Goal: Task Accomplishment & Management: Complete application form

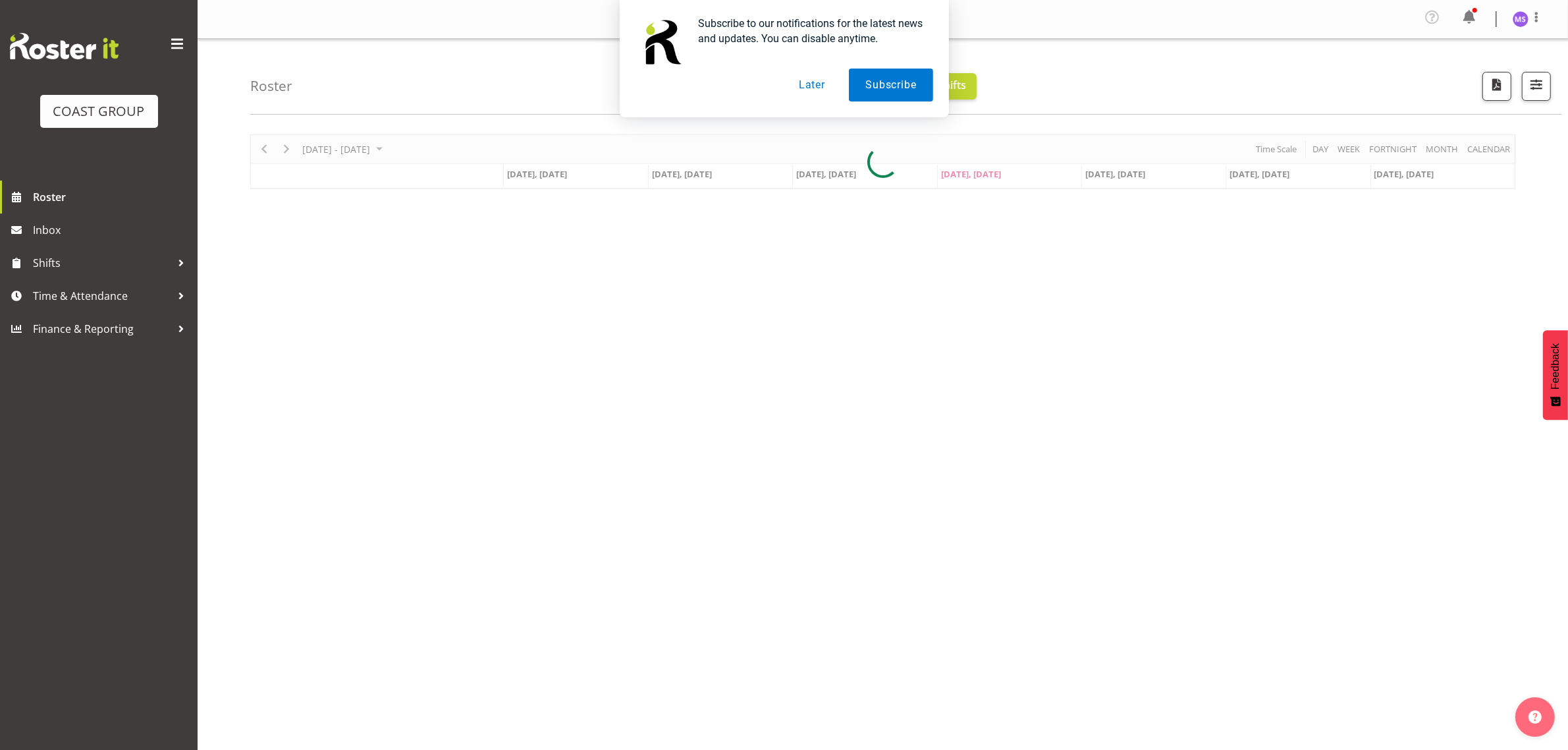
click at [808, 90] on button "Later" at bounding box center [812, 85] width 59 height 33
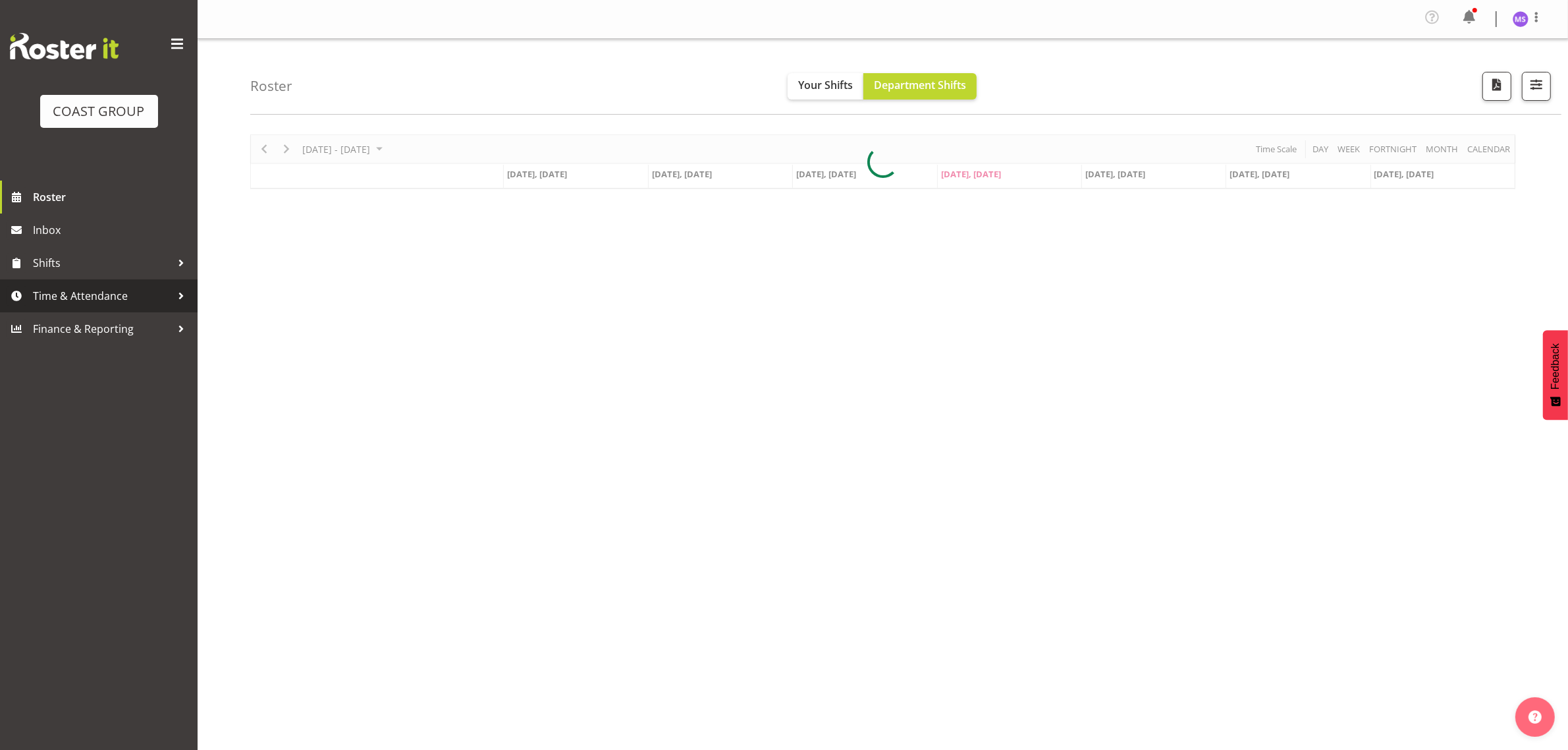
click at [123, 298] on span "Time & Attendance" at bounding box center [102, 296] width 138 height 20
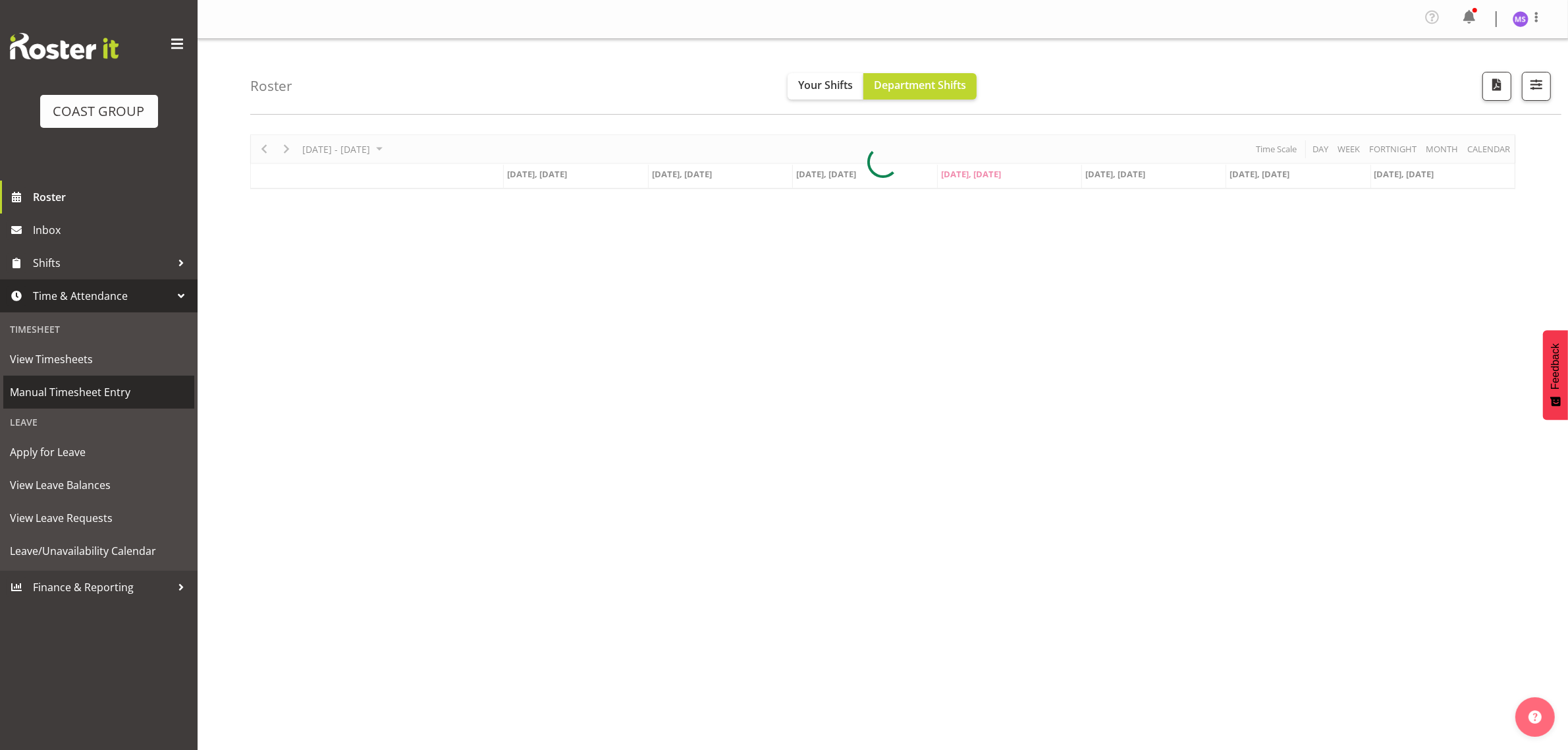
click at [115, 390] on span "Manual Timesheet Entry" at bounding box center [99, 392] width 178 height 20
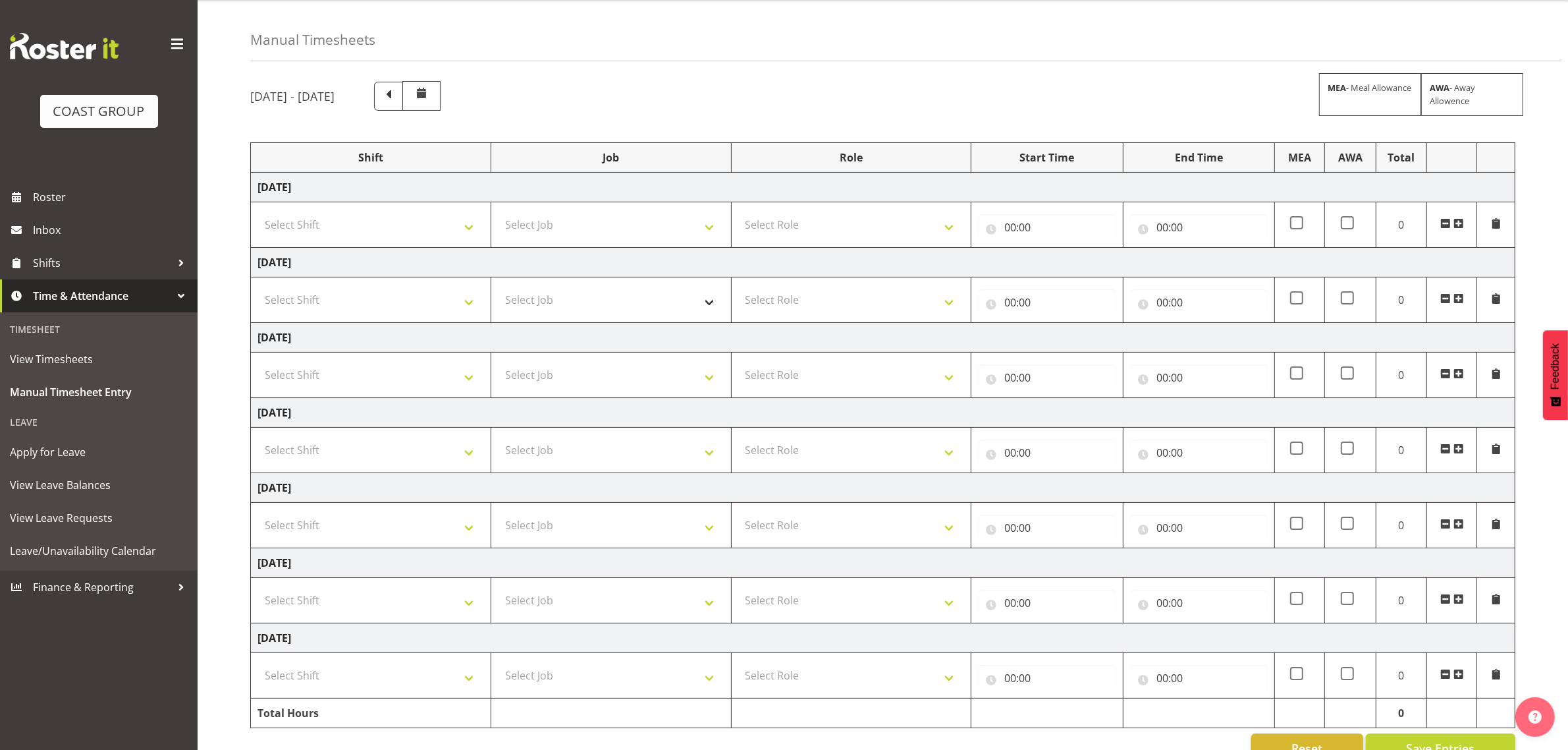
scroll to position [77, 0]
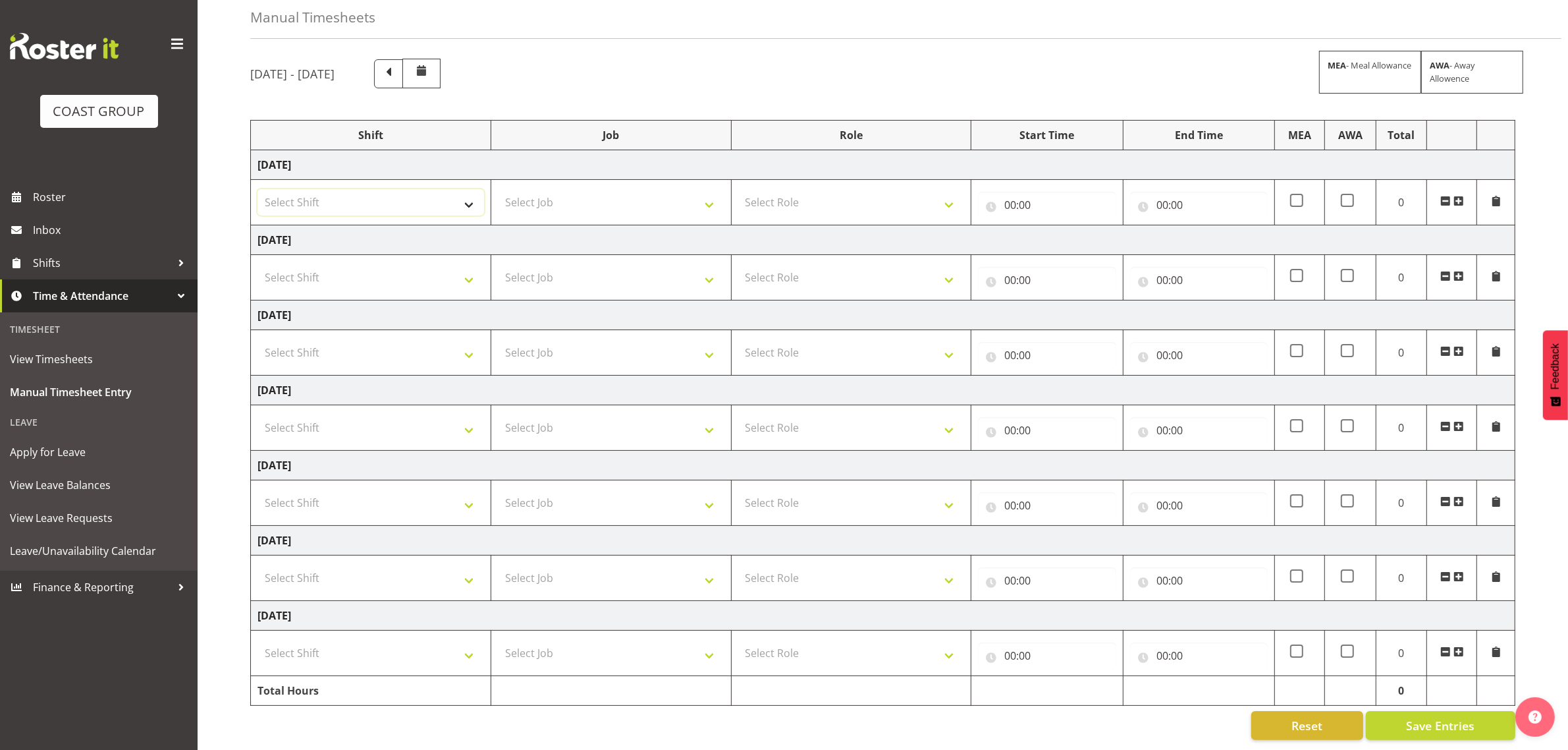
click at [375, 200] on select "Select Shift D+B @ [PERSON_NAME] D+B Build D+B Build NZACA D+B Build Tech Day […" at bounding box center [371, 202] width 227 height 26
select select "1321"
click at [258, 189] on select "Select Shift D+B @ [PERSON_NAME] D+B Build D+B Build NZACA D+B Build Tech Day […" at bounding box center [371, 202] width 227 height 26
click at [571, 190] on select "Select Job 1 Carlton Events 1 [PERSON_NAME][GEOGRAPHIC_DATA] 1 [PERSON_NAME][GE…" at bounding box center [611, 202] width 227 height 26
select select "10542"
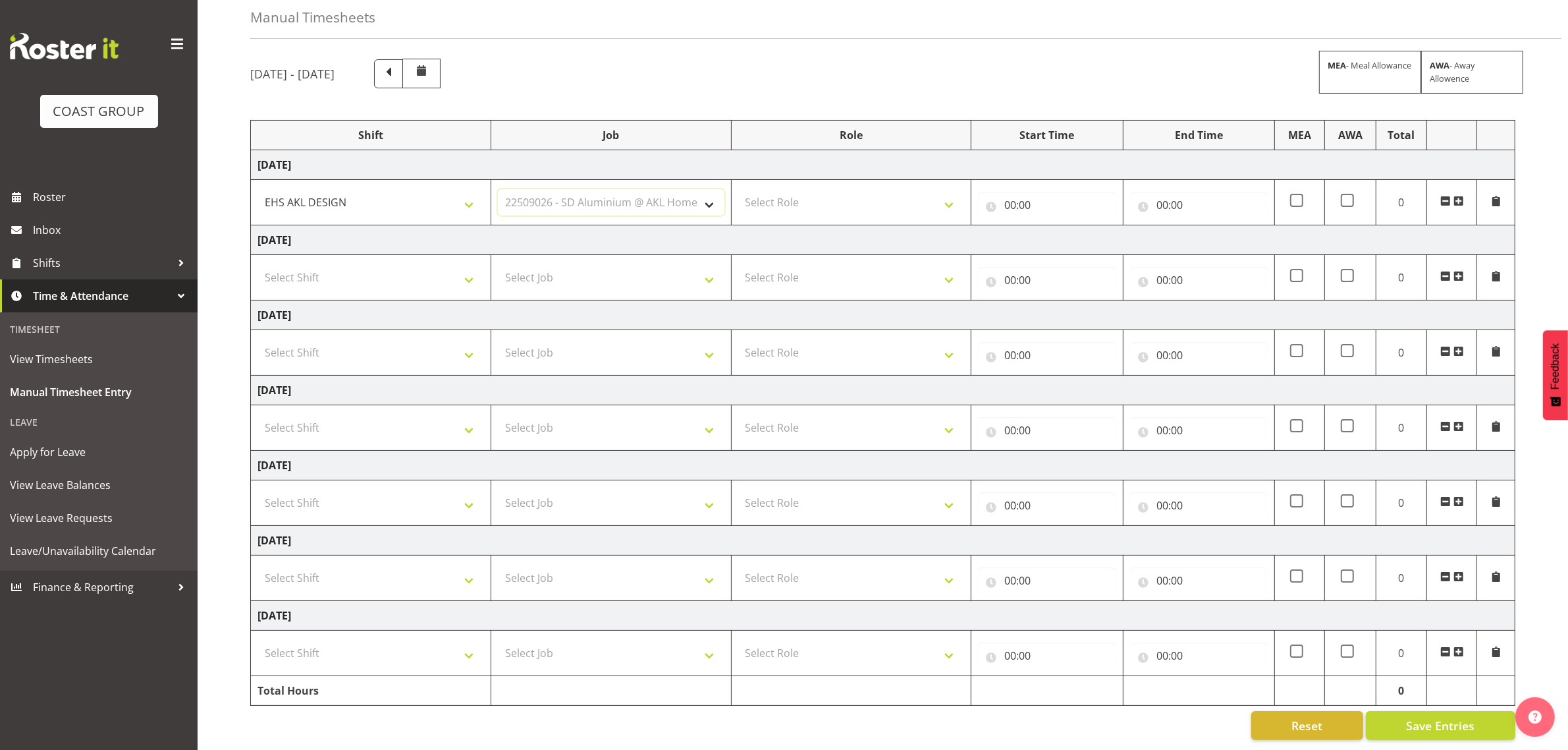
click at [497, 189] on select "Select Job 1 Carlton Events 1 [PERSON_NAME][GEOGRAPHIC_DATA] 1 [PERSON_NAME][GE…" at bounding box center [611, 202] width 227 height 26
drag, startPoint x: 814, startPoint y: 185, endPoint x: 814, endPoint y: 200, distance: 15.0
click at [814, 189] on select "Select Role DESIGNER Designer" at bounding box center [851, 202] width 227 height 26
select select "215"
click at [738, 189] on select "Select Role DESIGNER Designer" at bounding box center [851, 202] width 227 height 26
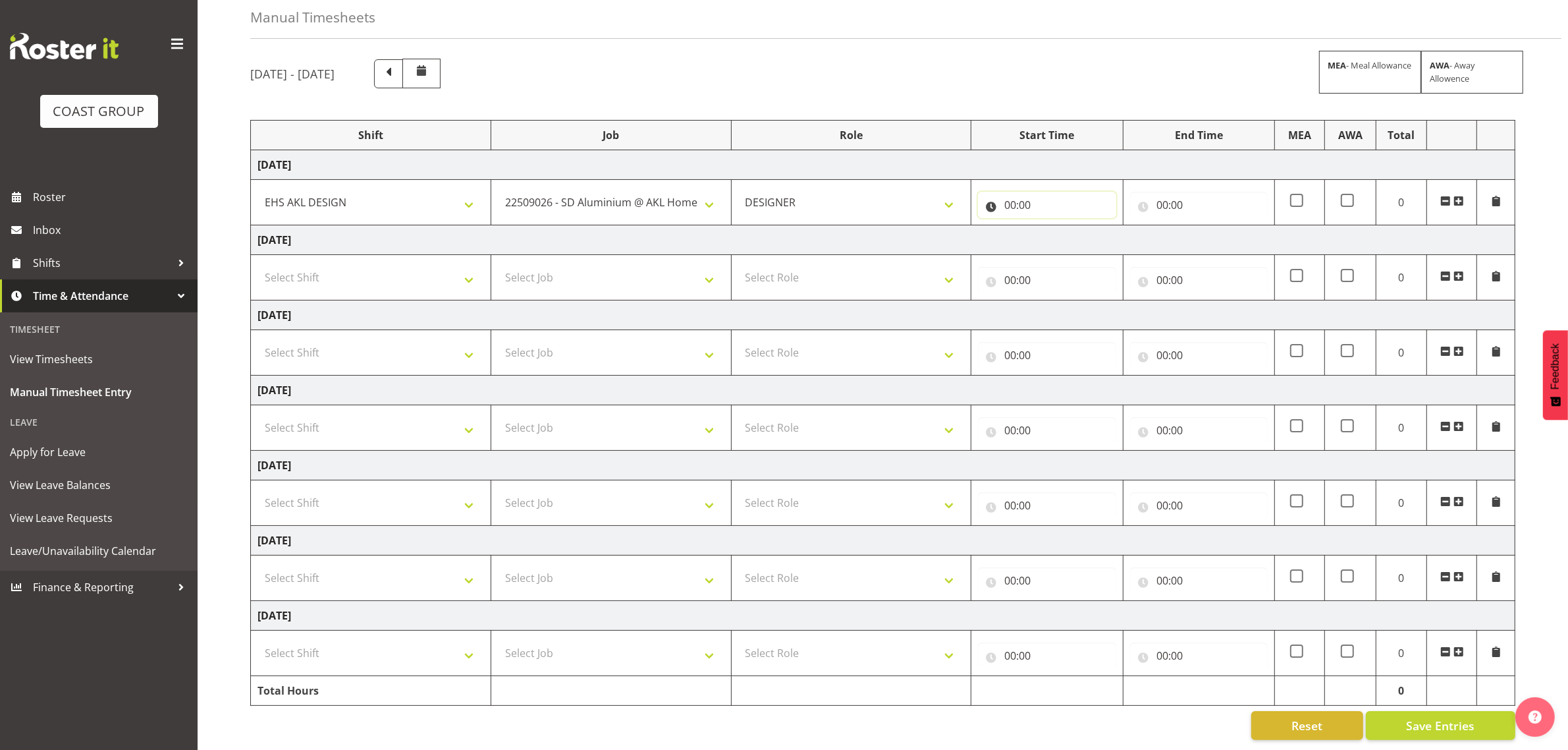
click at [1028, 191] on input "00:00" at bounding box center [1047, 205] width 138 height 26
click at [1061, 226] on select "00 01 02 03 04 05 06 07 08 09 10 11 12 13 14 15 16 17 18 19 20 21 22 23" at bounding box center [1067, 239] width 30 height 26
select select "7"
click at [1052, 226] on select "00 01 02 03 04 05 06 07 08 09 10 11 12 13 14 15 16 17 18 19 20 21 22 23" at bounding box center [1067, 239] width 30 height 26
type input "07:00"
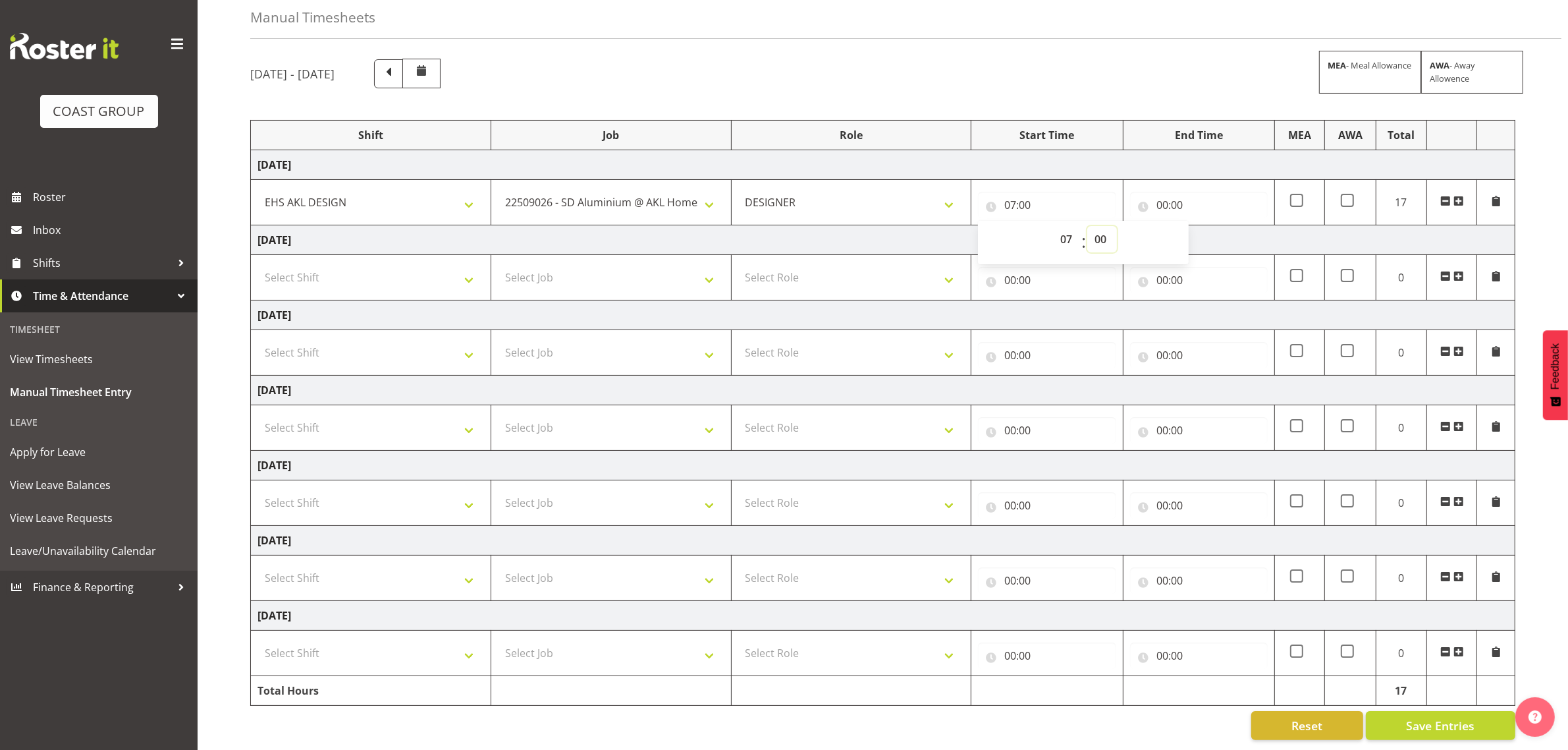
click at [1101, 226] on select "00 01 02 03 04 05 06 07 08 09 10 11 12 13 14 15 16 17 18 19 20 21 22 23 24 25 2…" at bounding box center [1102, 239] width 30 height 26
select select "30"
click at [1087, 226] on select "00 01 02 03 04 05 06 07 08 09 10 11 12 13 14 15 16 17 18 19 20 21 22 23 24 25 2…" at bounding box center [1102, 239] width 30 height 26
type input "07:30"
click at [1177, 191] on input "00:00" at bounding box center [1199, 205] width 138 height 26
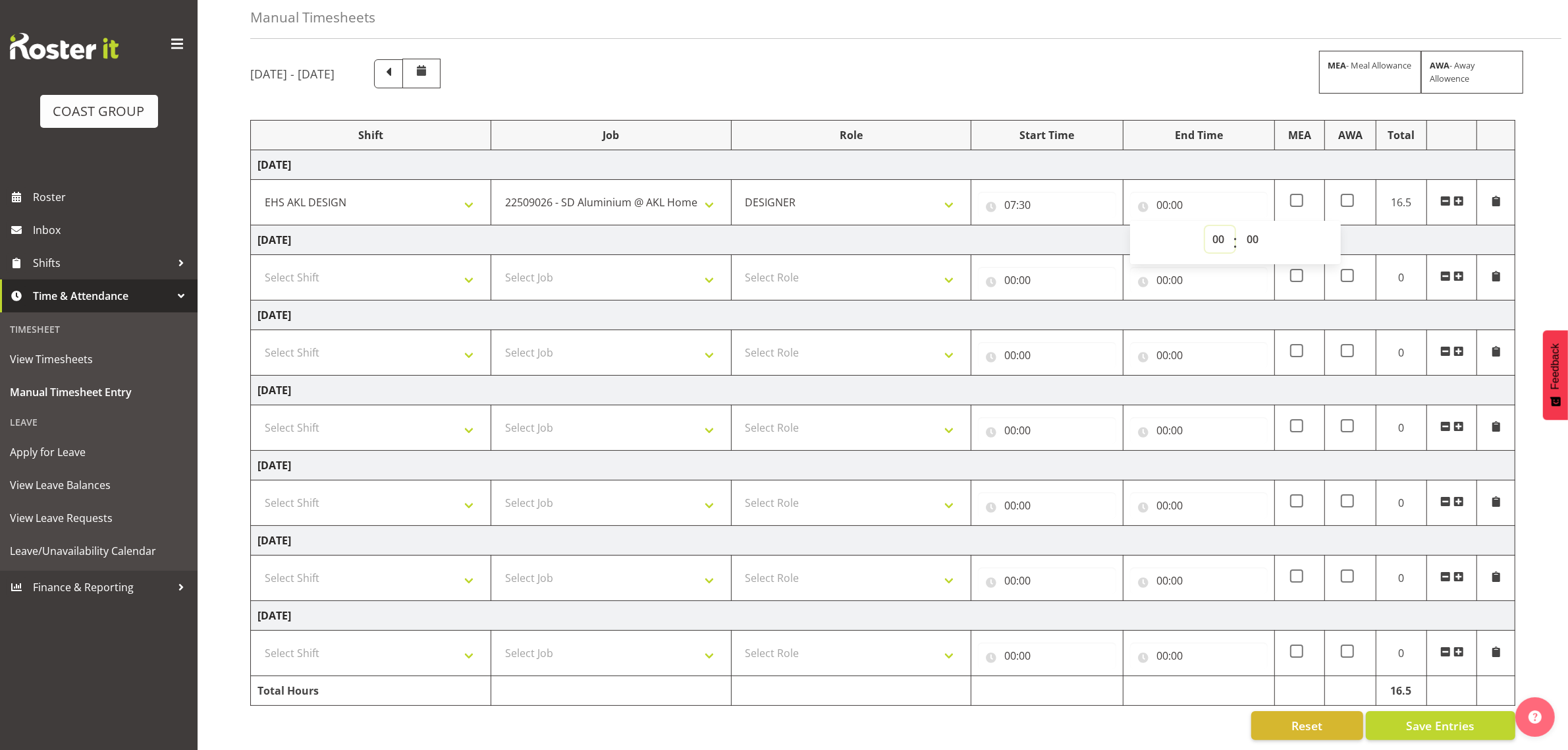
click at [1219, 229] on select "00 01 02 03 04 05 06 07 08 09 10 11 12 13 14 15 16 17 18 19 20 21 22 23" at bounding box center [1220, 239] width 30 height 26
select select "9"
click at [1205, 226] on select "00 01 02 03 04 05 06 07 08 09 10 11 12 13 14 15 16 17 18 19 20 21 22 23" at bounding box center [1220, 239] width 30 height 26
type input "09:00"
click at [1459, 196] on span at bounding box center [1458, 200] width 11 height 11
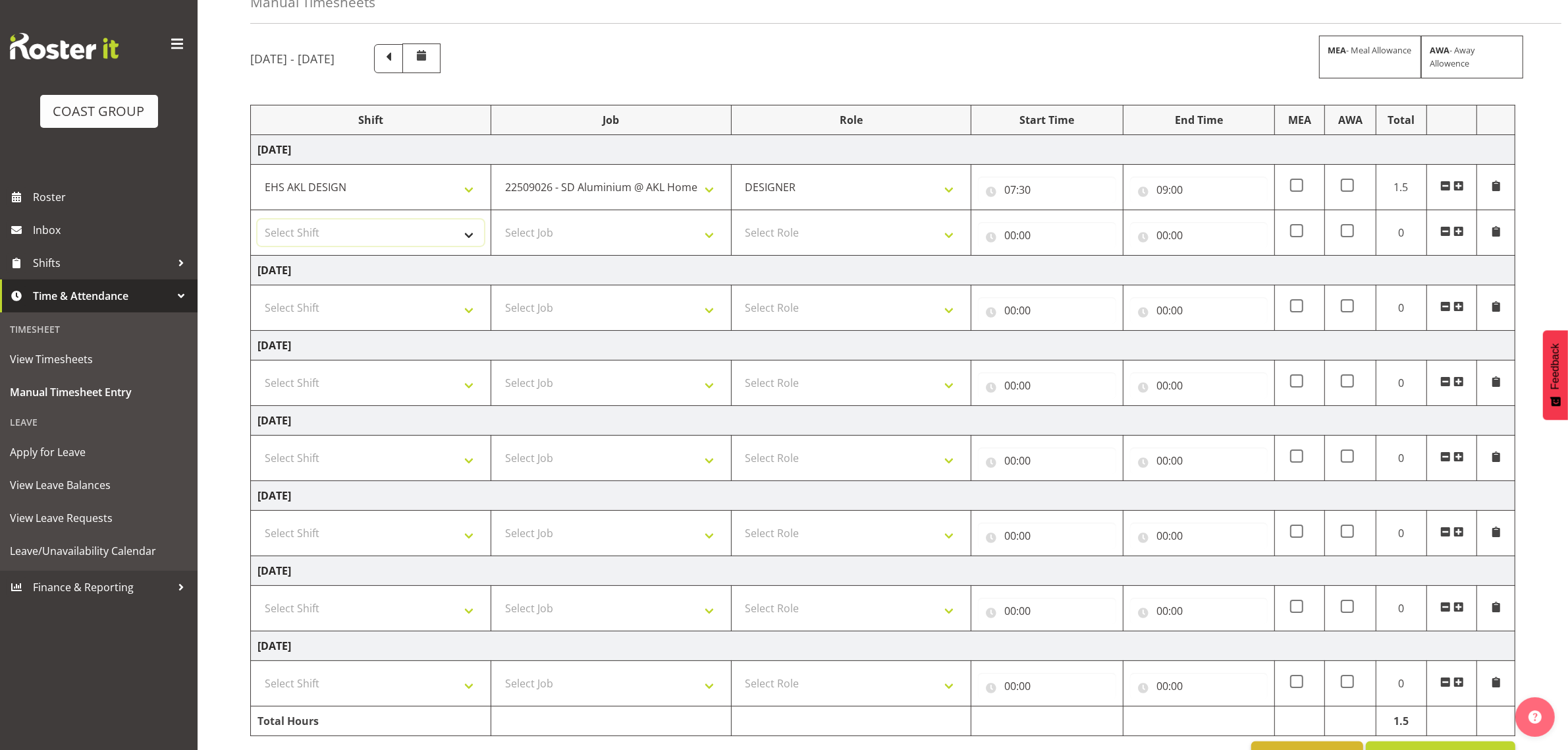
click at [385, 242] on select "Select Shift D+B @ [PERSON_NAME] D+B Build D+B Build NZACA D+B Build Tech Day […" at bounding box center [371, 232] width 227 height 26
select select "1321"
click at [258, 221] on select "Select Shift D+B @ [PERSON_NAME] D+B Build D+B Build NZACA D+B Build Tech Day […" at bounding box center [371, 232] width 227 height 26
click at [574, 237] on select "Select Job 1 Carlton Events 1 [PERSON_NAME][GEOGRAPHIC_DATA] 1 [PERSON_NAME][GE…" at bounding box center [611, 232] width 227 height 26
select select "10552"
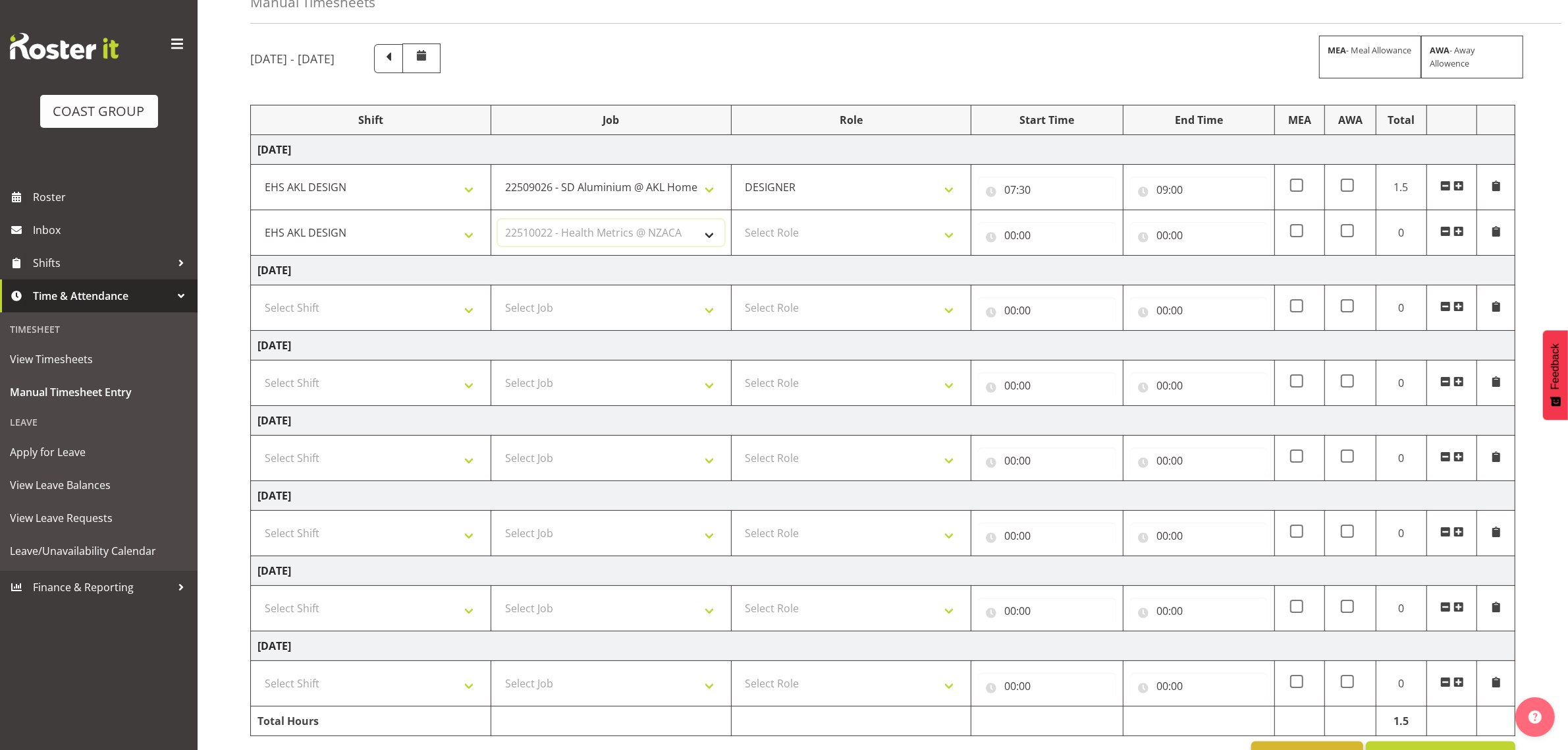
click at [497, 221] on select "Select Job 1 Carlton Events 1 [PERSON_NAME][GEOGRAPHIC_DATA] 1 [PERSON_NAME][GE…" at bounding box center [611, 232] width 227 height 26
click at [824, 239] on select "Select Role DESIGNER Designer" at bounding box center [851, 232] width 227 height 26
select select "215"
click at [738, 221] on select "Select Role DESIGNER Designer" at bounding box center [851, 232] width 227 height 26
click at [1010, 242] on input "00:00" at bounding box center [1047, 235] width 138 height 26
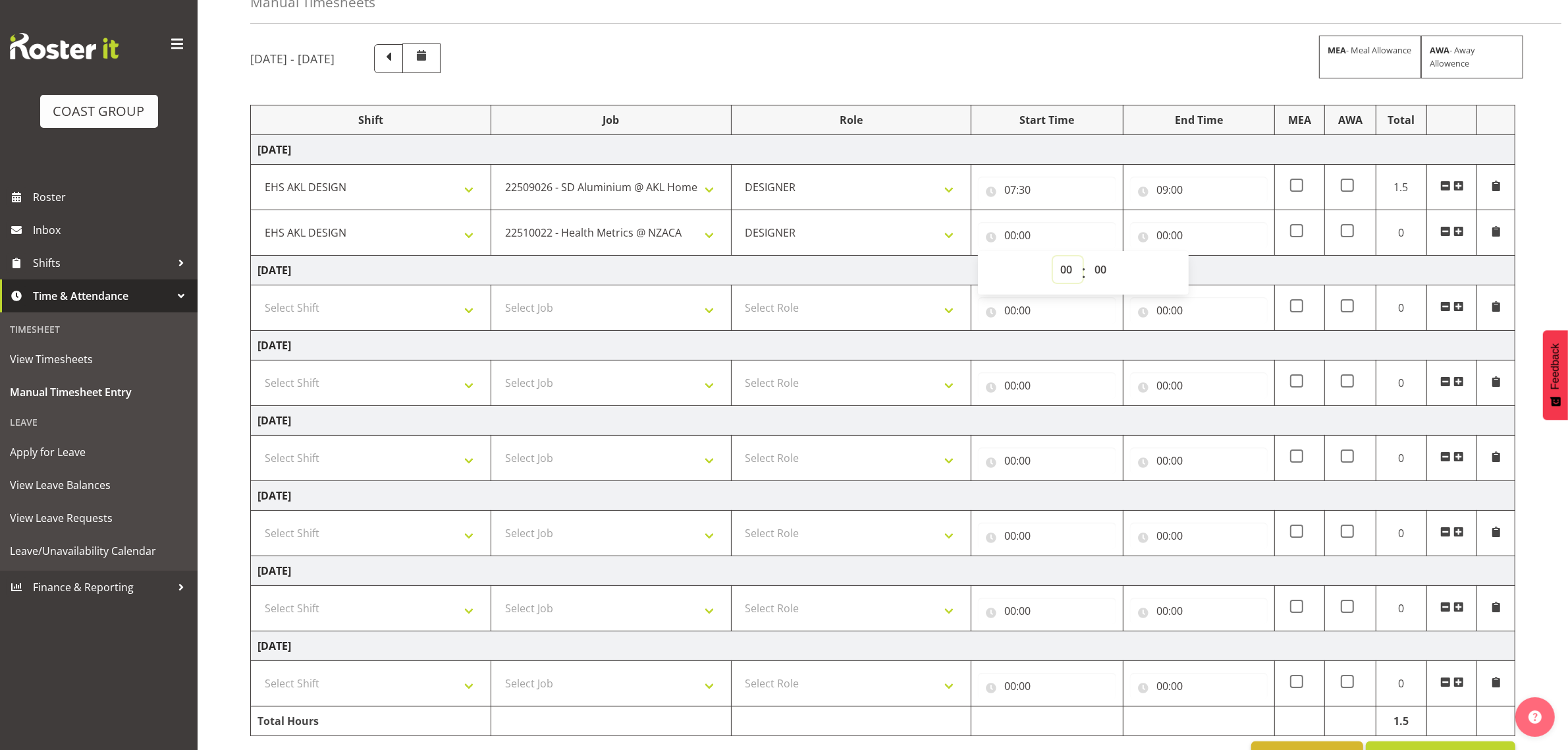
click at [1066, 265] on select "00 01 02 03 04 05 06 07 08 09 10 11 12 13 14 15 16 17 18 19 20 21 22 23" at bounding box center [1067, 269] width 30 height 26
select select "9"
click at [1052, 258] on select "00 01 02 03 04 05 06 07 08 09 10 11 12 13 14 15 16 17 18 19 20 21 22 23" at bounding box center [1067, 269] width 30 height 26
type input "09:00"
click at [1182, 235] on input "00:00" at bounding box center [1199, 235] width 138 height 26
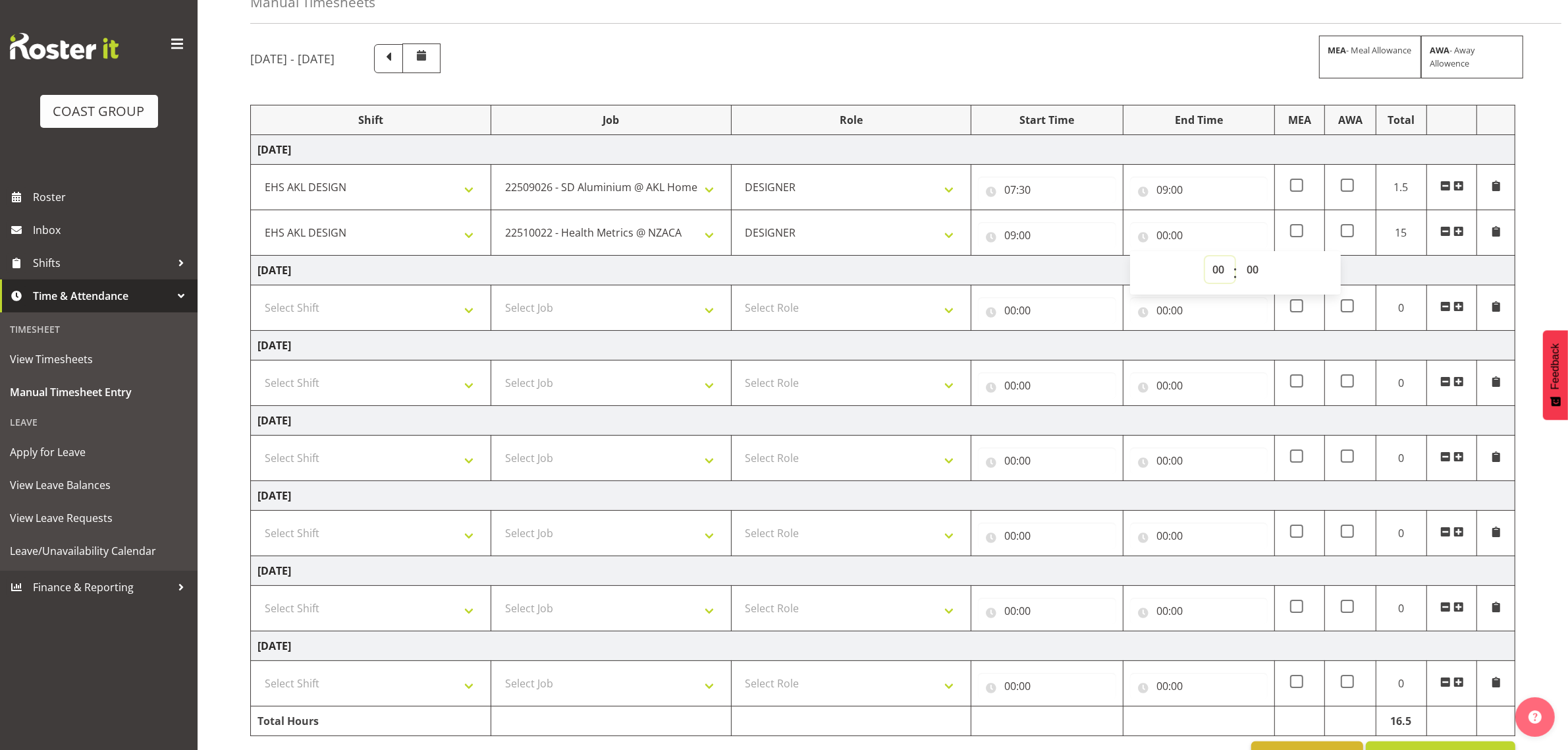
click at [1215, 272] on select "00 01 02 03 04 05 06 07 08 09 10 11 12 13 14 15 16 17 18 19 20 21 22 23" at bounding box center [1220, 269] width 30 height 26
select select "10"
click at [1205, 258] on select "00 01 02 03 04 05 06 07 08 09 10 11 12 13 14 15 16 17 18 19 20 21 22 23" at bounding box center [1220, 269] width 30 height 26
type input "10:00"
click at [1459, 228] on span at bounding box center [1458, 231] width 11 height 11
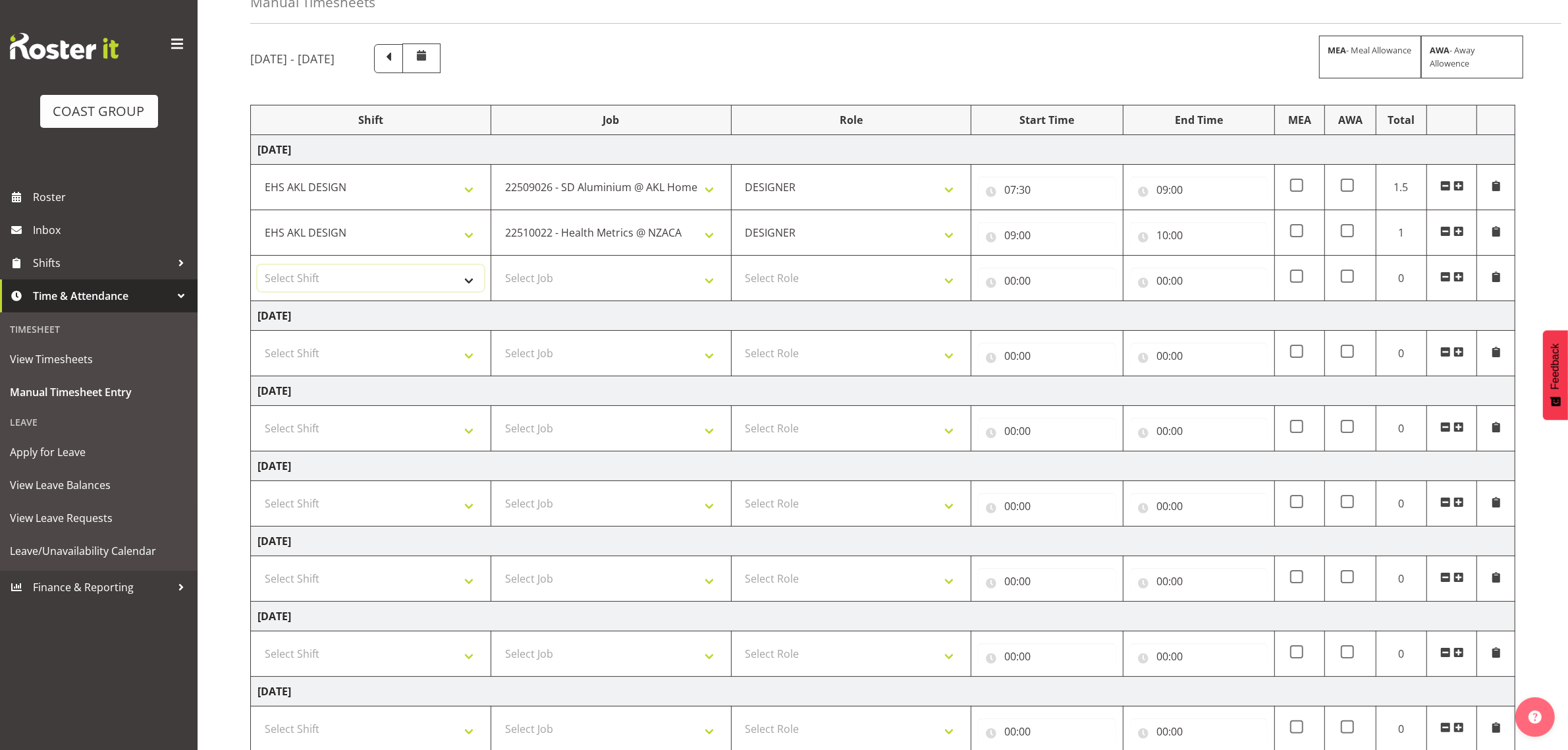
click at [343, 278] on select "Select Shift D+B @ [PERSON_NAME] D+B Build D+B Build NZACA D+B Build Tech Day […" at bounding box center [371, 278] width 227 height 26
select select "1321"
click at [258, 266] on select "Select Shift D+B @ [PERSON_NAME] D+B Build D+B Build NZACA D+B Build Tech Day […" at bounding box center [371, 278] width 227 height 26
click at [621, 275] on select "Select Job 1 Carlton Events 1 [PERSON_NAME][GEOGRAPHIC_DATA] 1 [PERSON_NAME][GE…" at bounding box center [611, 278] width 227 height 26
select select "10565"
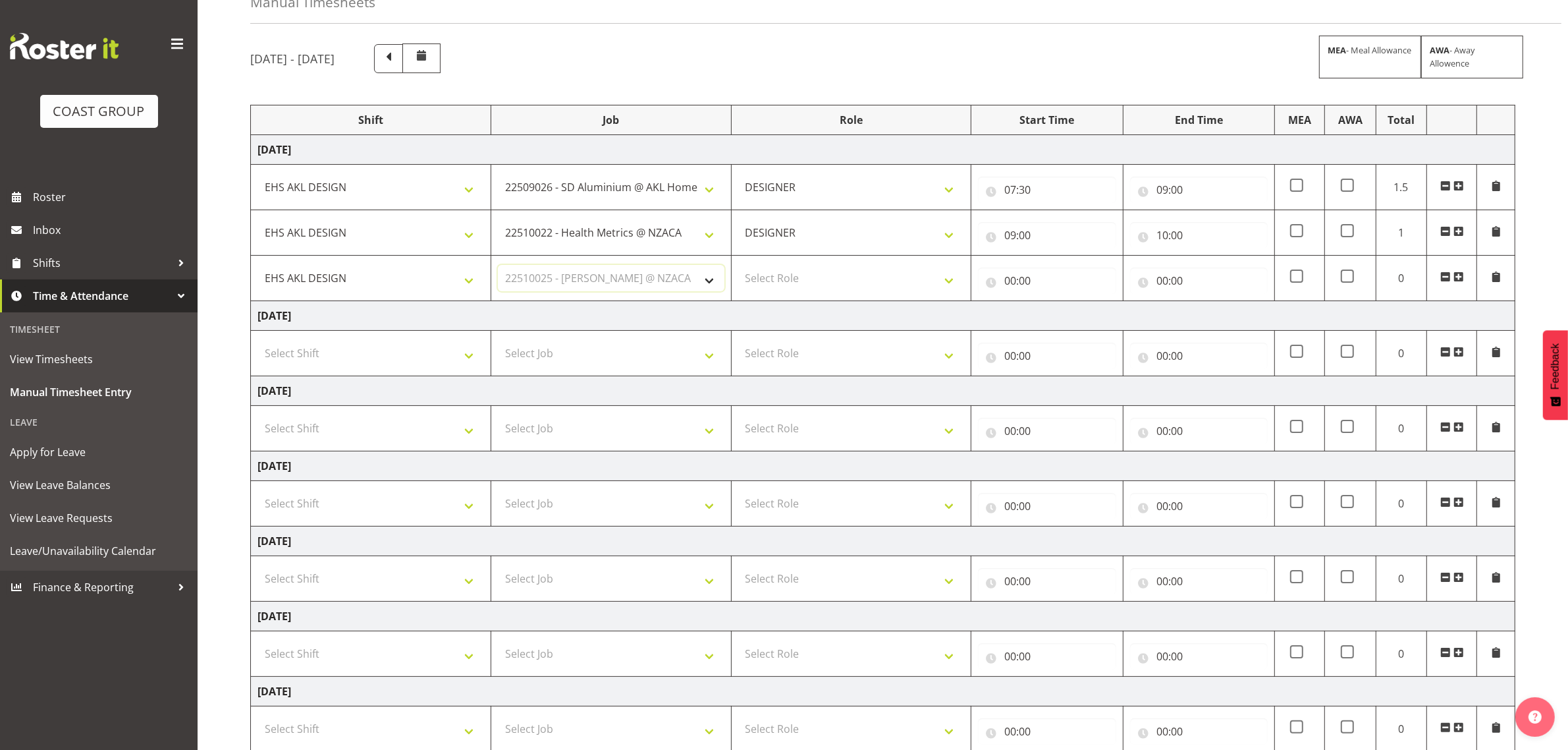
click at [497, 266] on select "Select Job 1 Carlton Events 1 [PERSON_NAME][GEOGRAPHIC_DATA] 1 [PERSON_NAME][GE…" at bounding box center [611, 278] width 227 height 26
drag, startPoint x: 818, startPoint y: 275, endPoint x: 814, endPoint y: 292, distance: 17.5
click at [818, 275] on select "Select Role DESIGNER Designer" at bounding box center [851, 278] width 227 height 26
select select "215"
click at [738, 266] on select "Select Role DESIGNER Designer" at bounding box center [851, 278] width 227 height 26
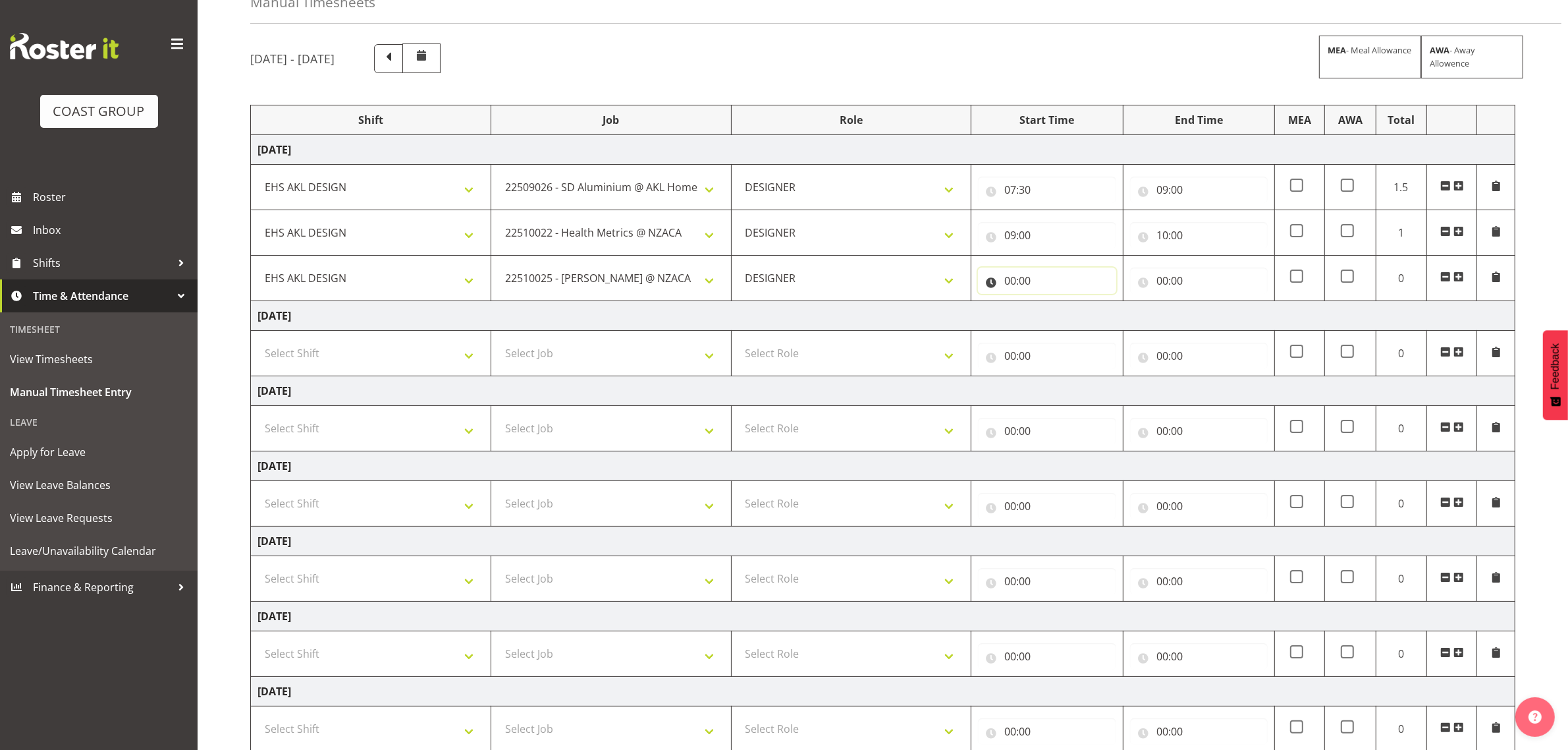
click at [1043, 275] on input "00:00" at bounding box center [1047, 281] width 138 height 26
click at [1066, 315] on select "00 01 02 03 04 05 06 07 08 09 10 11 12 13 14 15 16 17 18 19 20 21 22 23" at bounding box center [1067, 315] width 30 height 26
select select "10"
click at [1052, 303] on select "00 01 02 03 04 05 06 07 08 09 10 11 12 13 14 15 16 17 18 19 20 21 22 23" at bounding box center [1067, 315] width 30 height 26
type input "10:00"
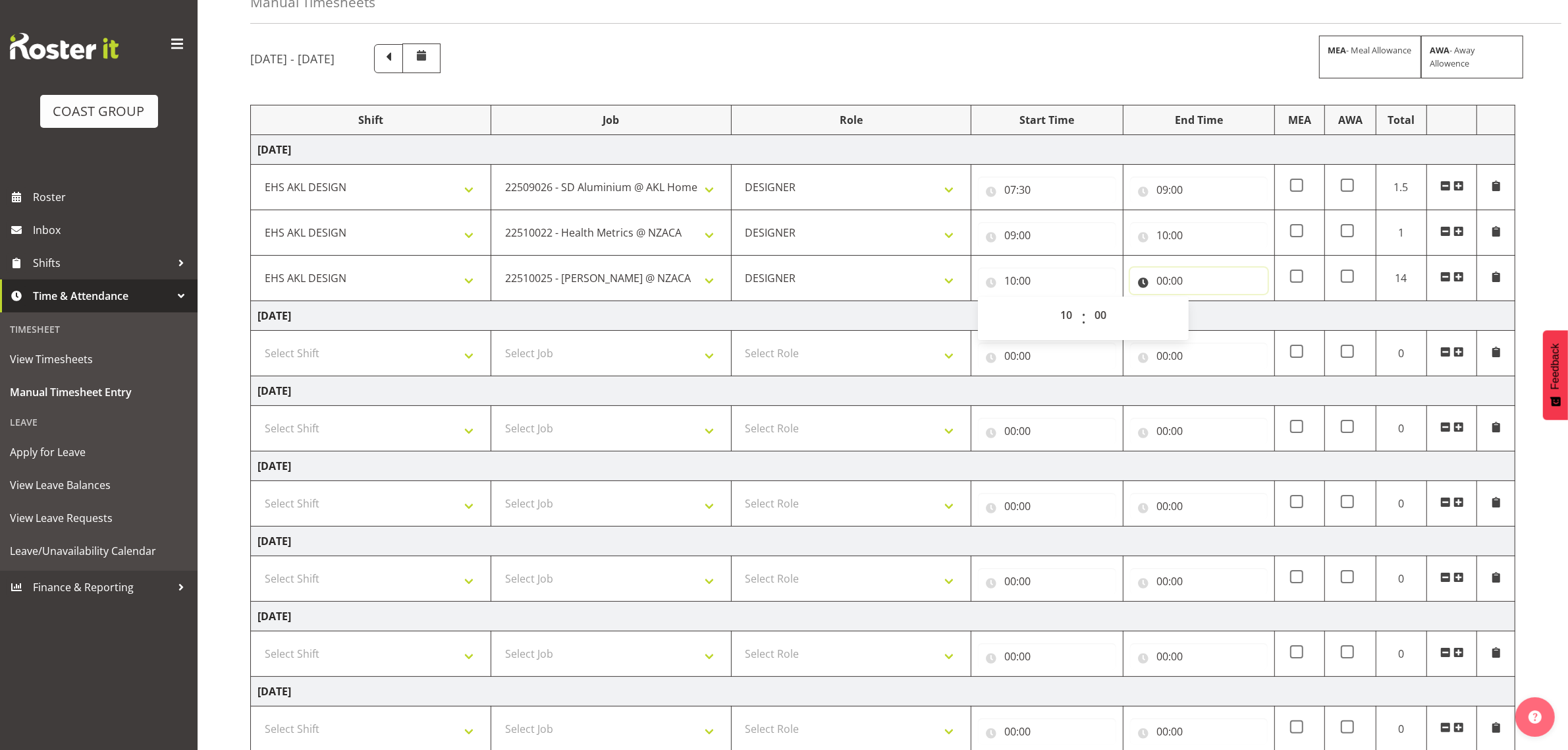
click at [1181, 278] on input "00:00" at bounding box center [1199, 281] width 138 height 26
click at [1216, 313] on select "00 01 02 03 04 05 06 07 08 09 10 11 12 13 14 15 16 17 18 19 20 21 22 23" at bounding box center [1220, 315] width 30 height 26
select select "11"
click at [1205, 303] on select "00 01 02 03 04 05 06 07 08 09 10 11 12 13 14 15 16 17 18 19 20 21 22 23" at bounding box center [1220, 315] width 30 height 26
type input "11:00"
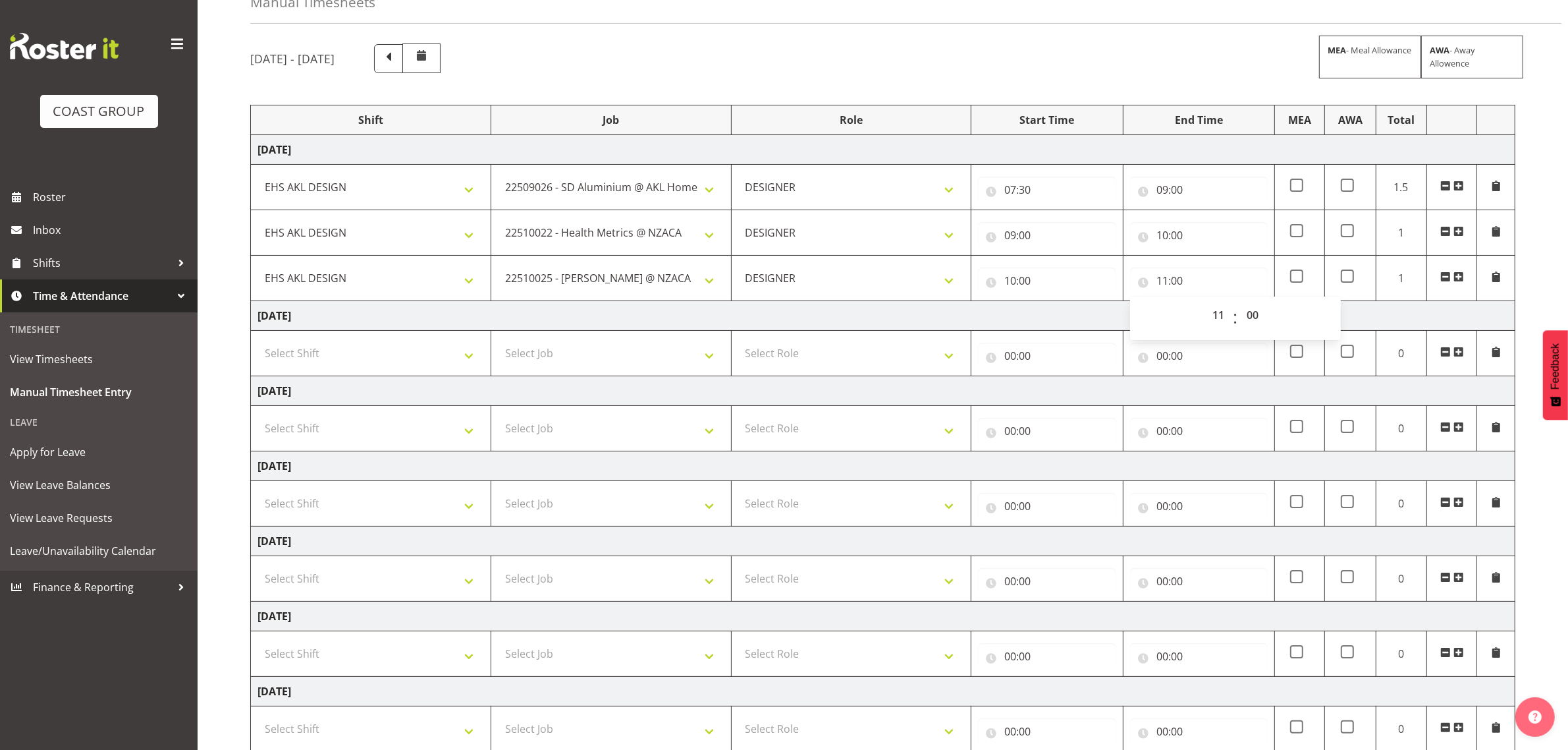
click at [1462, 278] on span at bounding box center [1458, 276] width 11 height 11
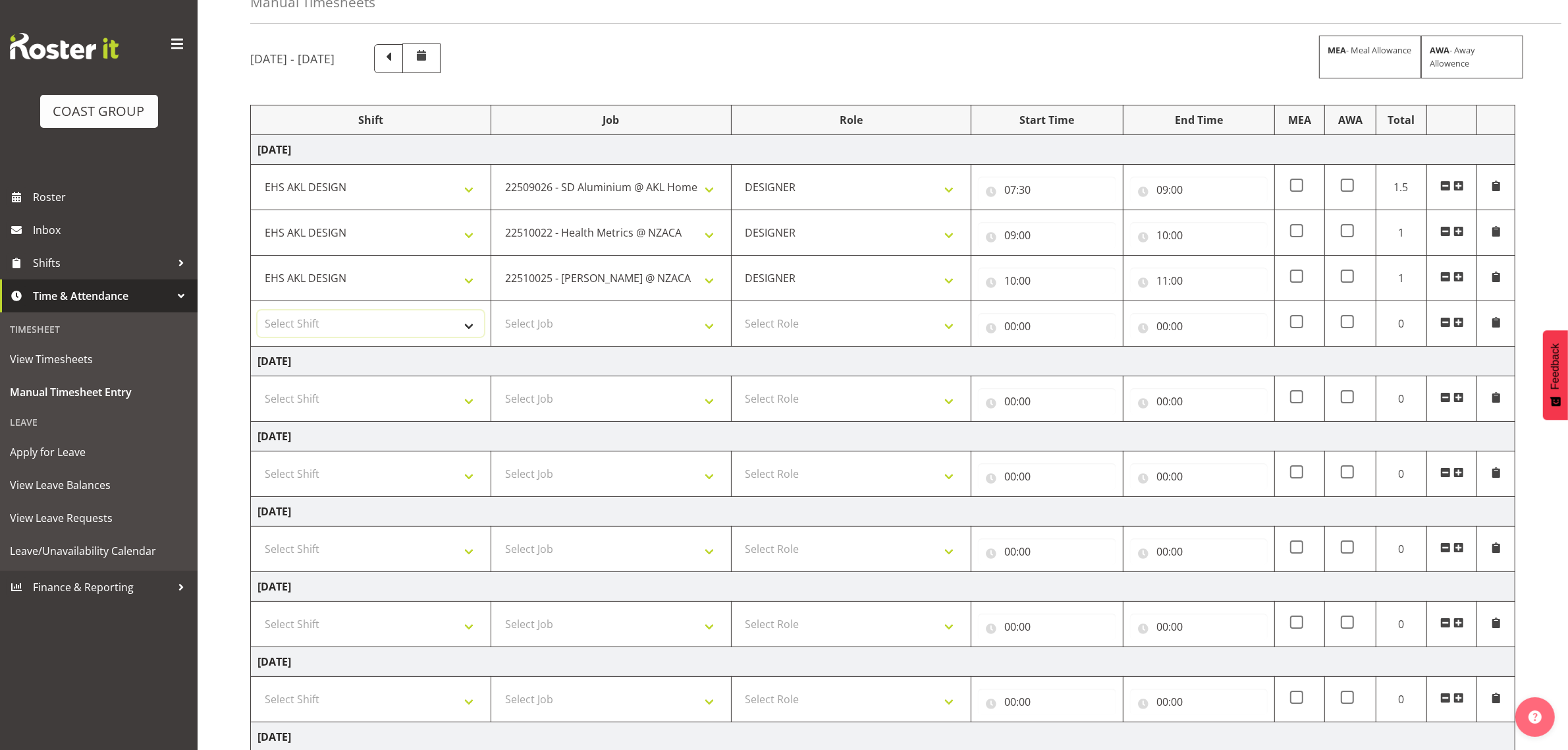
click at [374, 324] on select "Select Shift D+B @ [PERSON_NAME] D+B Build D+B Build NZACA D+B Build Tech Day […" at bounding box center [371, 324] width 227 height 26
select select "1321"
click at [258, 312] on select "Select Shift D+B @ [PERSON_NAME] D+B Build D+B Build NZACA D+B Build Tech Day […" at bounding box center [371, 324] width 227 height 26
click at [600, 326] on select "Select Job 1 Carlton Events 1 [PERSON_NAME][GEOGRAPHIC_DATA] 1 [PERSON_NAME][GE…" at bounding box center [611, 324] width 227 height 26
select select "10542"
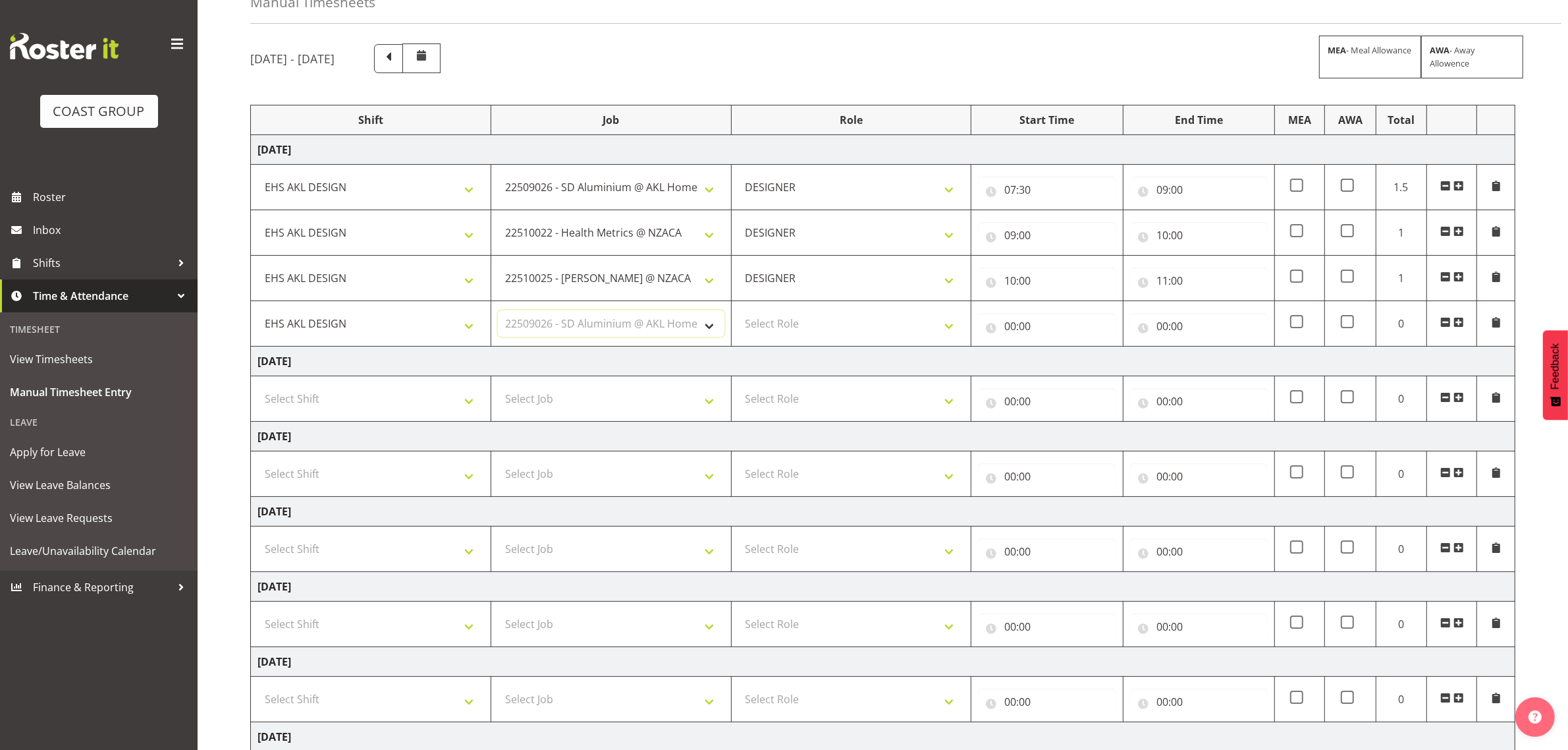
click at [497, 312] on select "Select Job 1 Carlton Events 1 [PERSON_NAME][GEOGRAPHIC_DATA] 1 [PERSON_NAME][GE…" at bounding box center [611, 324] width 227 height 26
click at [809, 329] on select "Select Role DESIGNER Designer" at bounding box center [851, 324] width 227 height 26
select select "215"
click at [738, 312] on select "Select Role DESIGNER Designer" at bounding box center [851, 324] width 227 height 26
click at [1020, 327] on input "00:00" at bounding box center [1047, 326] width 138 height 26
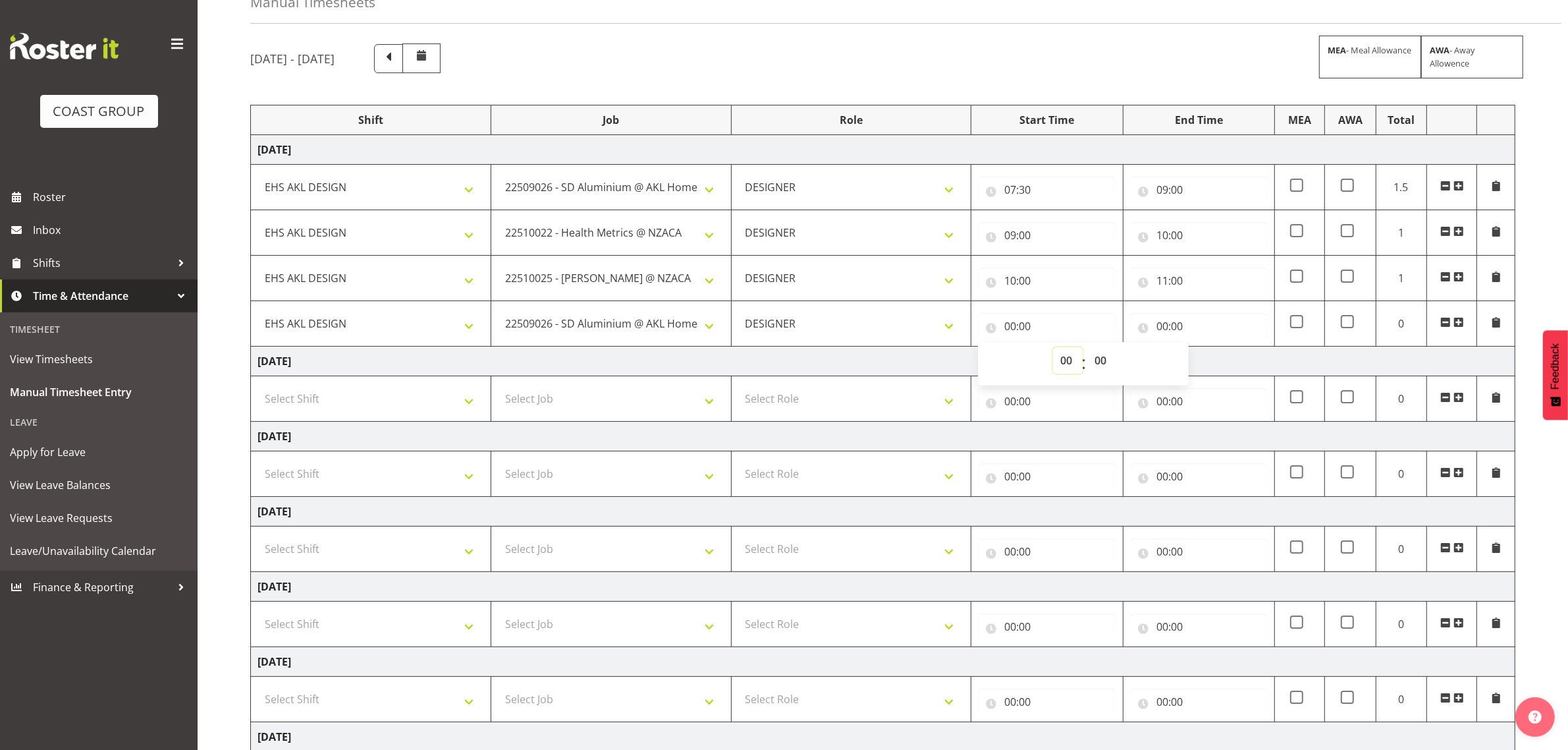
click at [1068, 358] on select "00 01 02 03 04 05 06 07 08 09 10 11 12 13 14 15 16 17 18 19 20 21 22 23" at bounding box center [1067, 361] width 30 height 26
select select "11"
click at [1052, 349] on select "00 01 02 03 04 05 06 07 08 09 10 11 12 13 14 15 16 17 18 19 20 21 22 23" at bounding box center [1067, 361] width 30 height 26
type input "11:00"
click at [1179, 331] on input "00:00" at bounding box center [1199, 326] width 138 height 26
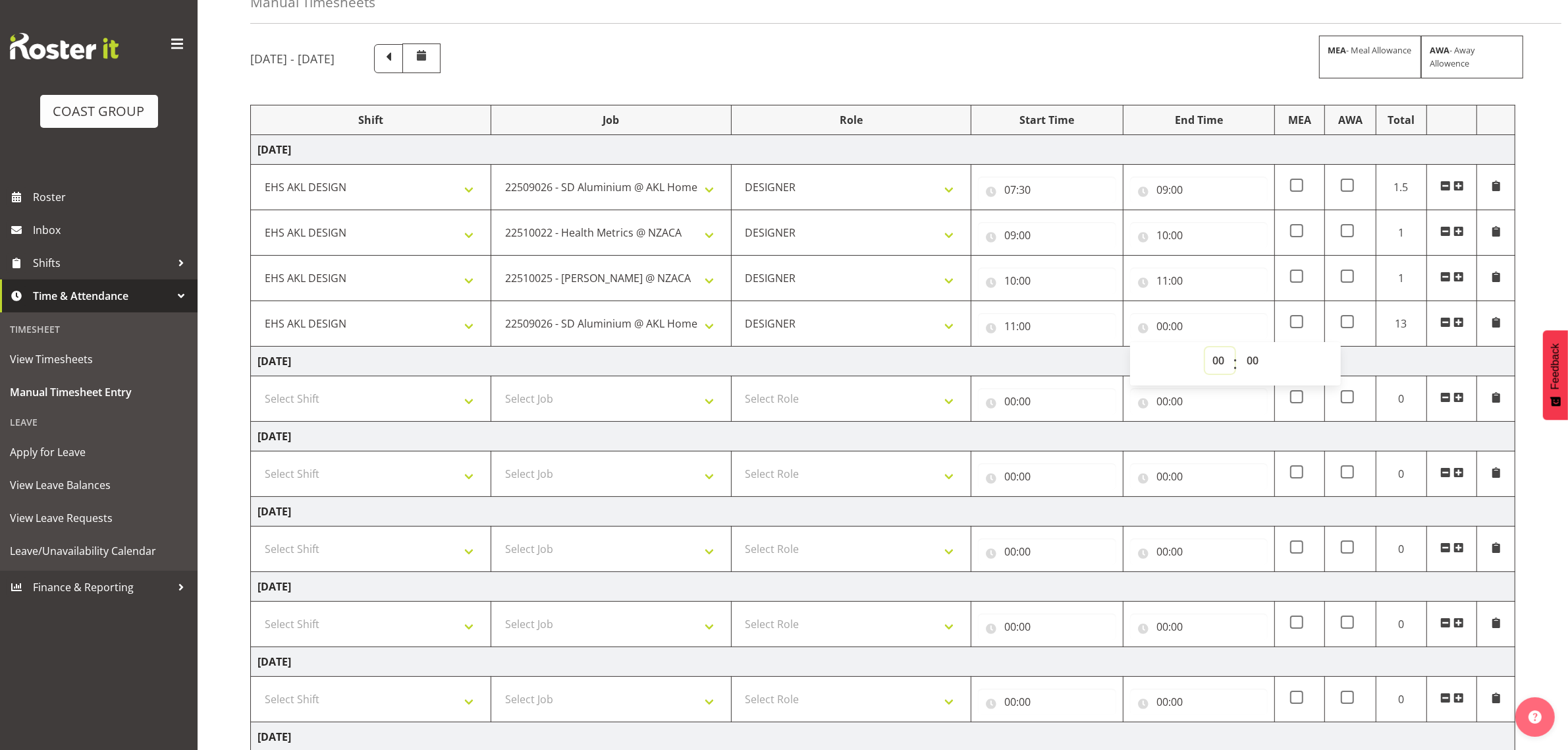
drag, startPoint x: 1216, startPoint y: 361, endPoint x: 1216, endPoint y: 350, distance: 11.0
click at [1216, 359] on select "00 01 02 03 04 05 06 07 08 09 10 11 12 13 14 15 16 17 18 19 20 21 22 23" at bounding box center [1220, 361] width 30 height 26
select select "12"
click at [1205, 349] on select "00 01 02 03 04 05 06 07 08 09 10 11 12 13 14 15 16 17 18 19 20 21 22 23" at bounding box center [1220, 361] width 30 height 26
type input "12:00"
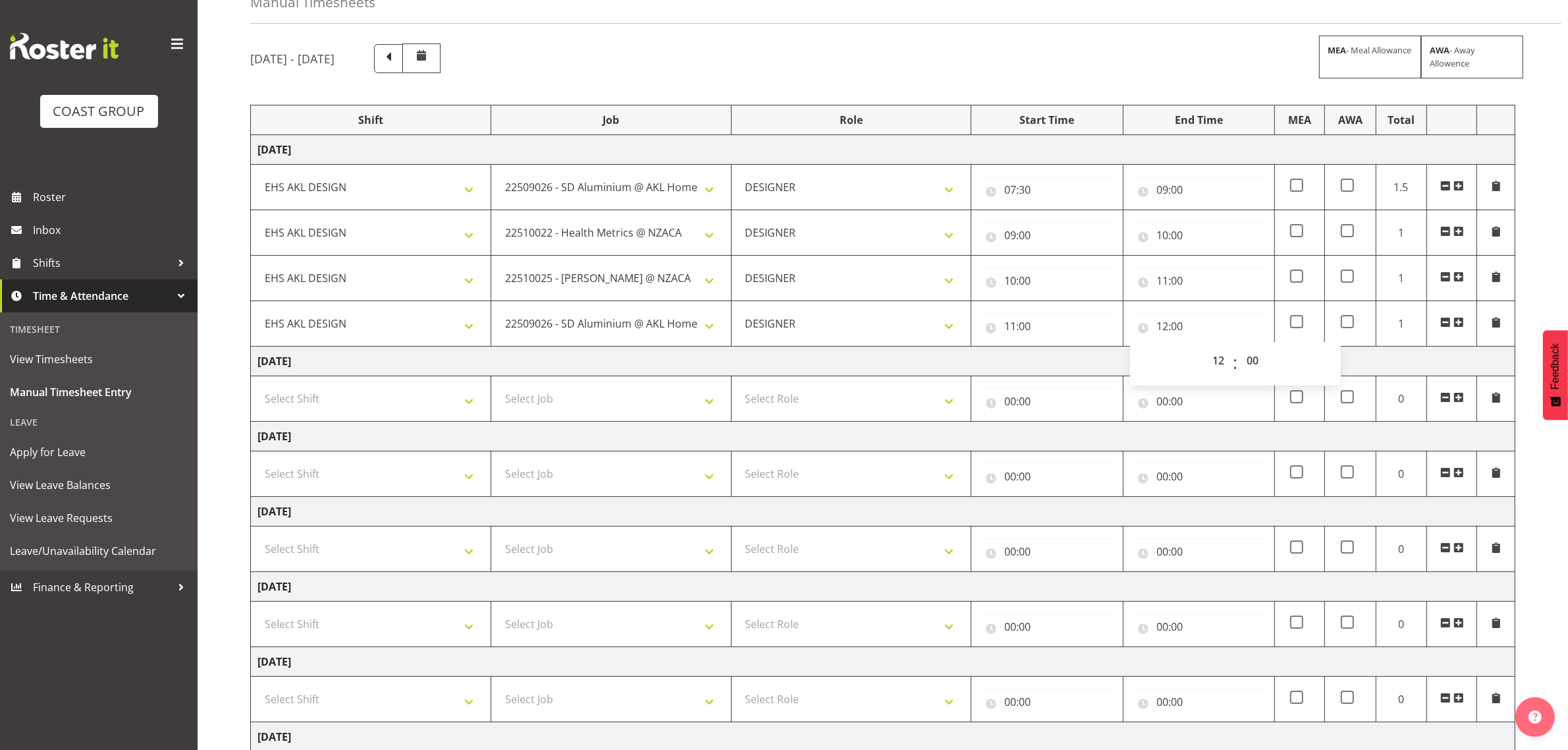
click at [1462, 323] on span at bounding box center [1458, 322] width 11 height 11
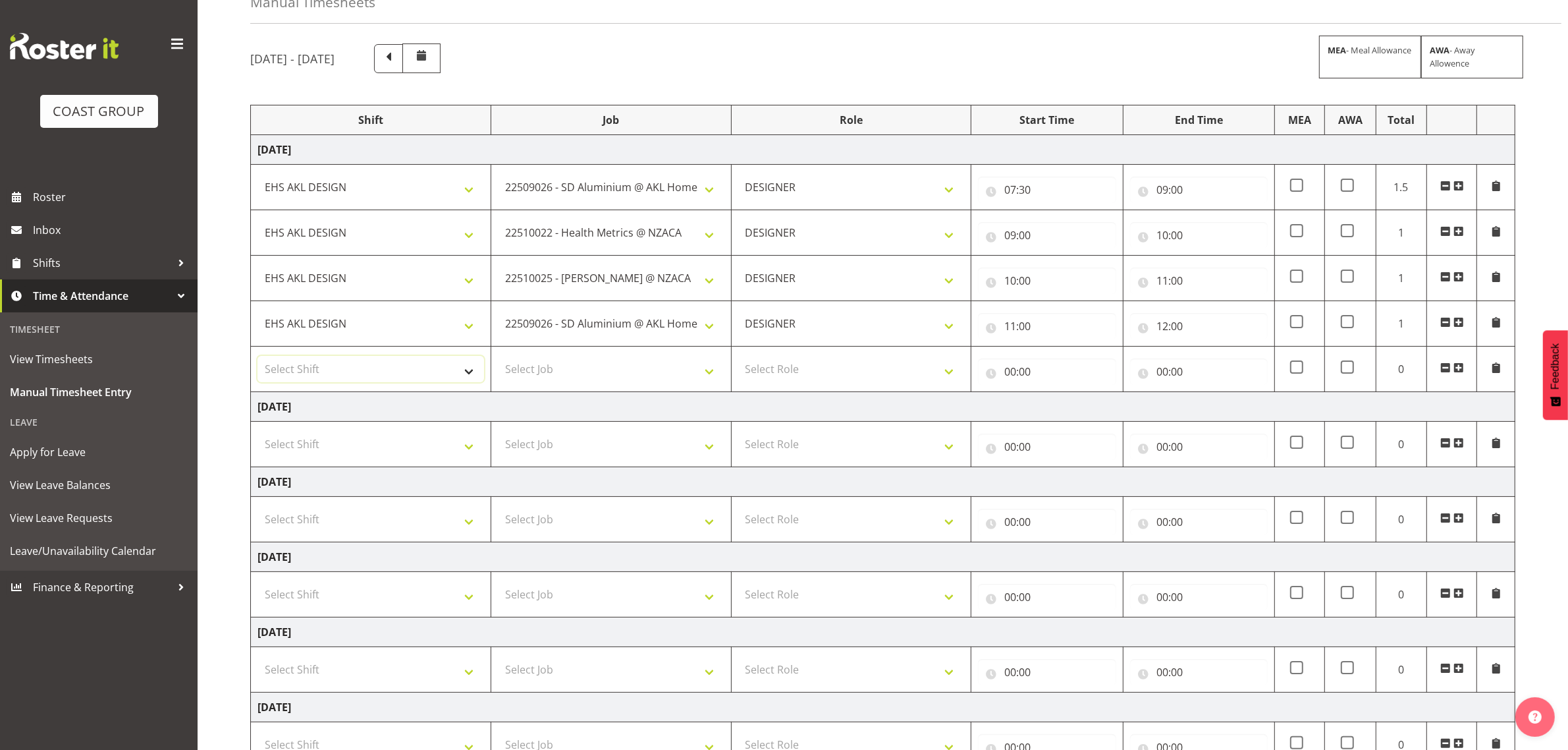
click at [363, 376] on select "Select Shift D+B @ [PERSON_NAME] D+B Build D+B Build NZACA D+B Build Tech Day […" at bounding box center [371, 369] width 227 height 26
select select "1321"
click at [258, 358] on select "Select Shift D+B @ [PERSON_NAME] D+B Build D+B Build NZACA D+B Build Tech Day […" at bounding box center [371, 369] width 227 height 26
click at [619, 379] on select "Select Job 1 Carlton Events 1 [PERSON_NAME][GEOGRAPHIC_DATA] 1 [PERSON_NAME][GE…" at bounding box center [611, 369] width 227 height 26
click at [624, 372] on select "1 Carlton Events 1 [PERSON_NAME] 1 [PERSON_NAME][GEOGRAPHIC_DATA] 1 EHS WAREHOU…" at bounding box center [611, 369] width 227 height 26
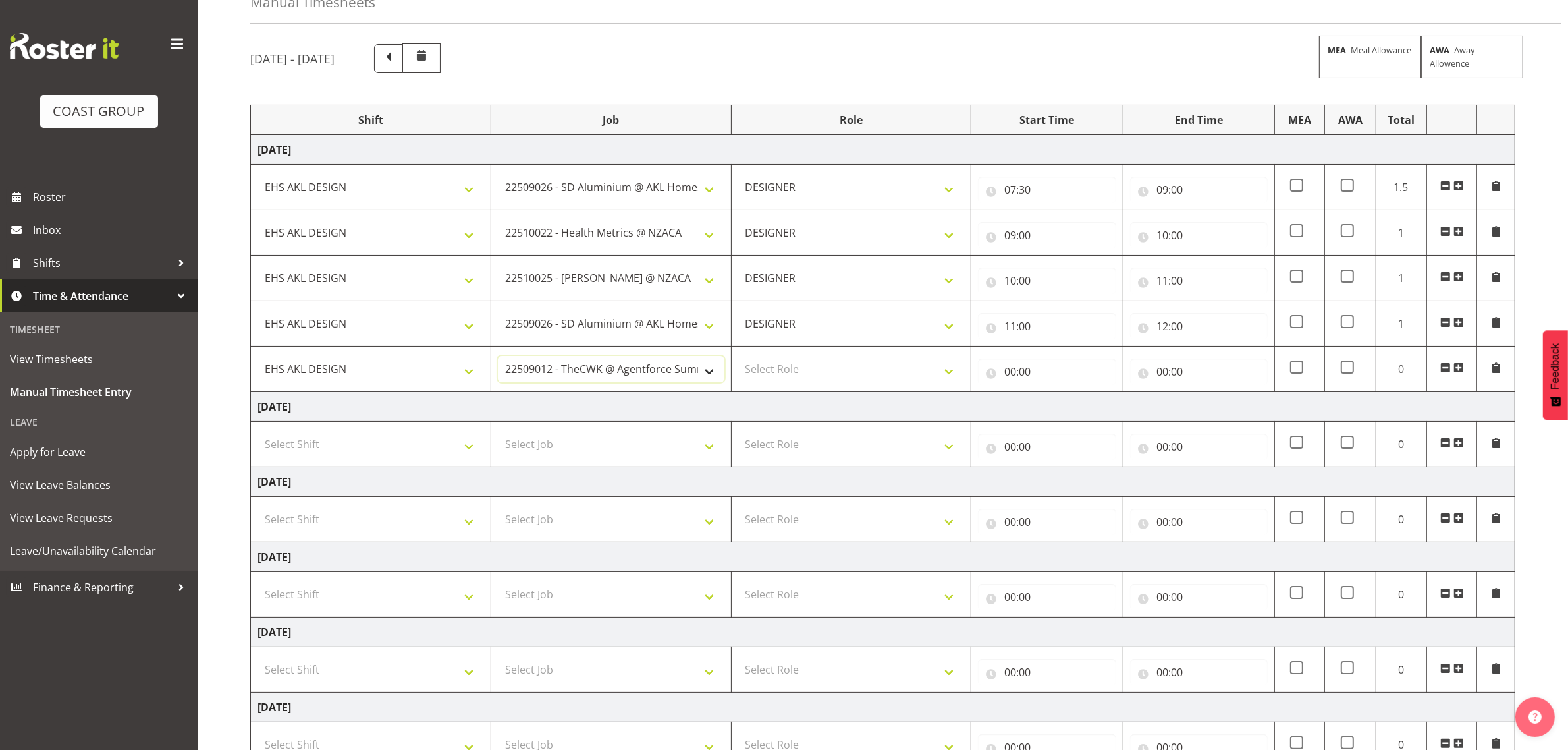
click at [551, 374] on select "1 Carlton Events 1 [PERSON_NAME] 1 [PERSON_NAME][GEOGRAPHIC_DATA] 1 EHS WAREHOU…" at bounding box center [611, 369] width 227 height 26
select select "9932"
click at [497, 358] on select "1 Carlton Events 1 [PERSON_NAME] 1 [PERSON_NAME][GEOGRAPHIC_DATA] 1 EHS WAREHOU…" at bounding box center [611, 369] width 227 height 26
click at [846, 365] on select "Select Role DESIGNER Designer" at bounding box center [851, 369] width 227 height 26
select select "215"
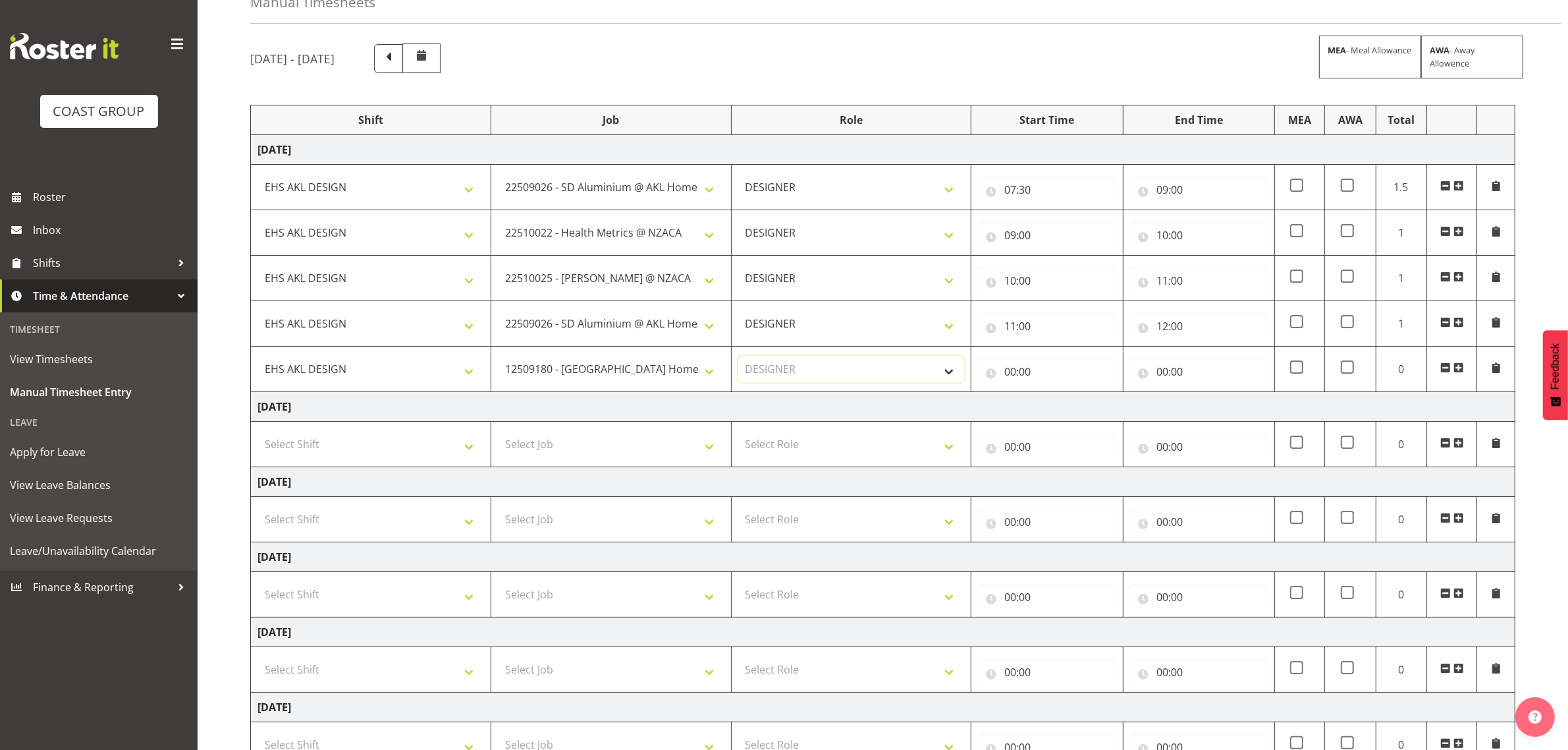
click at [738, 358] on select "Select Role DESIGNER Designer" at bounding box center [851, 369] width 227 height 26
click at [1004, 370] on input "00:00" at bounding box center [1047, 371] width 138 height 26
click at [1066, 408] on select "00 01 02 03 04 05 06 07 08 09 10 11 12 13 14 15 16 17 18 19 20 21 22 23" at bounding box center [1067, 406] width 30 height 26
select select "12"
click at [1052, 394] on select "00 01 02 03 04 05 06 07 08 09 10 11 12 13 14 15 16 17 18 19 20 21 22 23" at bounding box center [1067, 406] width 30 height 26
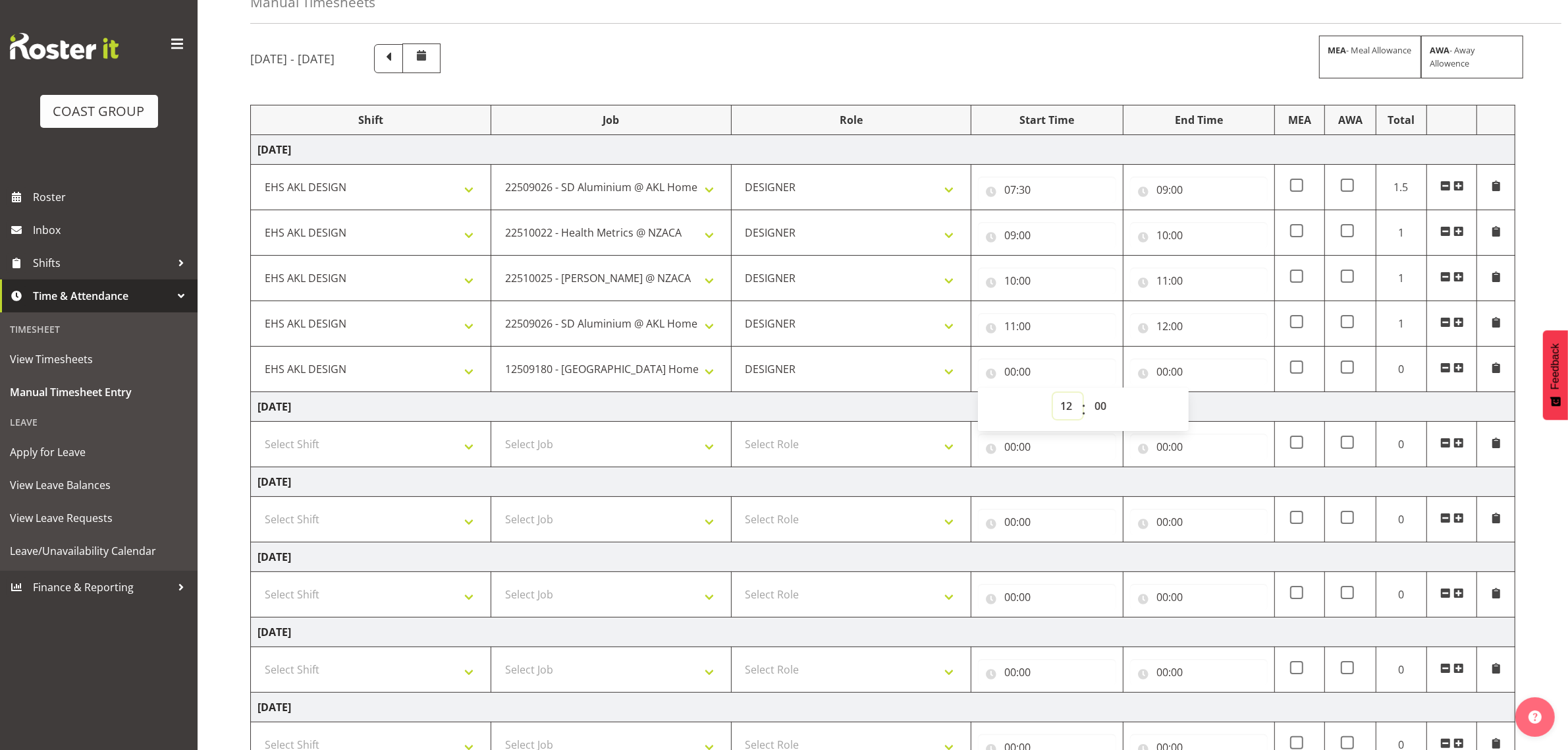
type input "12:00"
click at [1167, 372] on input "00:00" at bounding box center [1199, 371] width 138 height 26
drag, startPoint x: 1218, startPoint y: 404, endPoint x: 1218, endPoint y: 395, distance: 9.0
click at [1218, 404] on select "00 01 02 03 04 05 06 07 08 09 10 11 12 13 14 15 16 17 18 19 20 21 22 23" at bounding box center [1220, 406] width 30 height 26
select select "13"
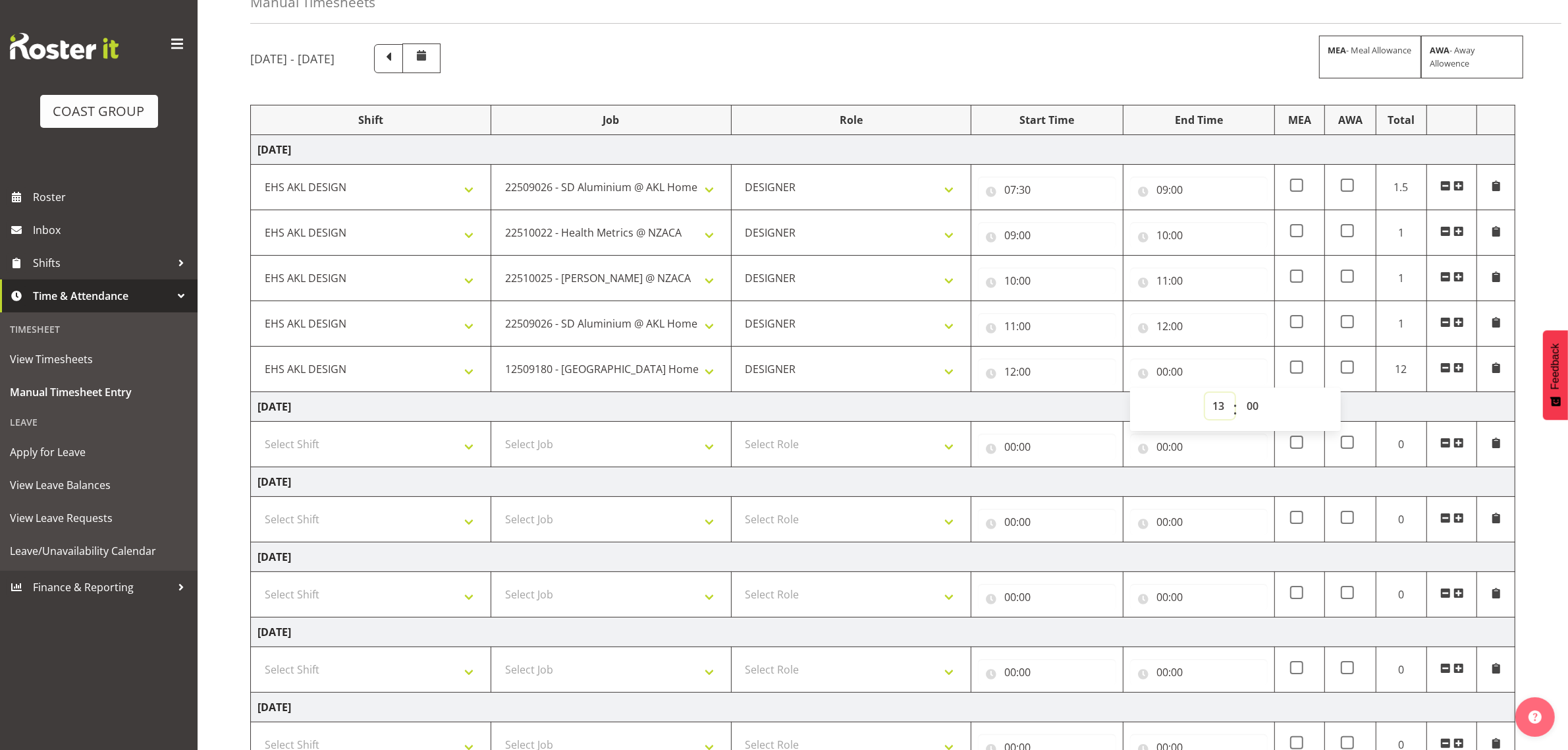
click at [1205, 394] on select "00 01 02 03 04 05 06 07 08 09 10 11 12 13 14 15 16 17 18 19 20 21 22 23" at bounding box center [1220, 406] width 30 height 26
type input "13:00"
click at [1459, 367] on span at bounding box center [1458, 367] width 11 height 11
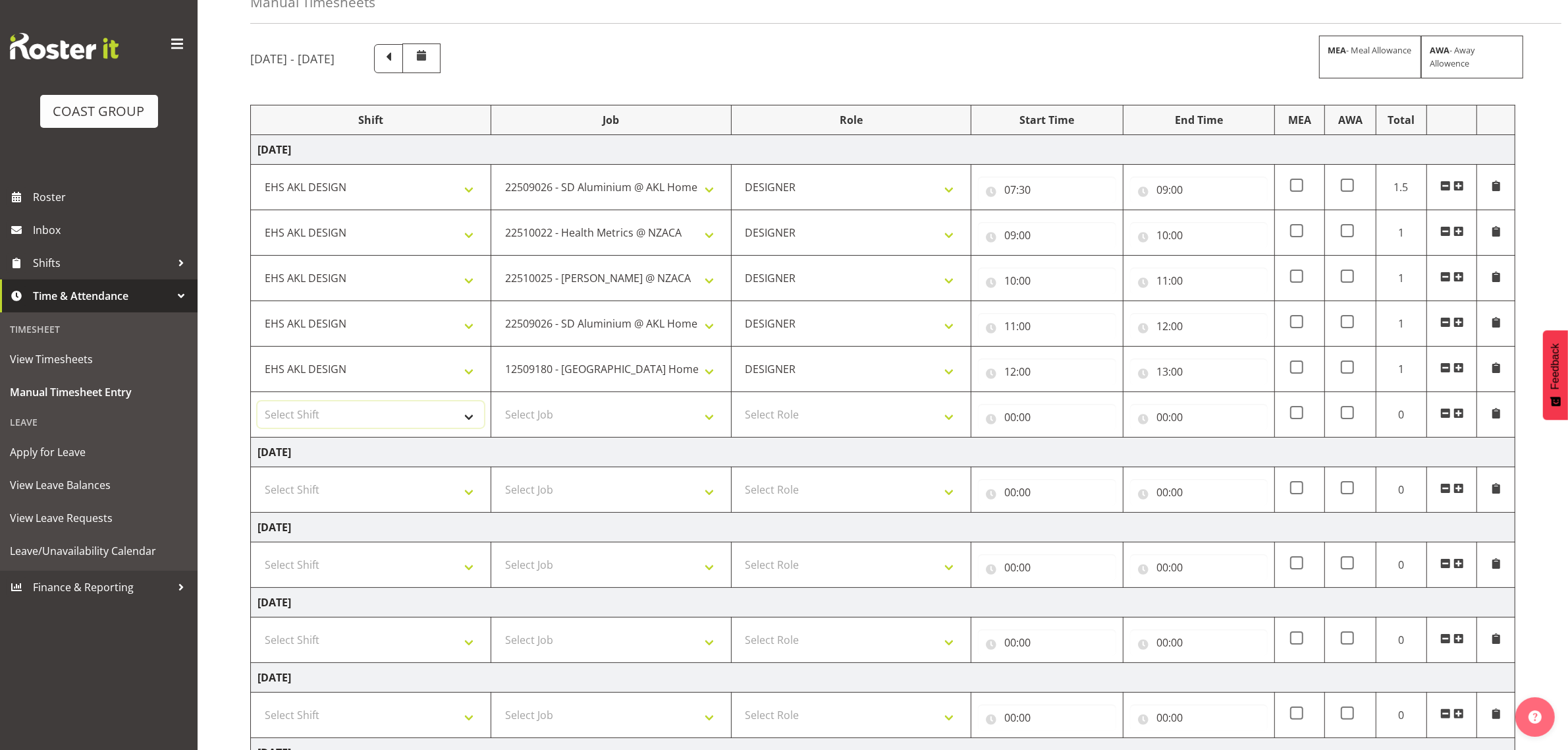
click at [411, 416] on select "Select Shift D+B @ [PERSON_NAME] D+B Build D+B Build NZACA D+B Build Tech Day […" at bounding box center [371, 414] width 227 height 26
select select "1321"
click at [258, 403] on select "Select Shift D+B @ [PERSON_NAME] D+B Build D+B Build NZACA D+B Build Tech Day […" at bounding box center [371, 414] width 227 height 26
click at [584, 419] on select "Select Job 1 Carlton Events 1 [PERSON_NAME][GEOGRAPHIC_DATA] 1 [PERSON_NAME][GE…" at bounding box center [611, 414] width 227 height 26
select select "10270"
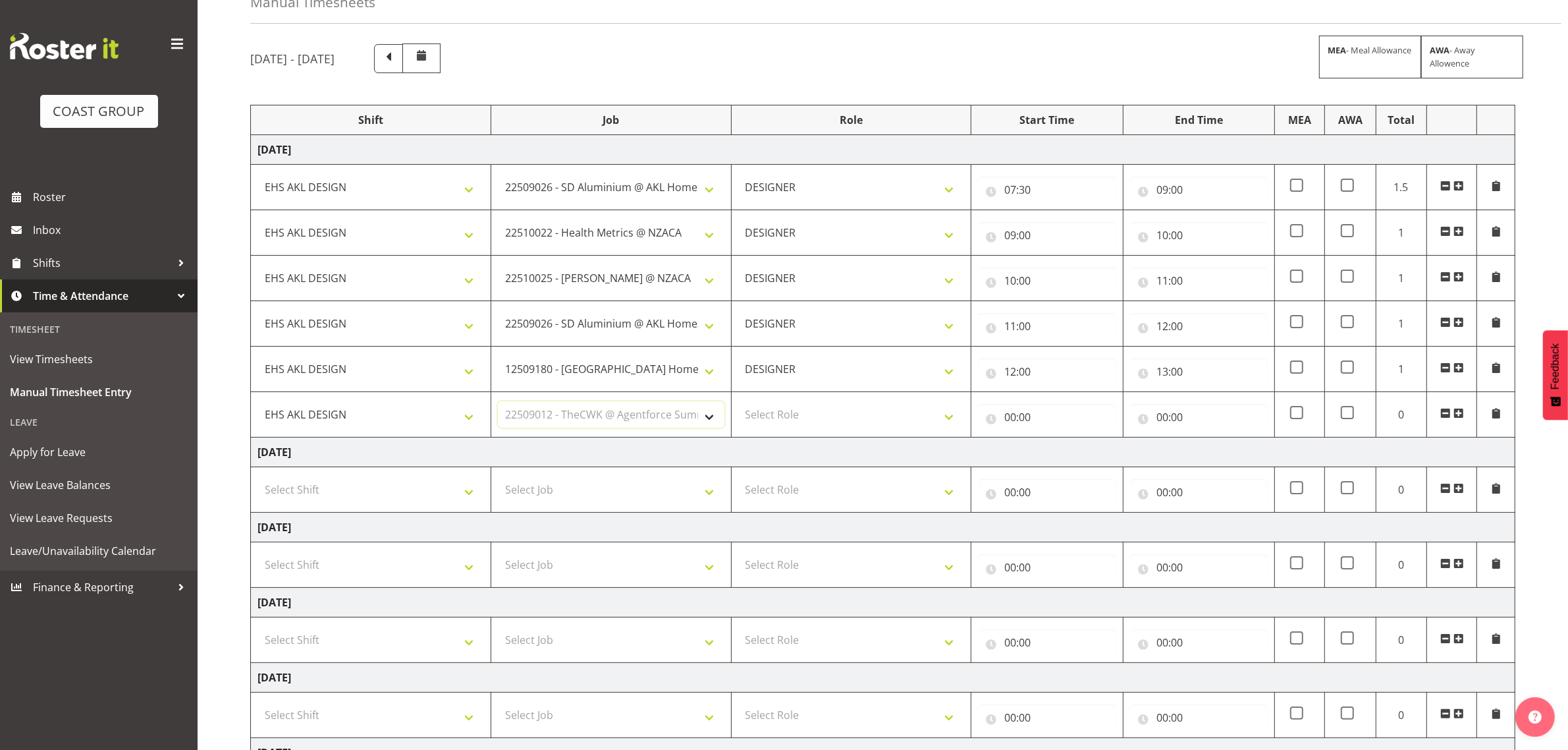
click at [497, 403] on select "Select Job 1 Carlton Events 1 [PERSON_NAME][GEOGRAPHIC_DATA] 1 [PERSON_NAME][GE…" at bounding box center [611, 414] width 227 height 26
drag, startPoint x: 773, startPoint y: 413, endPoint x: 775, endPoint y: 421, distance: 8.2
click at [773, 413] on select "Select Role DESIGNER Designer" at bounding box center [851, 414] width 227 height 26
select select "215"
click at [738, 403] on select "Select Role DESIGNER Designer" at bounding box center [851, 414] width 227 height 26
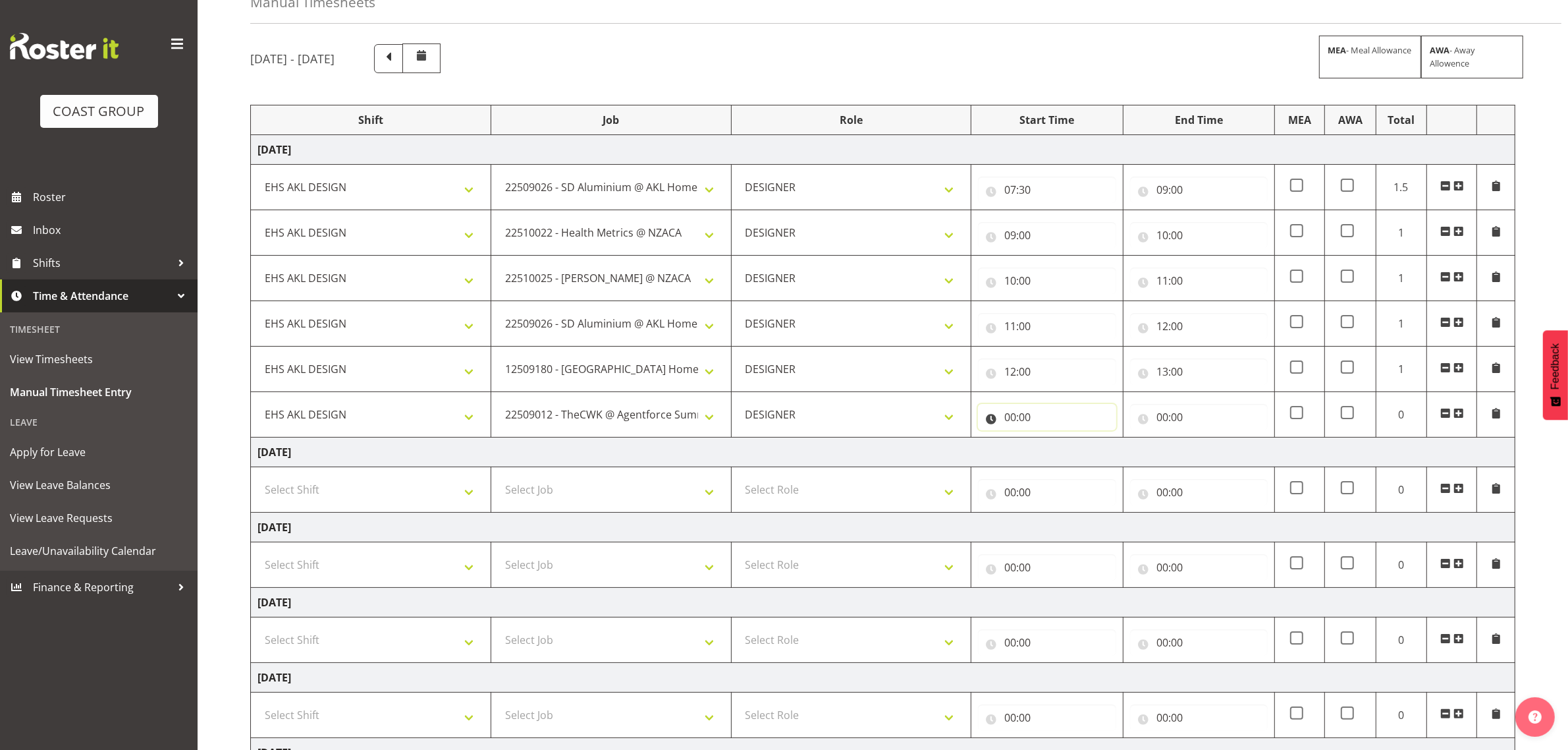
click at [1011, 414] on input "00:00" at bounding box center [1047, 417] width 138 height 26
click at [1065, 449] on select "00 01 02 03 04 05 06 07 08 09 10 11 12 13 14 15 16 17 18 19 20 21 22 23" at bounding box center [1067, 451] width 30 height 26
select select "13"
click at [1052, 440] on select "00 01 02 03 04 05 06 07 08 09 10 11 12 13 14 15 16 17 18 19 20 21 22 23" at bounding box center [1067, 451] width 30 height 26
type input "13:00"
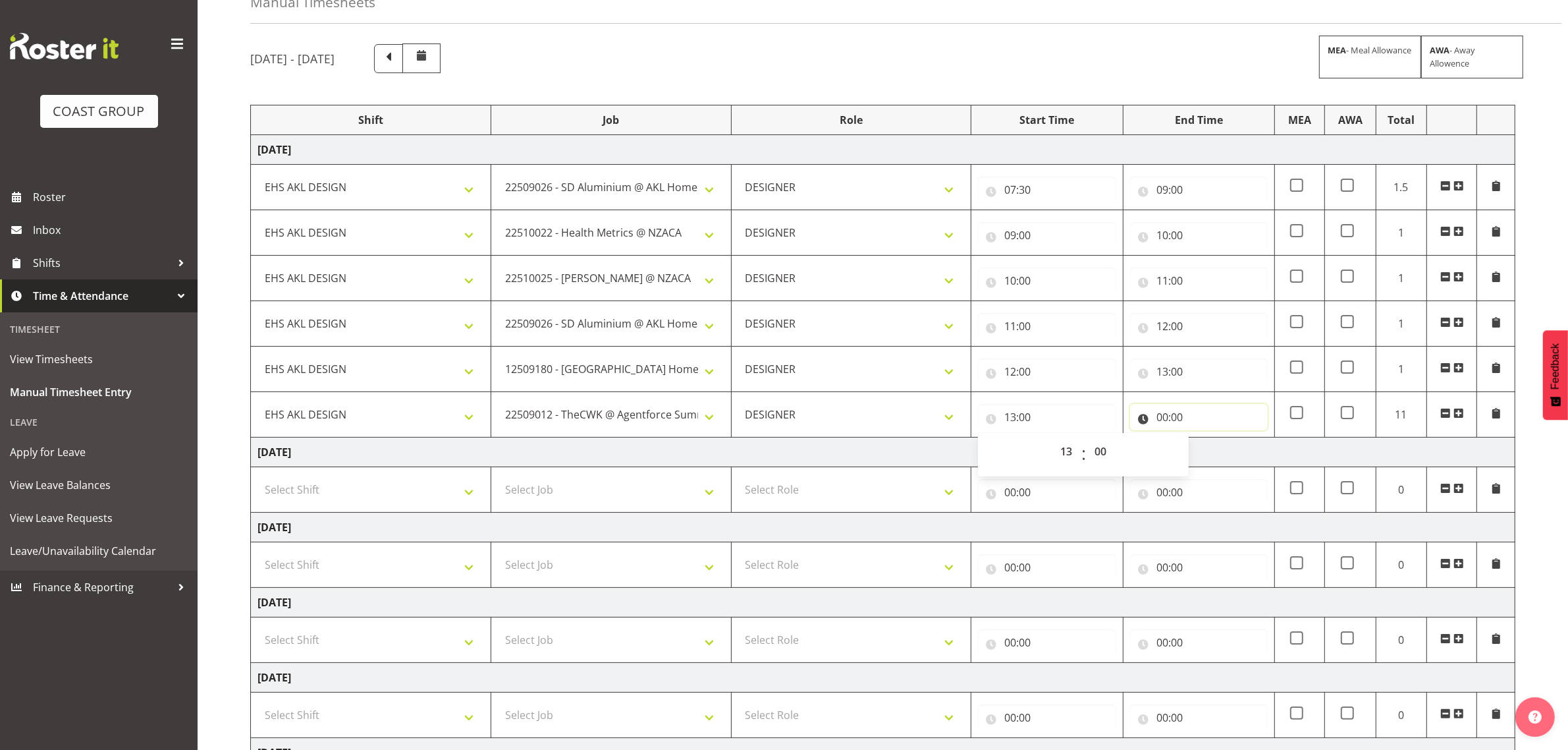
click at [1176, 420] on input "00:00" at bounding box center [1199, 417] width 138 height 26
drag, startPoint x: 1216, startPoint y: 455, endPoint x: 1216, endPoint y: 441, distance: 14.0
click at [1216, 451] on select "00 01 02 03 04 05 06 07 08 09 10 11 12 13 14 15 16 17 18 19 20 21 22 23" at bounding box center [1220, 451] width 30 height 26
select select "14"
click at [1205, 440] on select "00 01 02 03 04 05 06 07 08 09 10 11 12 13 14 15 16 17 18 19 20 21 22 23" at bounding box center [1220, 451] width 30 height 26
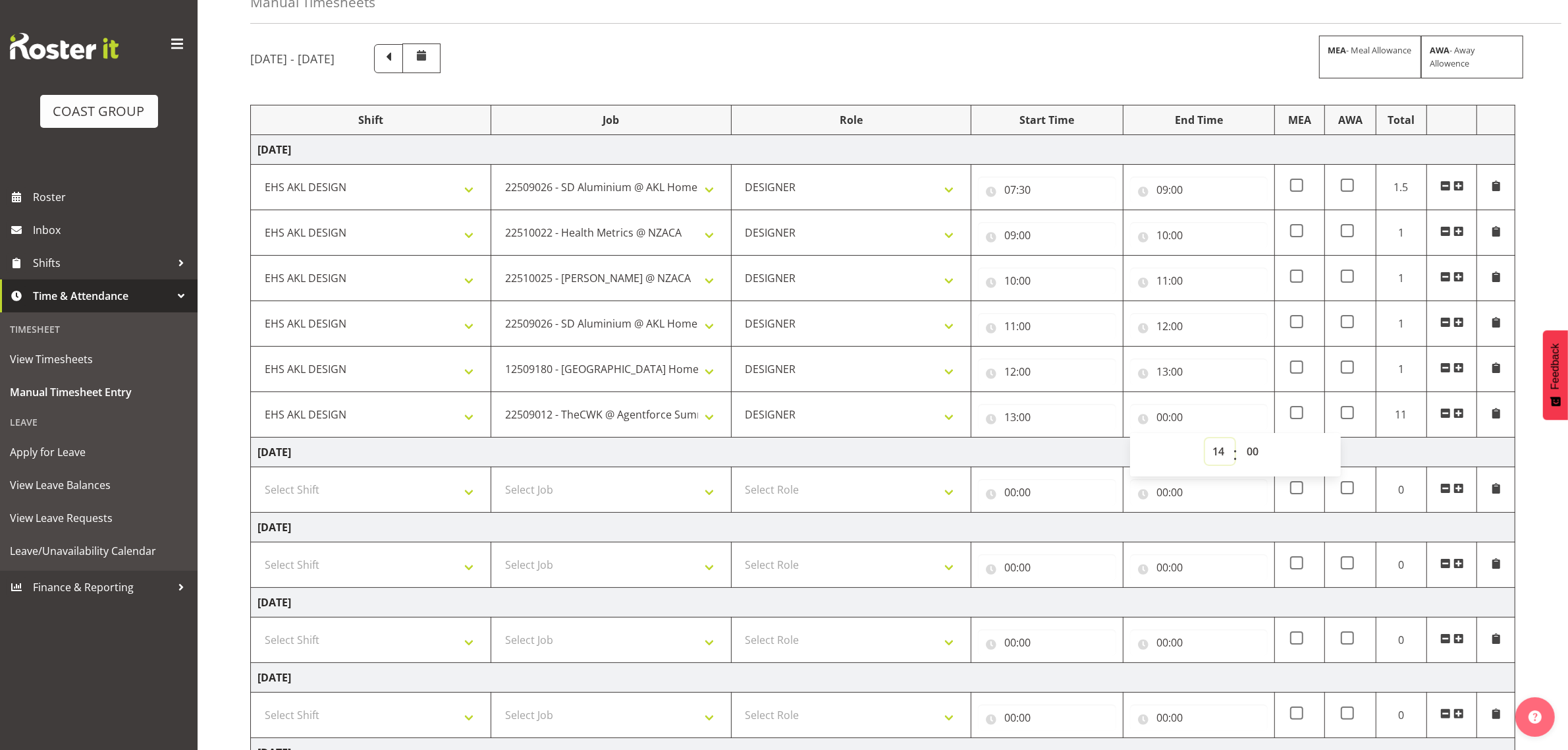
type input "14:00"
click at [1462, 412] on span at bounding box center [1458, 412] width 11 height 11
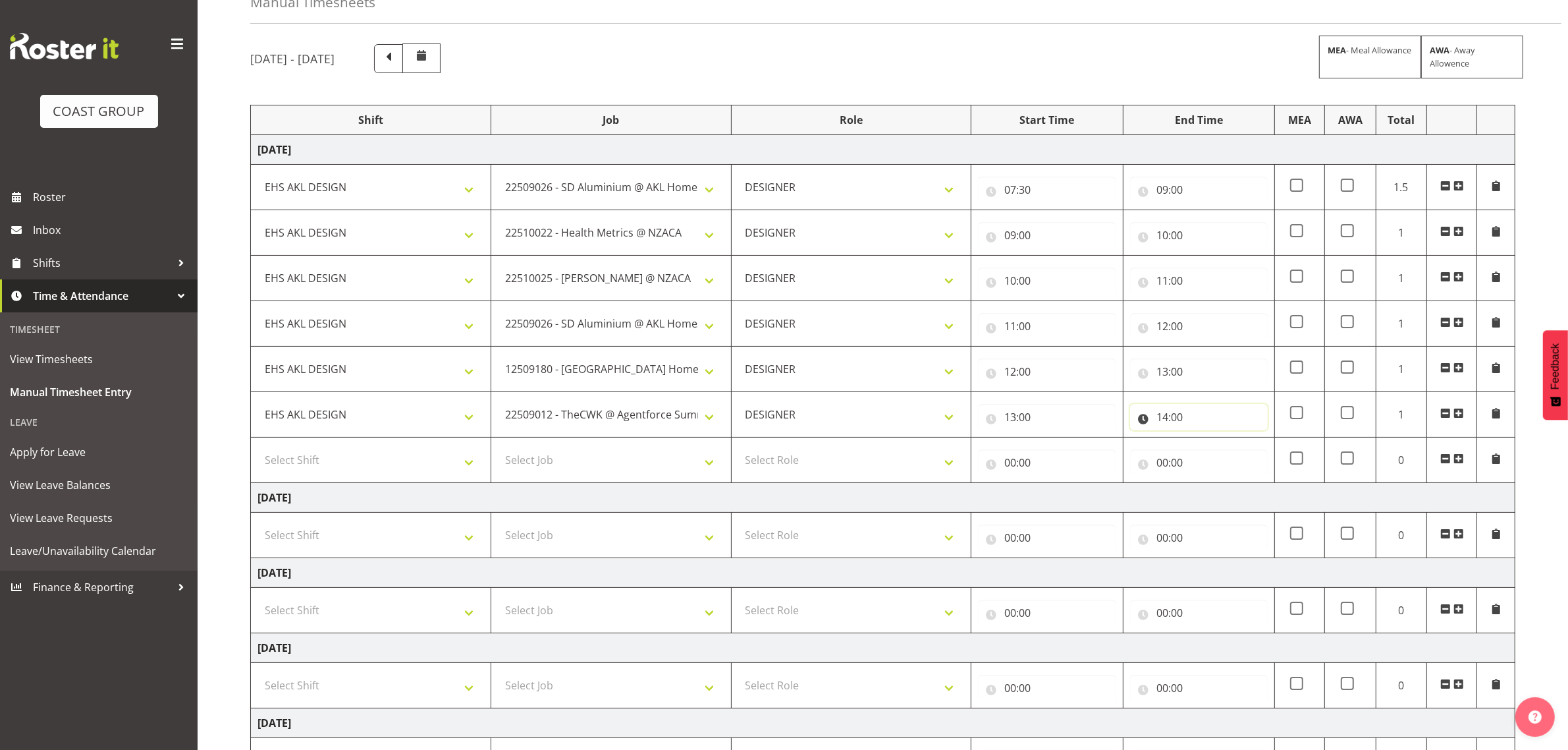
click at [1169, 422] on input "14:00" at bounding box center [1199, 417] width 138 height 26
click at [1219, 458] on select "00 01 02 03 04 05 06 07 08 09 10 11 12 13 14 15 16 17 18 19 20 21 22 23" at bounding box center [1220, 451] width 30 height 26
select select "16"
click at [1205, 440] on select "00 01 02 03 04 05 06 07 08 09 10 11 12 13 14 15 16 17 18 19 20 21 22 23" at bounding box center [1220, 451] width 30 height 26
type input "16:00"
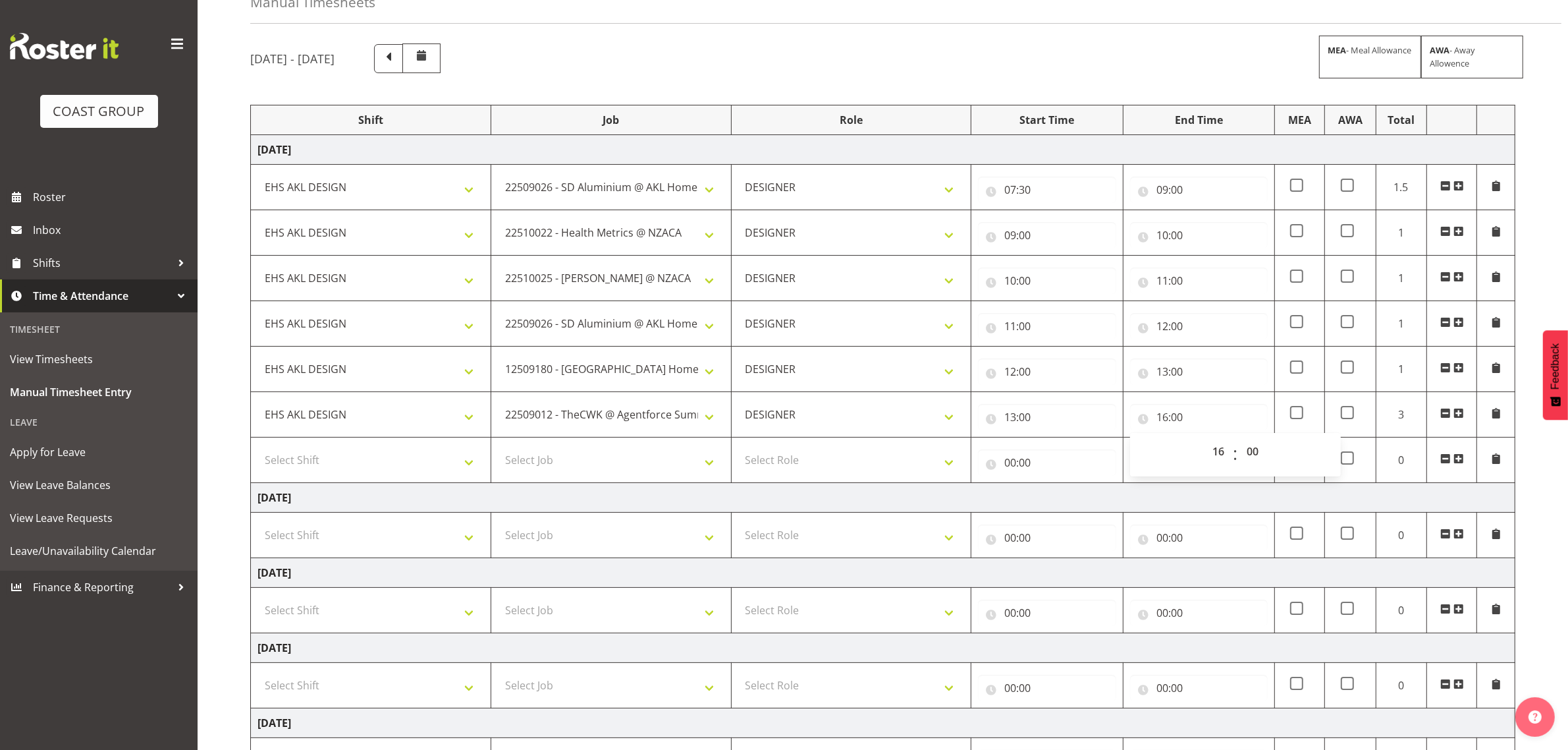
click at [1443, 462] on span at bounding box center [1445, 458] width 11 height 11
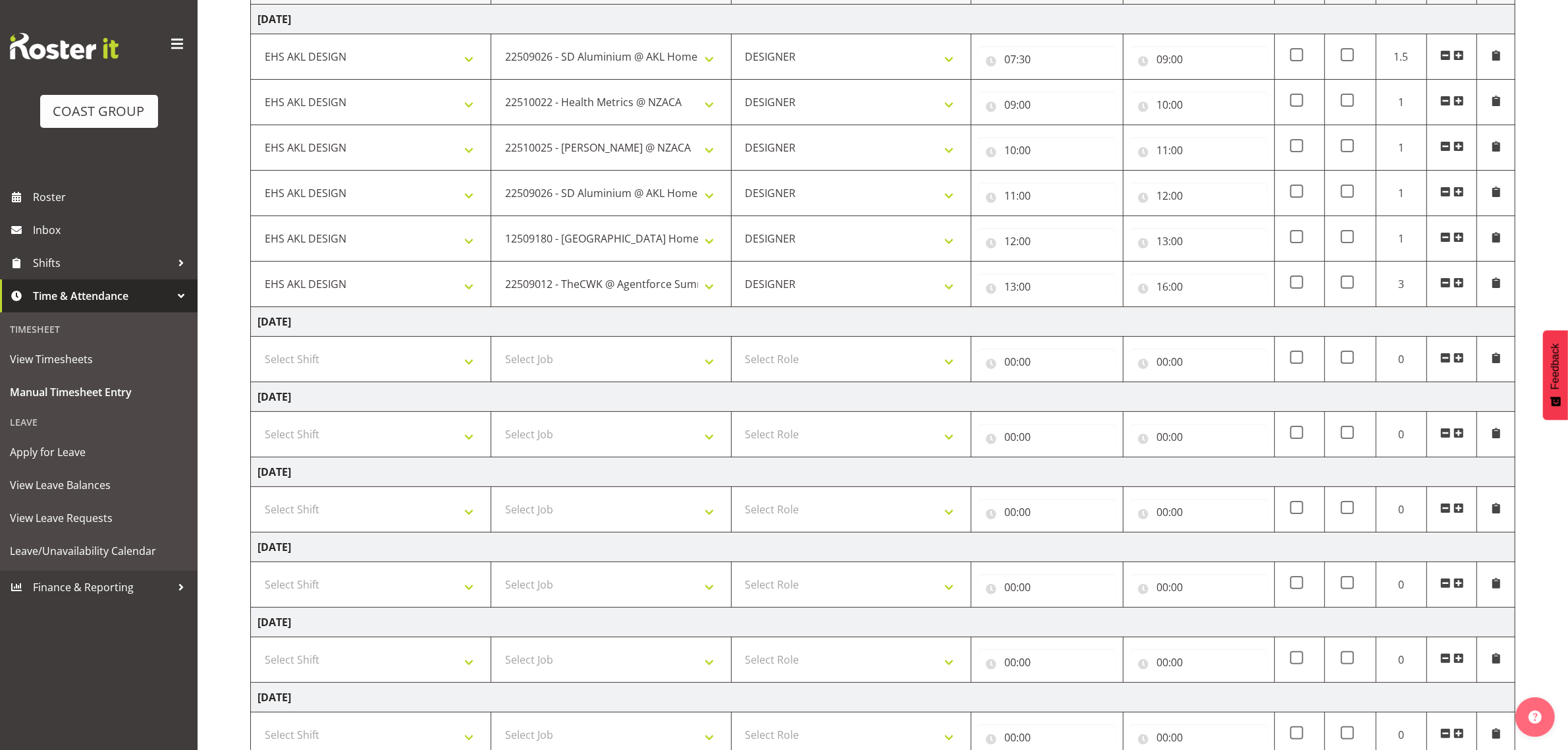
scroll to position [305, 0]
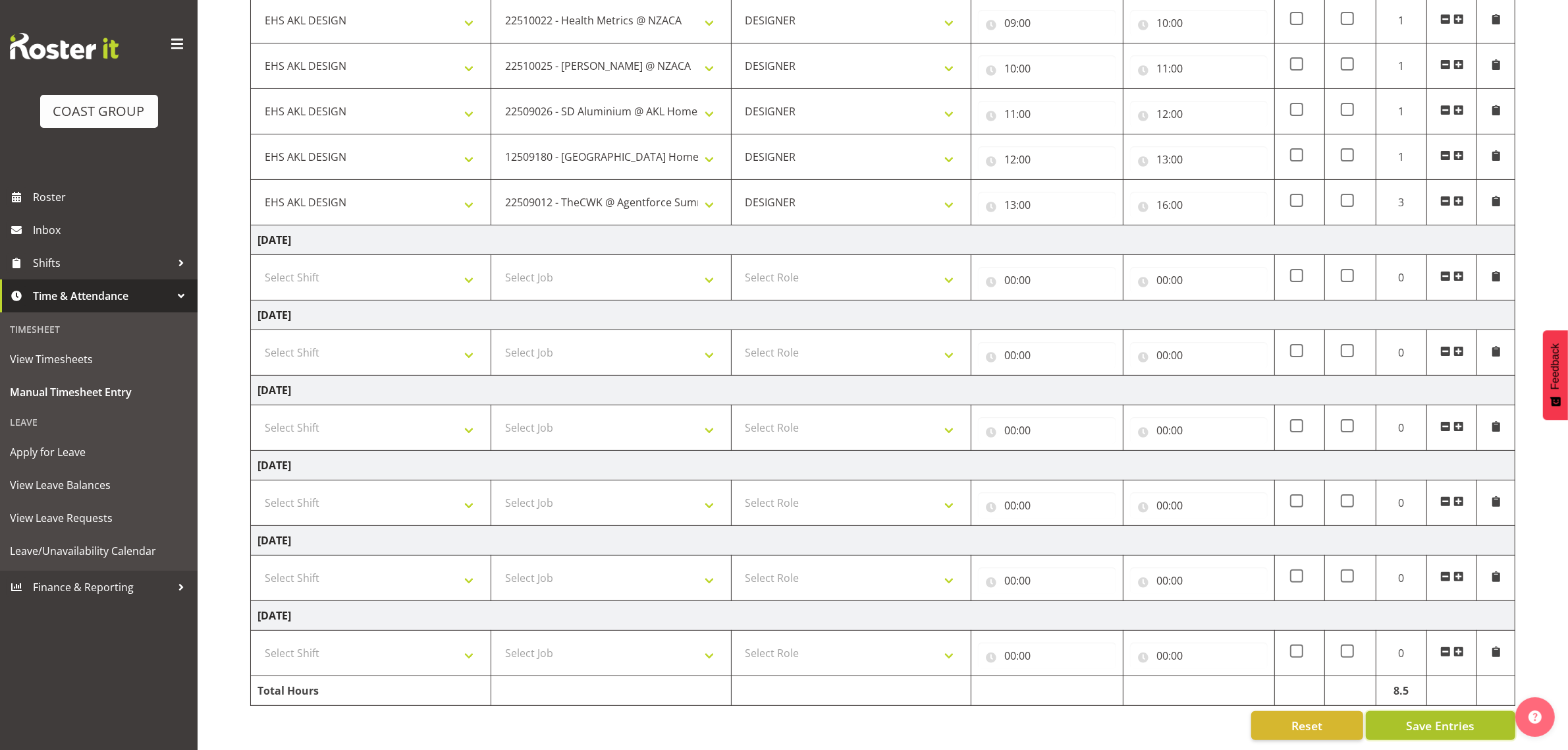
click at [1446, 717] on span "Save Entries" at bounding box center [1439, 725] width 68 height 17
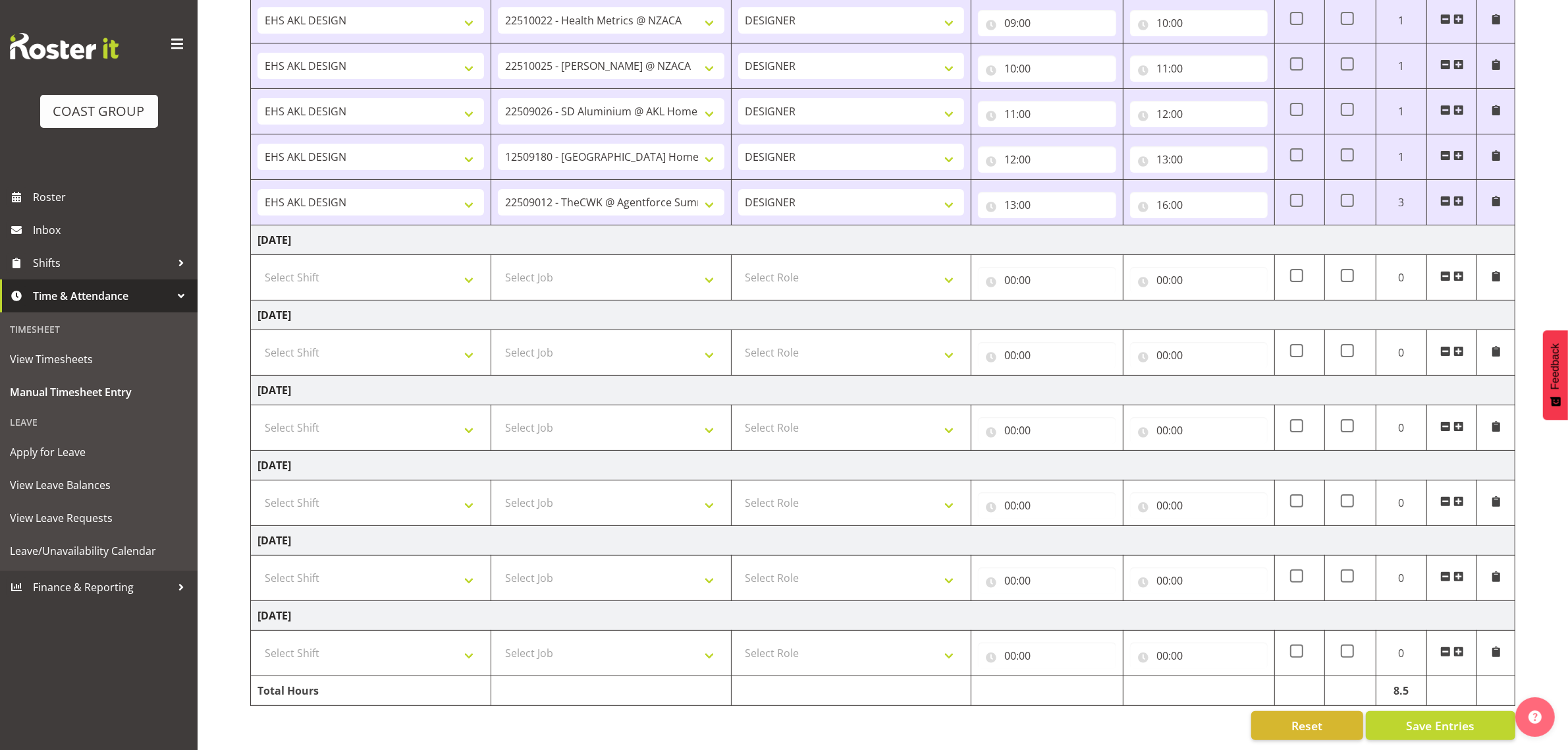
click at [378, 255] on td "Select Shift D+B @ [PERSON_NAME] D+B Build D+B Build NZACA D+B Build Tech Day […" at bounding box center [371, 277] width 241 height 45
click at [405, 265] on select "Select Shift D+B @ [PERSON_NAME] D+B Build D+B Build NZACA D+B Build Tech Day […" at bounding box center [371, 278] width 227 height 26
select select "1321"
click at [258, 265] on select "Select Shift D+B @ [PERSON_NAME] D+B Build D+B Build NZACA D+B Build Tech Day […" at bounding box center [371, 278] width 227 height 26
click at [584, 265] on select "Select Job 1 Carlton Events 1 [PERSON_NAME][GEOGRAPHIC_DATA] 1 [PERSON_NAME][GE…" at bounding box center [611, 278] width 227 height 26
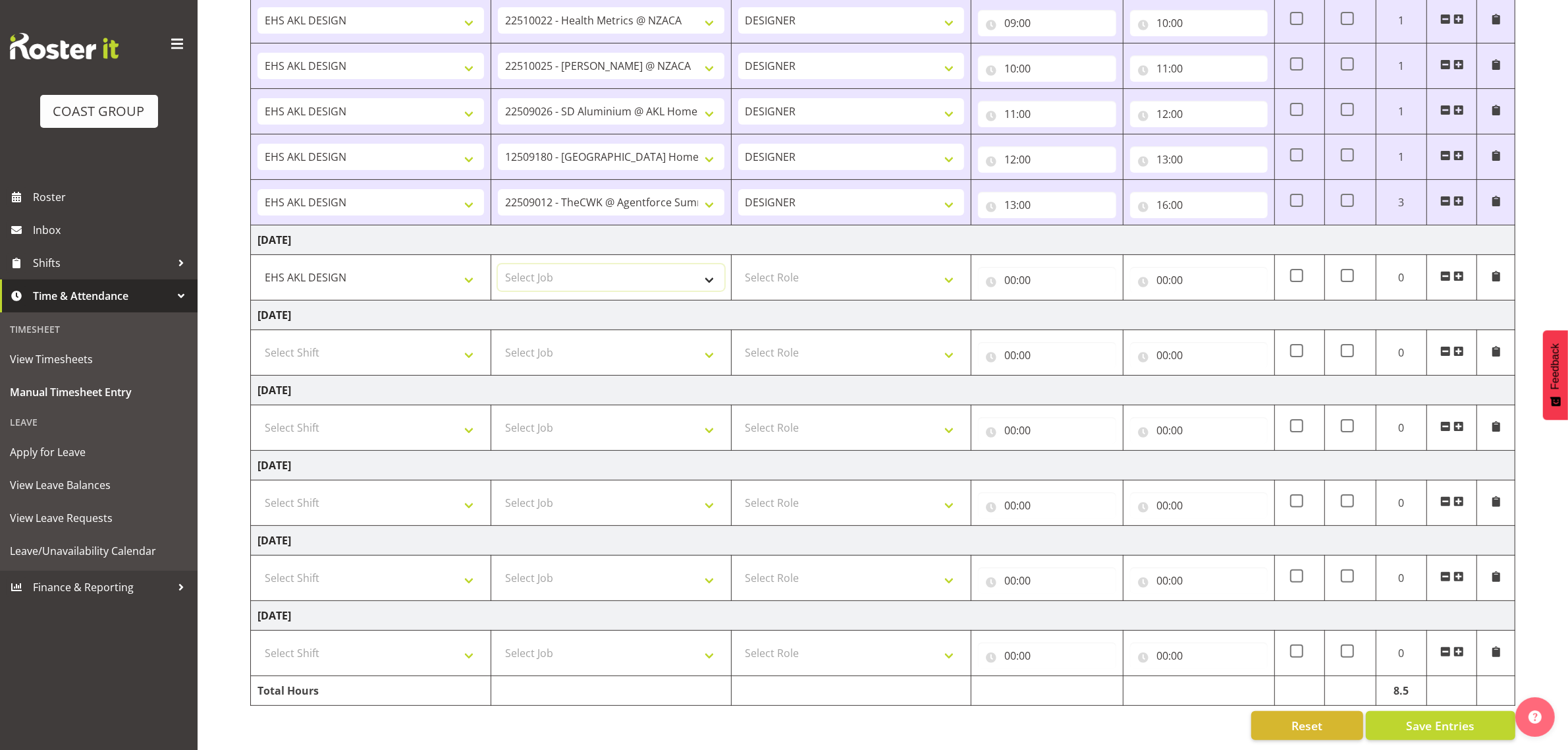
select select "10479"
click at [497, 265] on select "Select Job 1 Carlton Events 1 [PERSON_NAME][GEOGRAPHIC_DATA] 1 [PERSON_NAME][GE…" at bounding box center [611, 278] width 227 height 26
drag, startPoint x: 837, startPoint y: 261, endPoint x: 837, endPoint y: 271, distance: 10.0
click at [837, 265] on select "Select Role DESIGNER Designer" at bounding box center [851, 278] width 227 height 26
select select "215"
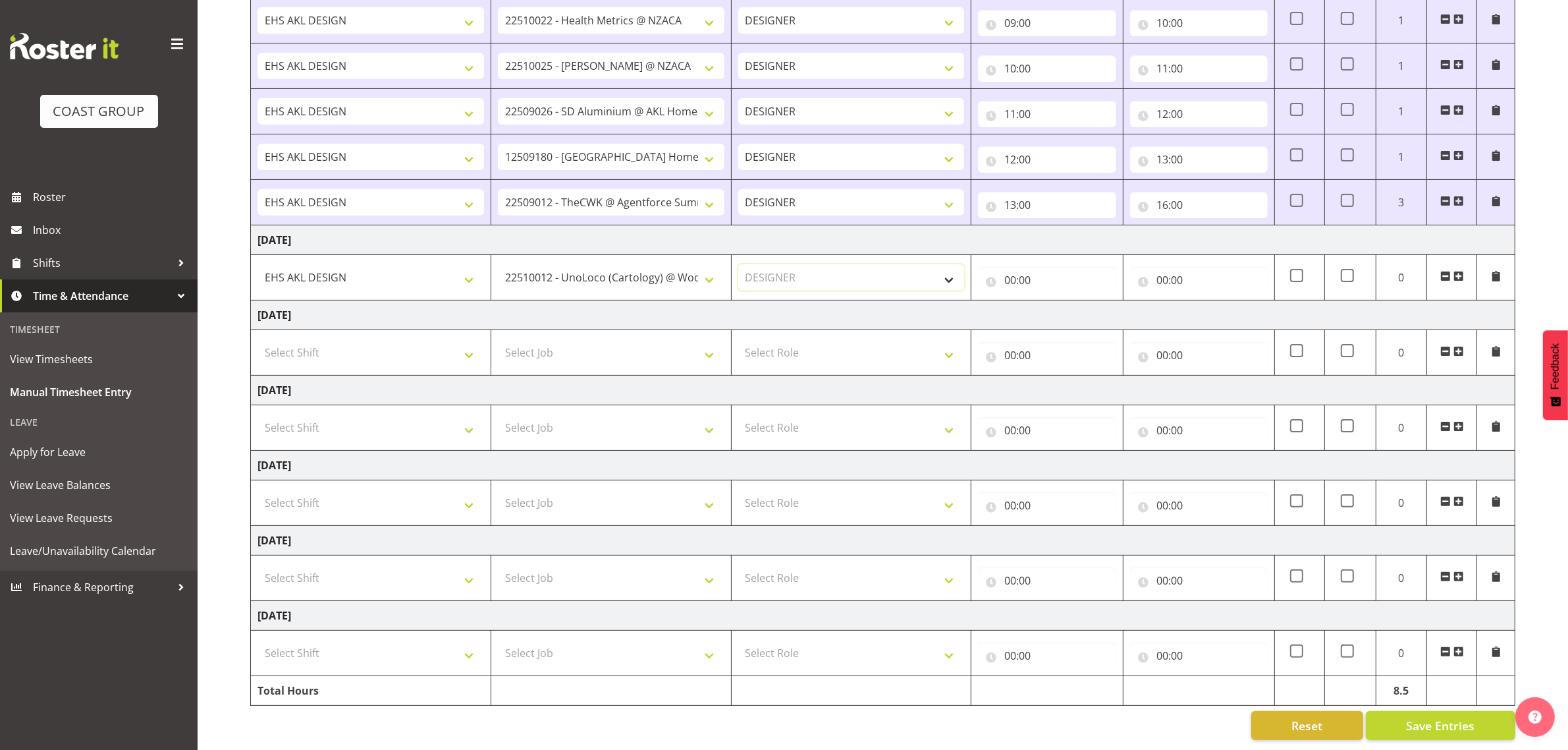
click at [738, 265] on select "Select Role DESIGNER Designer" at bounding box center [851, 278] width 227 height 26
click at [1036, 267] on input "00:00" at bounding box center [1047, 280] width 138 height 26
click at [1071, 301] on select "00 01 02 03 04 05 06 07 08 09 10 11 12 13 14 15 16 17 18 19 20 21 22 23" at bounding box center [1067, 315] width 30 height 26
select select "7"
click at [1052, 301] on select "00 01 02 03 04 05 06 07 08 09 10 11 12 13 14 15 16 17 18 19 20 21 22 23" at bounding box center [1067, 315] width 30 height 26
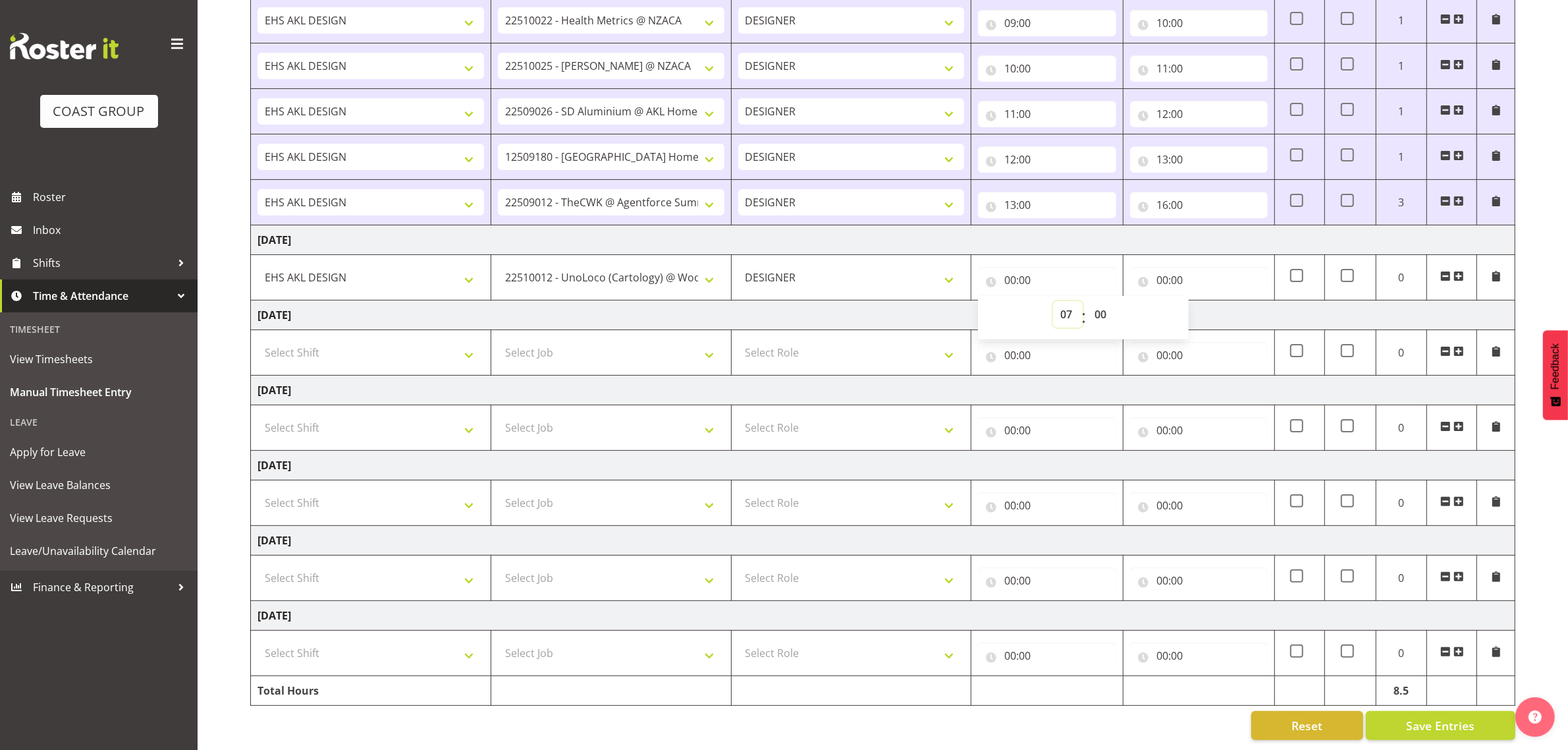
type input "07:00"
click at [1095, 301] on select "00 01 02 03 04 05 06 07 08 09 10 11 12 13 14 15 16 17 18 19 20 21 22 23 24 25 2…" at bounding box center [1102, 315] width 30 height 26
select select "30"
click at [1087, 301] on select "00 01 02 03 04 05 06 07 08 09 10 11 12 13 14 15 16 17 18 19 20 21 22 23 24 25 2…" at bounding box center [1102, 315] width 30 height 26
type input "07:30"
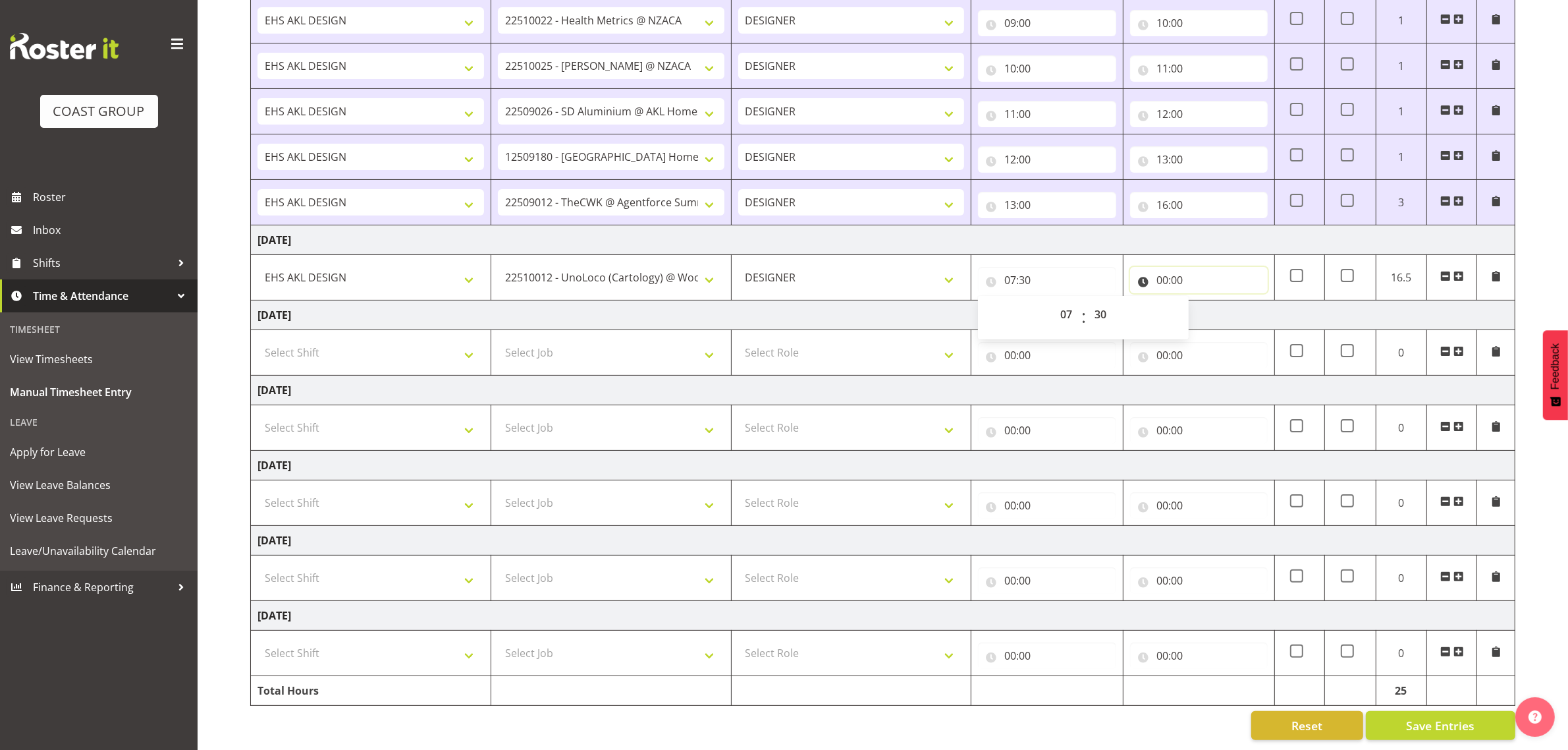
click at [1179, 267] on input "00:00" at bounding box center [1199, 280] width 138 height 26
click at [1216, 301] on select "00 01 02 03 04 05 06 07 08 09 10 11 12 13 14 15 16 17 18 19 20 21 22 23" at bounding box center [1220, 315] width 30 height 26
select select "9"
click at [1205, 301] on select "00 01 02 03 04 05 06 07 08 09 10 11 12 13 14 15 16 17 18 19 20 21 22 23" at bounding box center [1220, 315] width 30 height 26
type input "09:00"
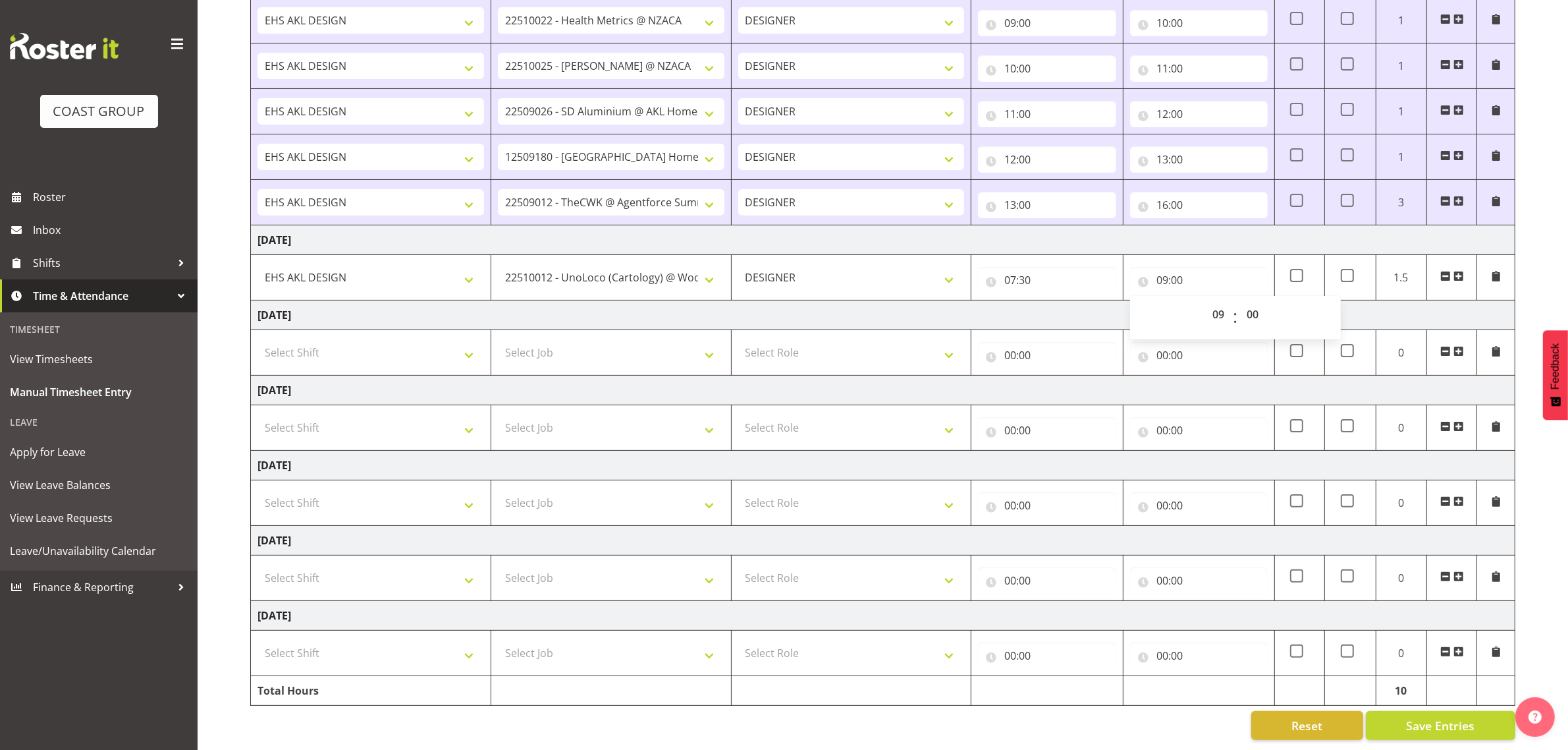
click at [1459, 271] on span at bounding box center [1458, 276] width 11 height 11
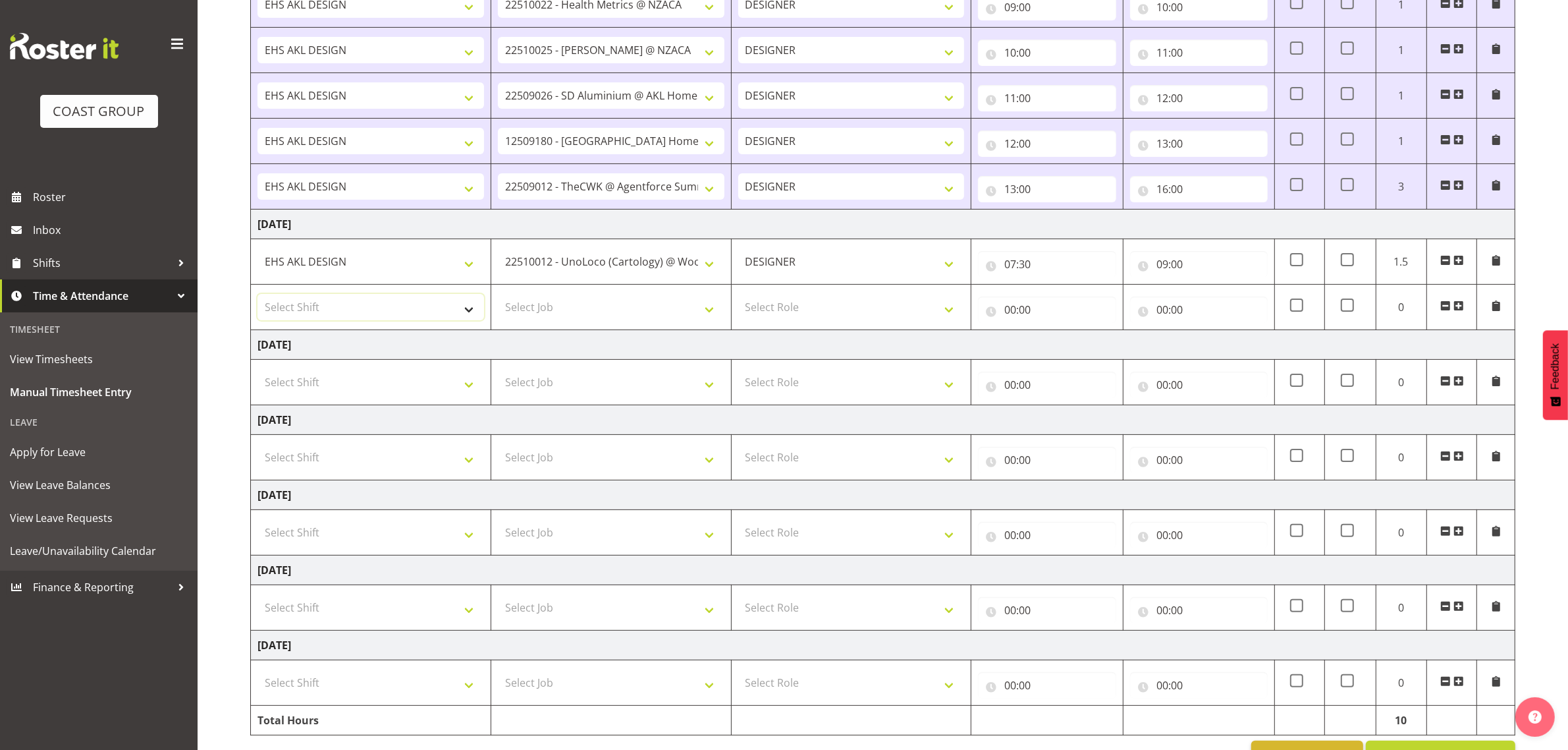
click at [402, 304] on select "Select Shift D+B @ [PERSON_NAME] D+B Build D+B Build NZACA D+B Build Tech Day […" at bounding box center [371, 307] width 227 height 26
select select "1321"
click at [258, 296] on select "Select Shift D+B @ [PERSON_NAME] D+B Build D+B Build NZACA D+B Build Tech Day […" at bounding box center [371, 307] width 227 height 26
click at [580, 313] on select "Select Job 1 Carlton Events 1 [PERSON_NAME][GEOGRAPHIC_DATA] 1 [PERSON_NAME][GE…" at bounding box center [611, 307] width 227 height 26
select select "10535"
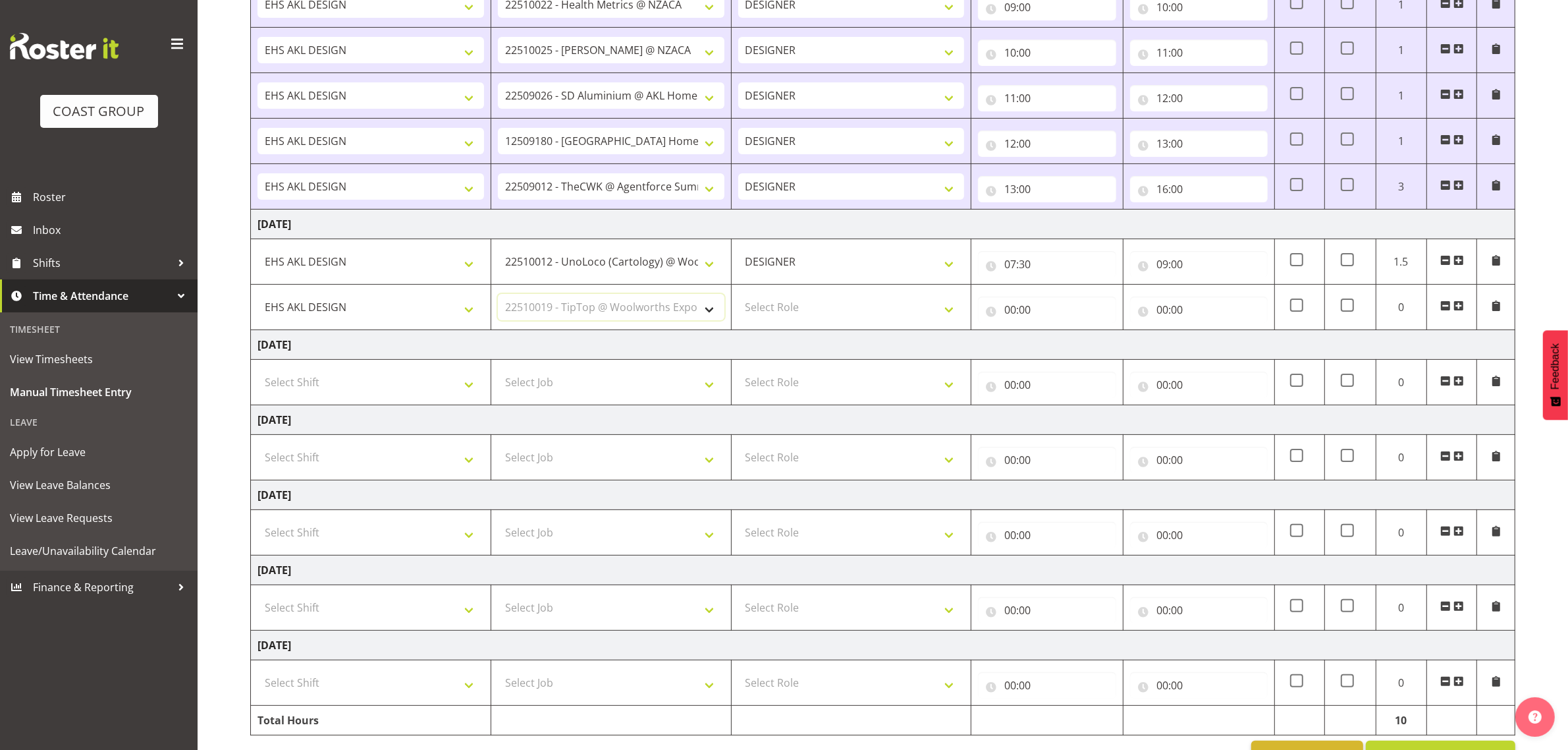
click at [497, 296] on select "Select Job 1 Carlton Events 1 [PERSON_NAME][GEOGRAPHIC_DATA] 1 [PERSON_NAME][GE…" at bounding box center [611, 307] width 227 height 26
drag, startPoint x: 838, startPoint y: 303, endPoint x: 832, endPoint y: 320, distance: 18.0
click at [838, 303] on select "Select Role DESIGNER Designer" at bounding box center [851, 307] width 227 height 26
select select "215"
click at [738, 296] on select "Select Role DESIGNER Designer" at bounding box center [851, 307] width 227 height 26
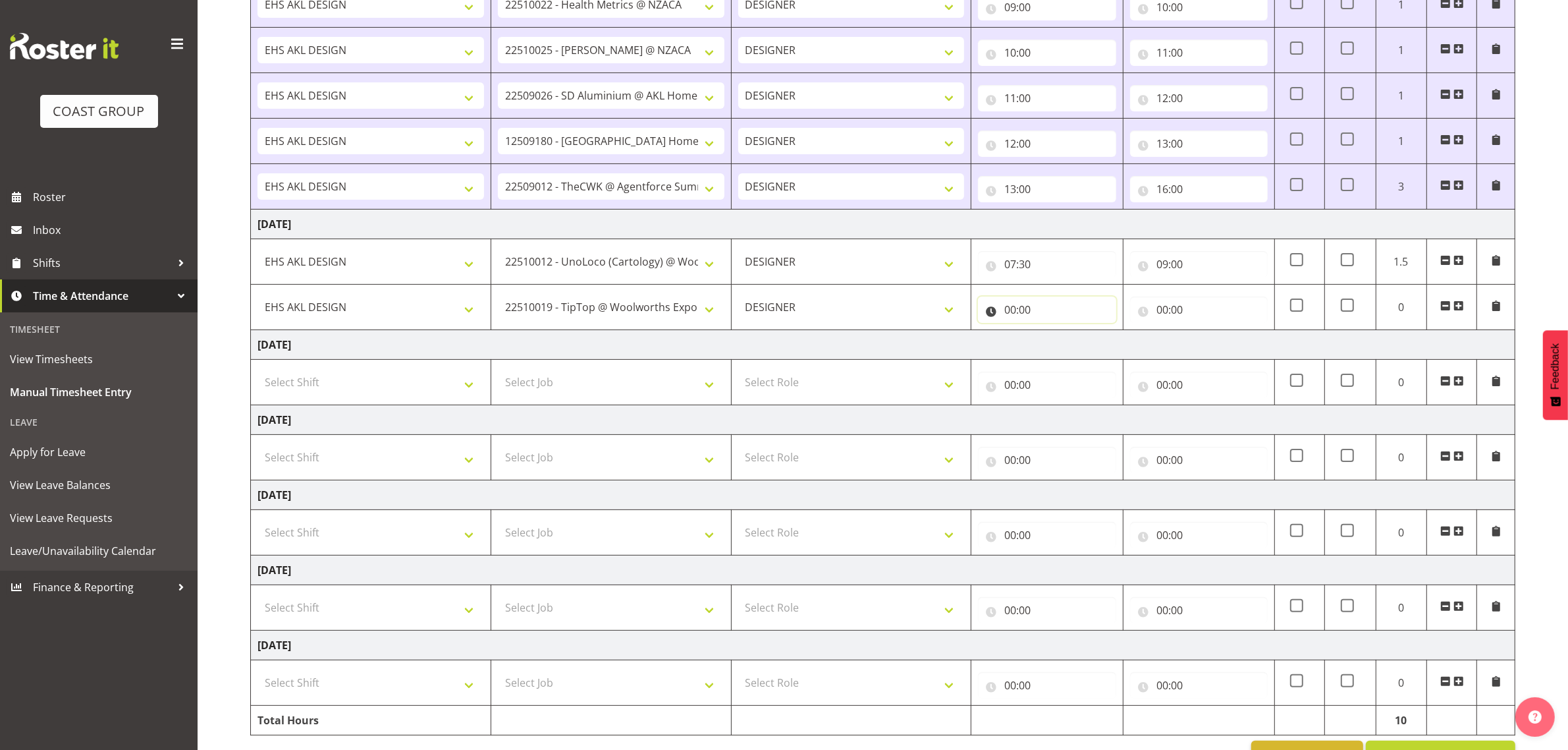
click at [1020, 305] on input "00:00" at bounding box center [1047, 310] width 138 height 26
click at [1068, 341] on select "00 01 02 03 04 05 06 07 08 09 10 11 12 13 14 15 16 17 18 19 20 21 22 23" at bounding box center [1067, 344] width 30 height 26
select select "9"
click at [1052, 333] on select "00 01 02 03 04 05 06 07 08 09 10 11 12 13 14 15 16 17 18 19 20 21 22 23" at bounding box center [1067, 344] width 30 height 26
type input "09:00"
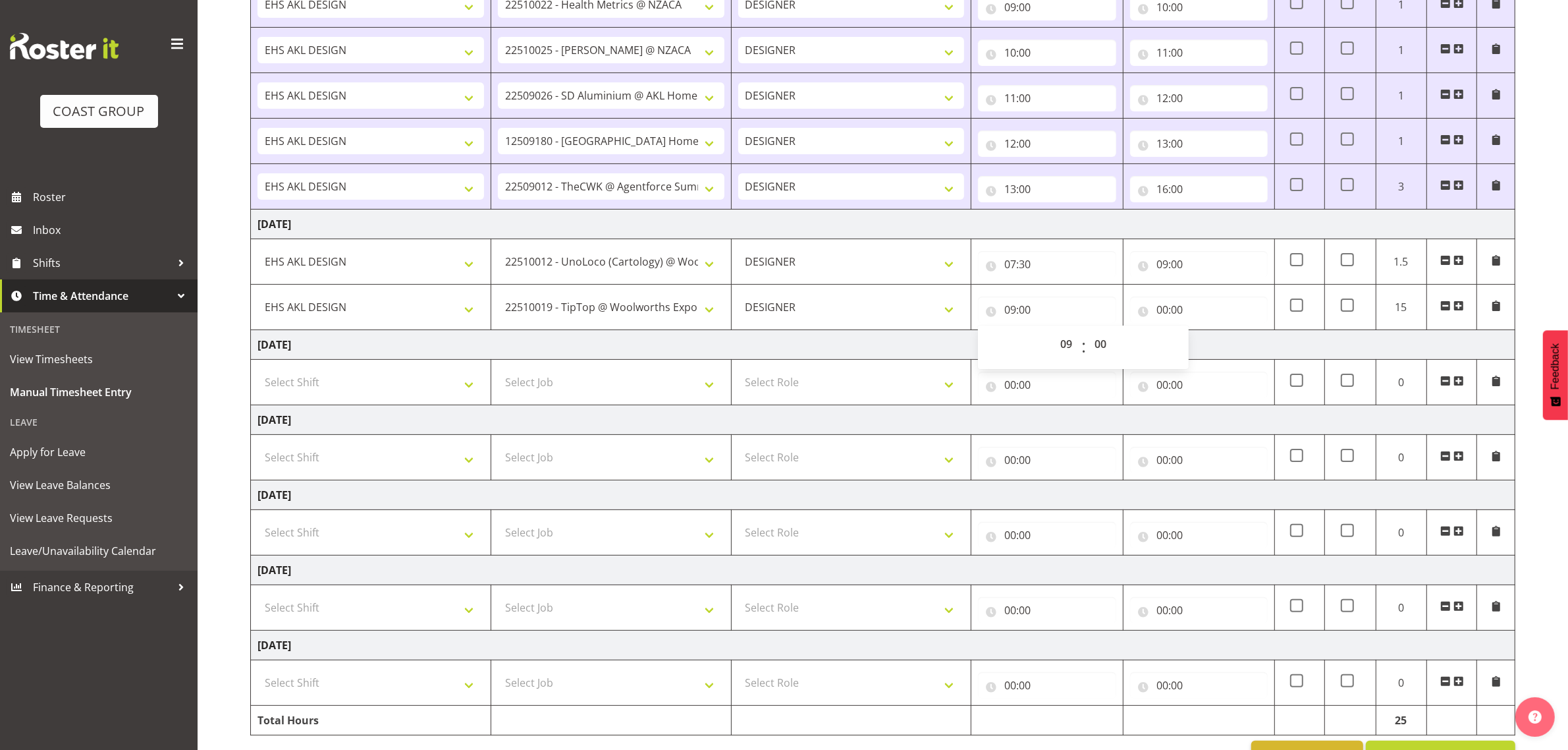
click at [1182, 297] on div "00:00 00 01 02 03 04 05 06 07 08 09 10 11 12 13 14 15 16 17 18 19 20 21 22 23 :…" at bounding box center [1199, 307] width 138 height 31
click at [1180, 307] on input "00:00" at bounding box center [1199, 310] width 138 height 26
click at [1216, 341] on select "00 01 02 03 04 05 06 07 08 09 10 11 12 13 14 15 16 17 18 19 20 21 22 23" at bounding box center [1220, 344] width 30 height 26
select select "10"
click at [1205, 333] on select "00 01 02 03 04 05 06 07 08 09 10 11 12 13 14 15 16 17 18 19 20 21 22 23" at bounding box center [1220, 344] width 30 height 26
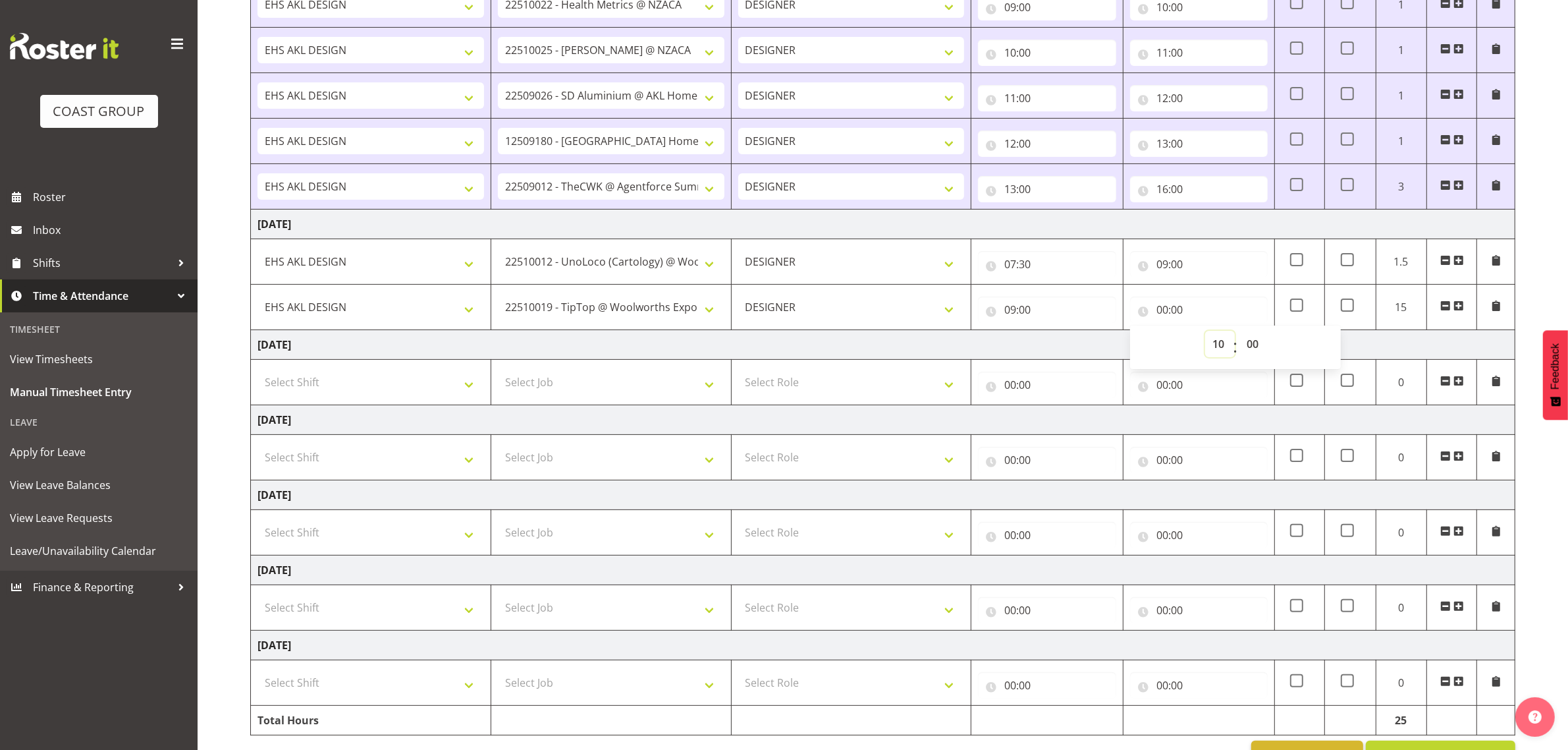
type input "10:00"
click at [1255, 349] on select "00 01 02 03 04 05 06 07 08 09 10 11 12 13 14 15 16 17 18 19 20 21 22 23 24 25 2…" at bounding box center [1254, 344] width 30 height 26
select select "30"
click at [1239, 333] on select "00 01 02 03 04 05 06 07 08 09 10 11 12 13 14 15 16 17 18 19 20 21 22 23 24 25 2…" at bounding box center [1254, 344] width 30 height 26
type input "10:30"
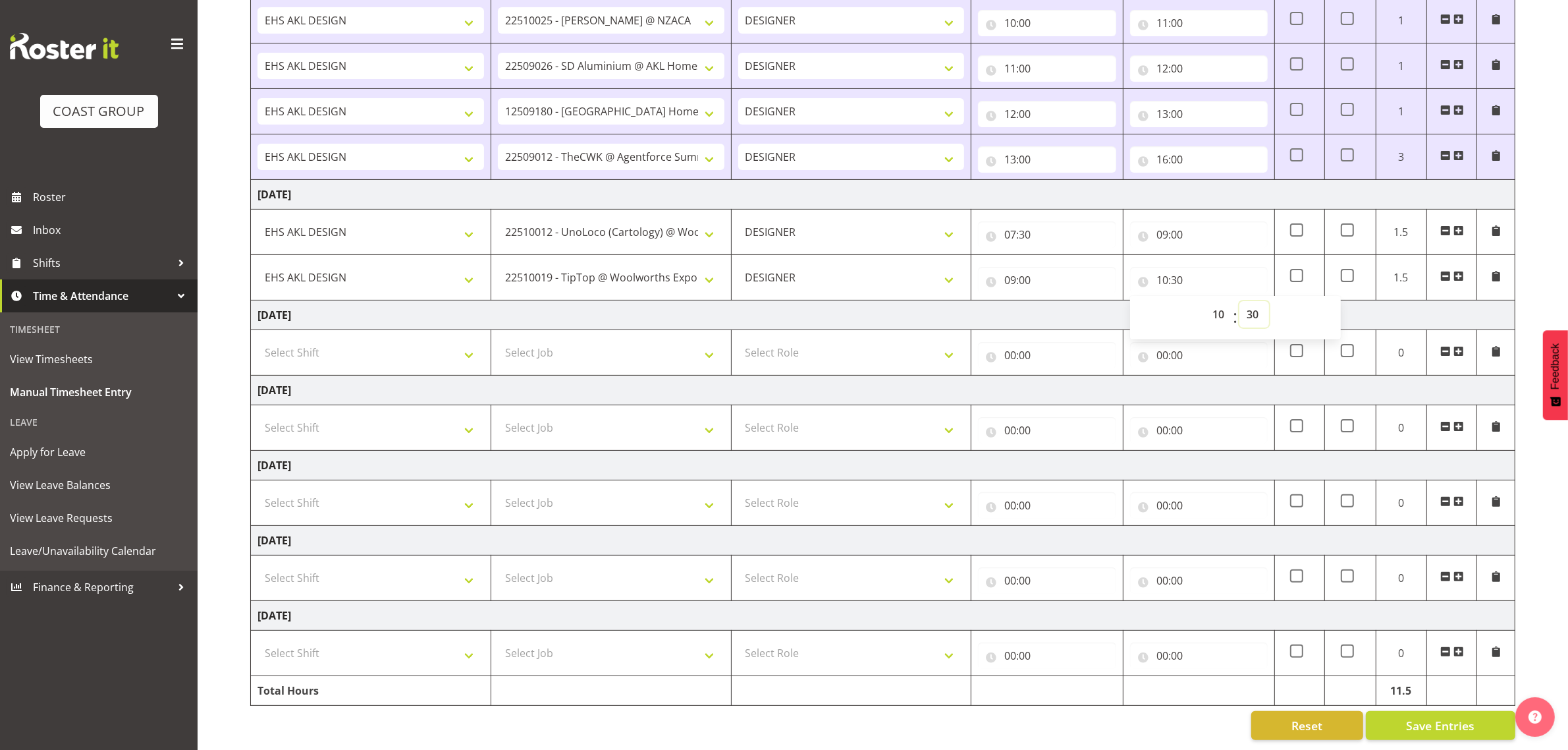
scroll to position [351, 0]
click at [1446, 717] on span "Save Entries" at bounding box center [1439, 725] width 68 height 17
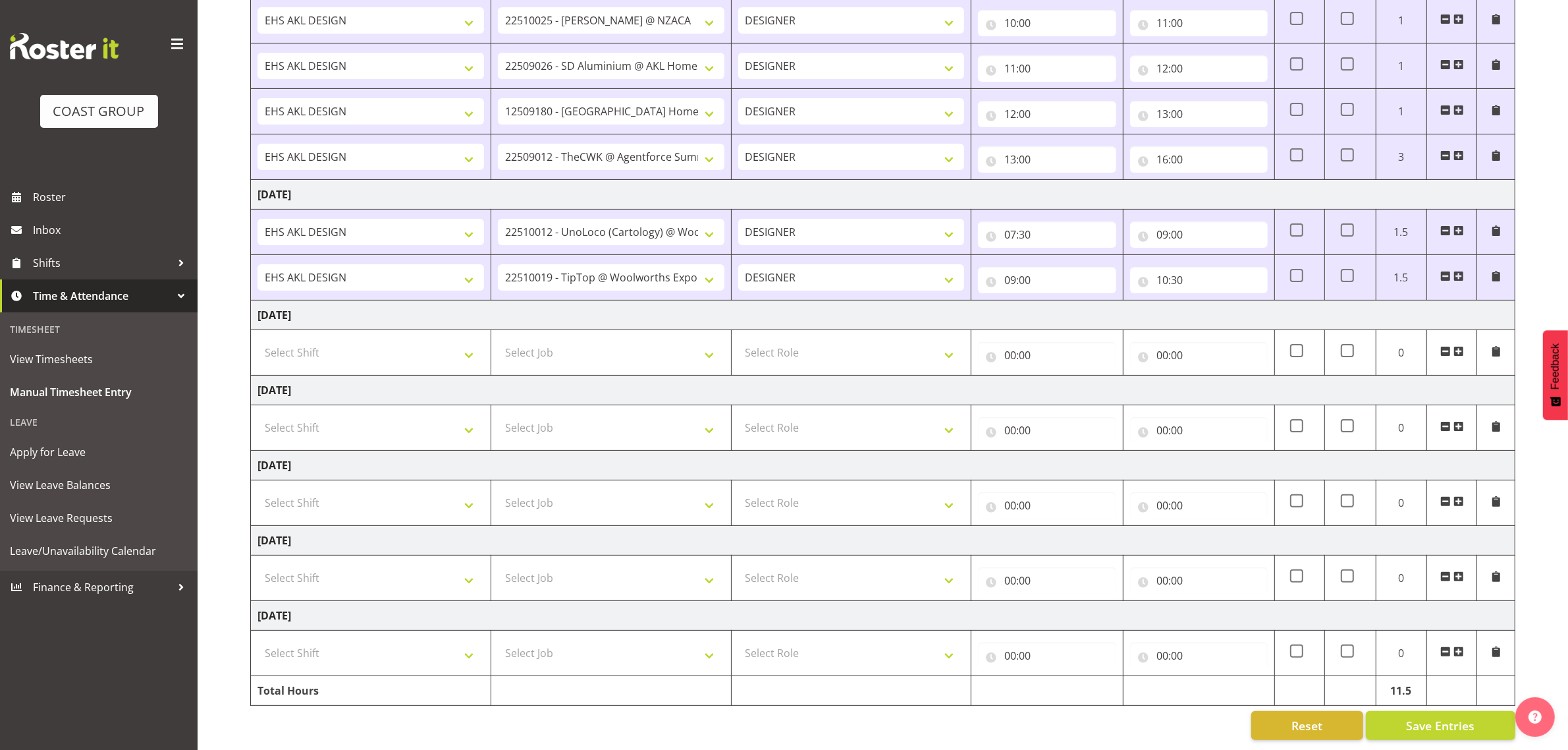
click at [1462, 271] on span at bounding box center [1458, 276] width 11 height 11
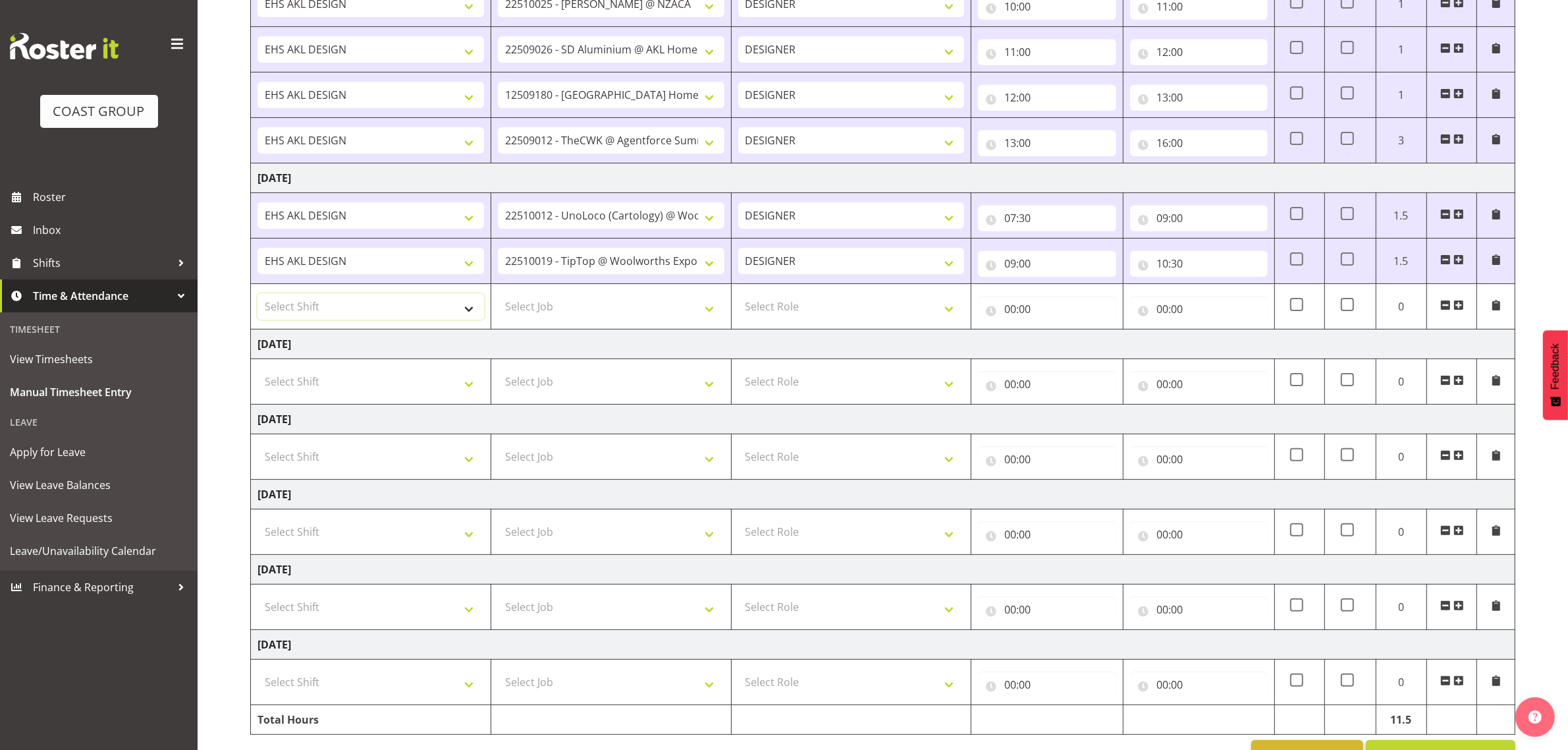
click at [385, 311] on select "Select Shift D+B @ [PERSON_NAME] D+B Build D+B Build NZACA D+B Build Tech Day […" at bounding box center [371, 306] width 227 height 26
select select "1321"
click at [258, 296] on select "Select Shift D+B @ [PERSON_NAME] D+B Build D+B Build NZACA D+B Build Tech Day […" at bounding box center [371, 306] width 227 height 26
click at [594, 310] on select "Select Job 1 Carlton Events 1 [PERSON_NAME][GEOGRAPHIC_DATA] 1 [PERSON_NAME][GE…" at bounding box center [611, 306] width 227 height 26
select select "10570"
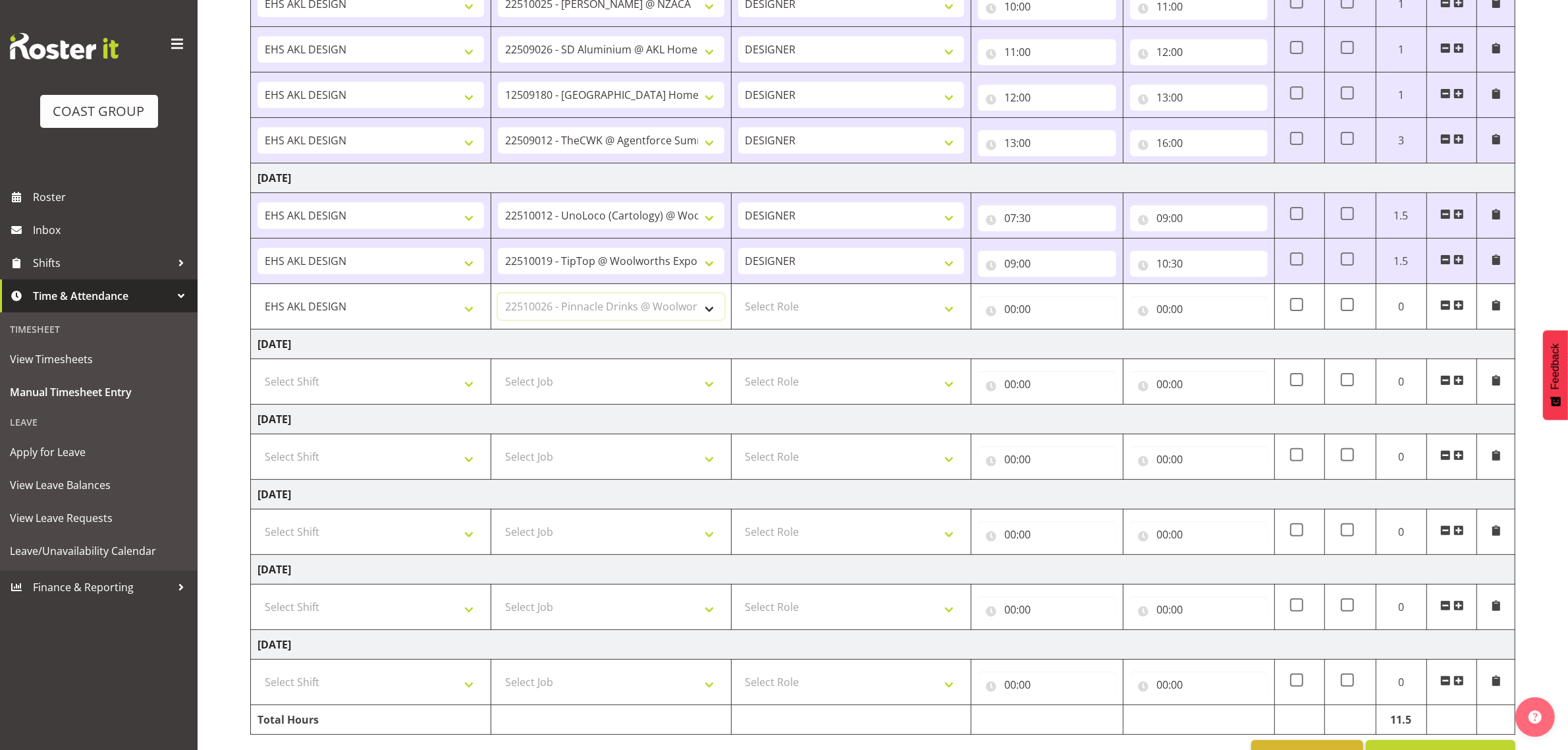
click at [497, 296] on select "Select Job 1 Carlton Events 1 [PERSON_NAME][GEOGRAPHIC_DATA] 1 [PERSON_NAME][GE…" at bounding box center [611, 306] width 227 height 26
drag, startPoint x: 856, startPoint y: 308, endPoint x: 850, endPoint y: 320, distance: 13.4
click at [856, 308] on select "Select Role DESIGNER Designer" at bounding box center [851, 306] width 227 height 26
select select "215"
click at [738, 296] on select "Select Role DESIGNER Designer" at bounding box center [851, 306] width 227 height 26
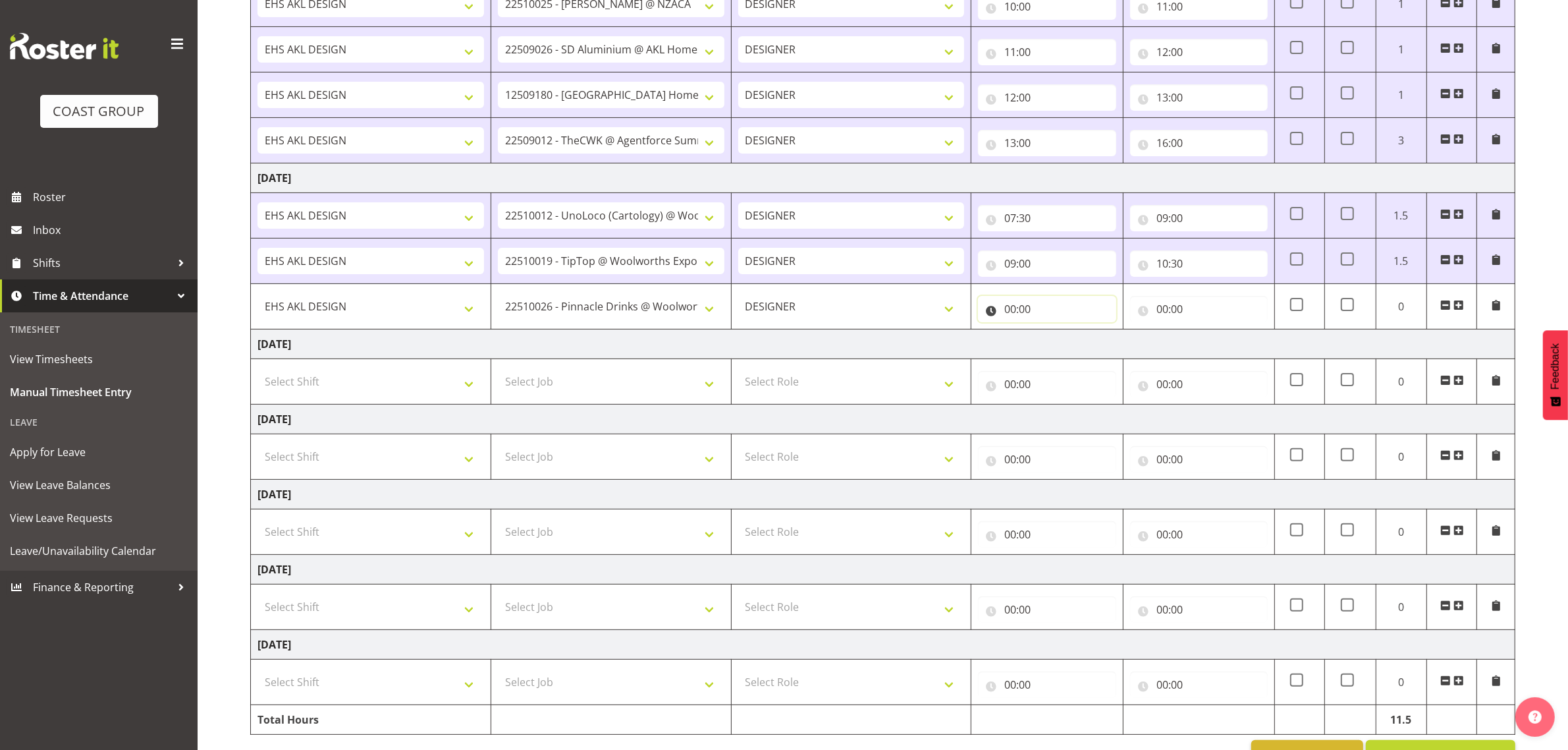
click at [1028, 313] on input "00:00" at bounding box center [1047, 309] width 138 height 26
click at [1070, 344] on select "00 01 02 03 04 05 06 07 08 09 10 11 12 13 14 15 16 17 18 19 20 21 22 23" at bounding box center [1067, 343] width 30 height 26
select select "10"
click at [1052, 333] on select "00 01 02 03 04 05 06 07 08 09 10 11 12 13 14 15 16 17 18 19 20 21 22 23" at bounding box center [1067, 343] width 30 height 26
type input "10:00"
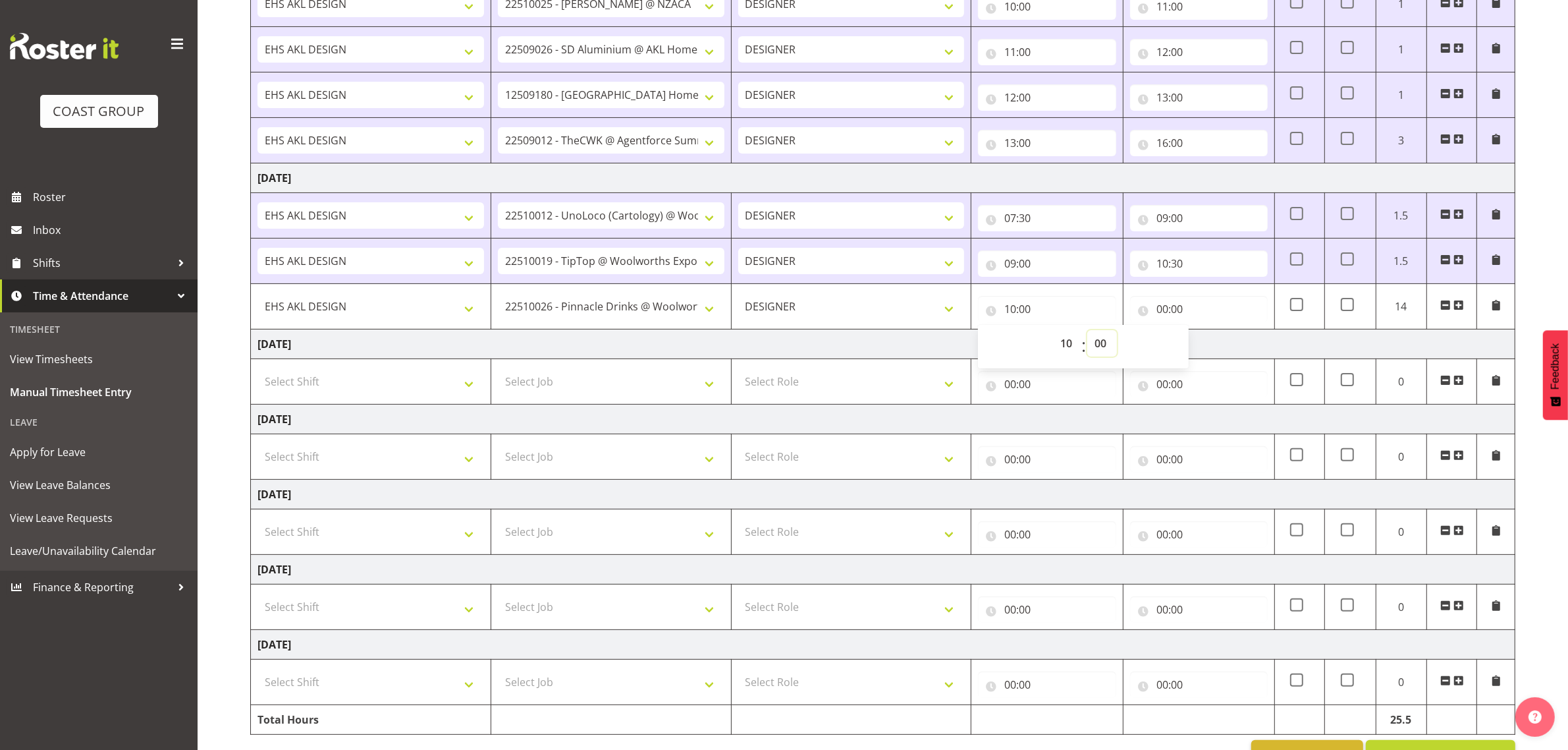
click at [1100, 341] on select "00 01 02 03 04 05 06 07 08 09 10 11 12 13 14 15 16 17 18 19 20 21 22 23 24 25 2…" at bounding box center [1102, 343] width 30 height 26
select select "30"
click at [1087, 333] on select "00 01 02 03 04 05 06 07 08 09 10 11 12 13 14 15 16 17 18 19 20 21 22 23 24 25 2…" at bounding box center [1102, 343] width 30 height 26
type input "10:30"
click at [1176, 315] on input "00:00" at bounding box center [1199, 309] width 138 height 26
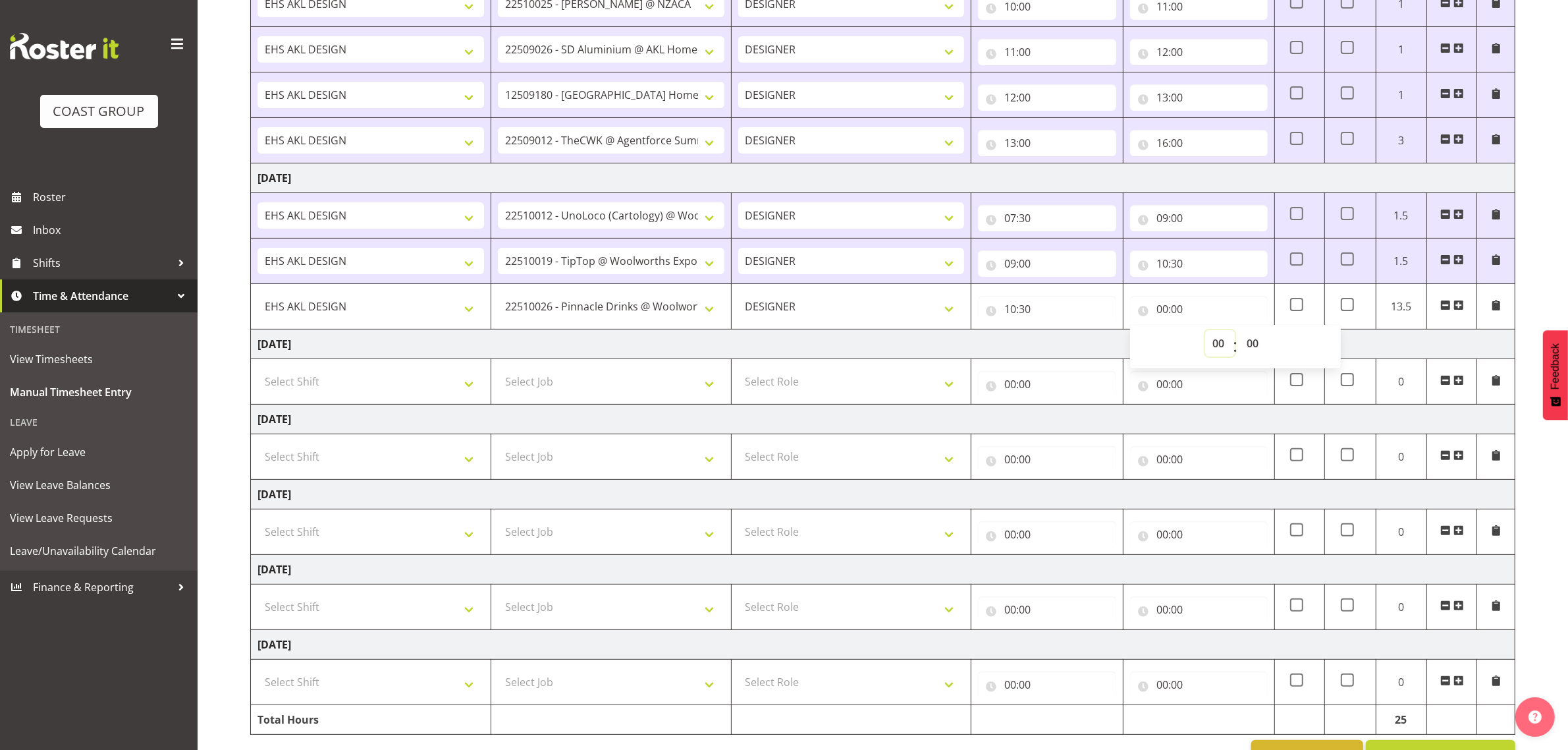
click at [1213, 339] on select "00 01 02 03 04 05 06 07 08 09 10 11 12 13 14 15 16 17 18 19 20 21 22 23" at bounding box center [1220, 343] width 30 height 26
select select "11"
click at [1205, 333] on select "00 01 02 03 04 05 06 07 08 09 10 11 12 13 14 15 16 17 18 19 20 21 22 23" at bounding box center [1220, 343] width 30 height 26
type input "11:00"
drag, startPoint x: 1246, startPoint y: 343, endPoint x: 1248, endPoint y: 334, distance: 9.2
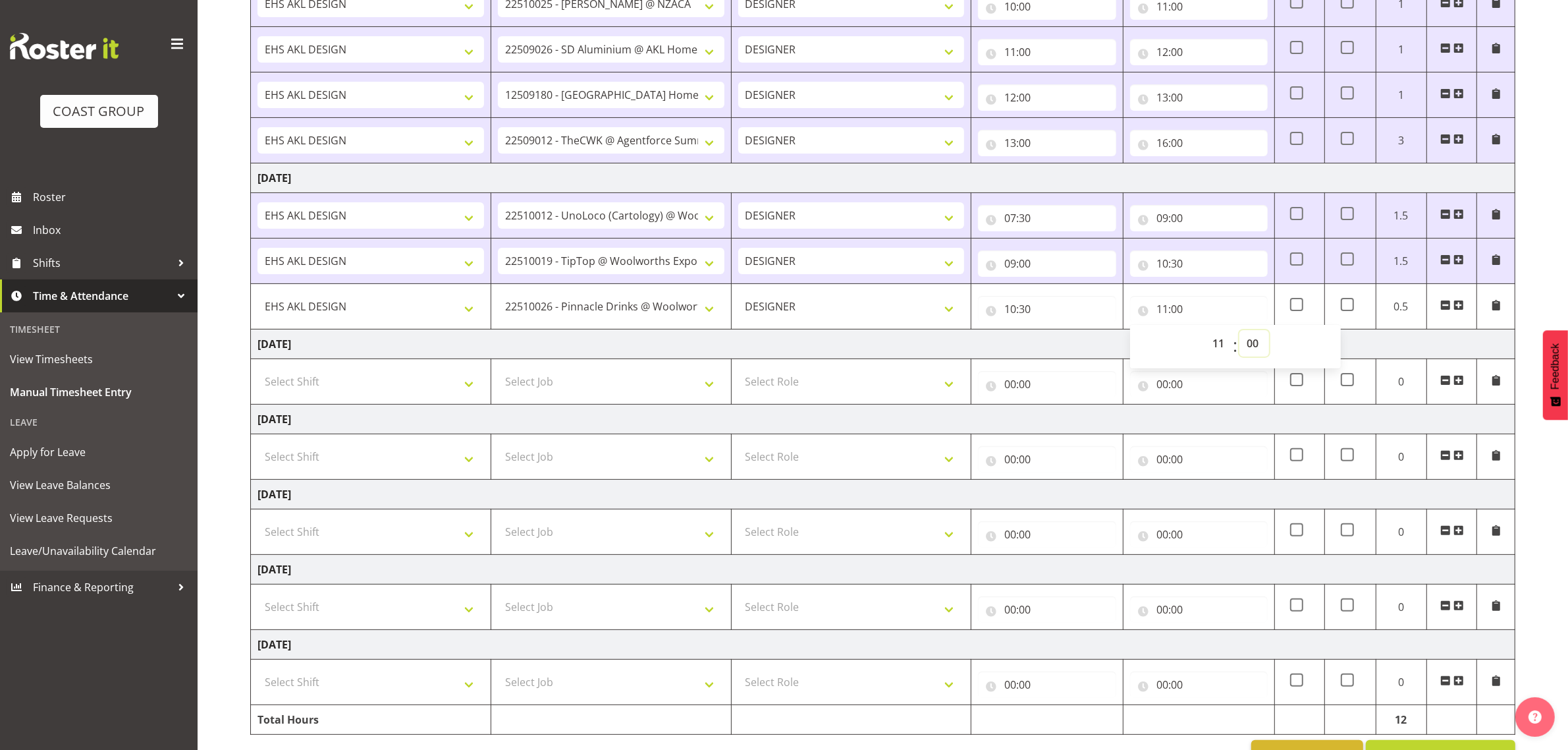
click at [1246, 343] on select "00 01 02 03 04 05 06 07 08 09 10 11 12 13 14 15 16 17 18 19 20 21 22 23 24 25 2…" at bounding box center [1254, 343] width 30 height 26
select select "30"
click at [1239, 333] on select "00 01 02 03 04 05 06 07 08 09 10 11 12 13 14 15 16 17 18 19 20 21 22 23 24 25 2…" at bounding box center [1254, 343] width 30 height 26
type input "11:30"
click at [1456, 306] on span at bounding box center [1458, 305] width 11 height 11
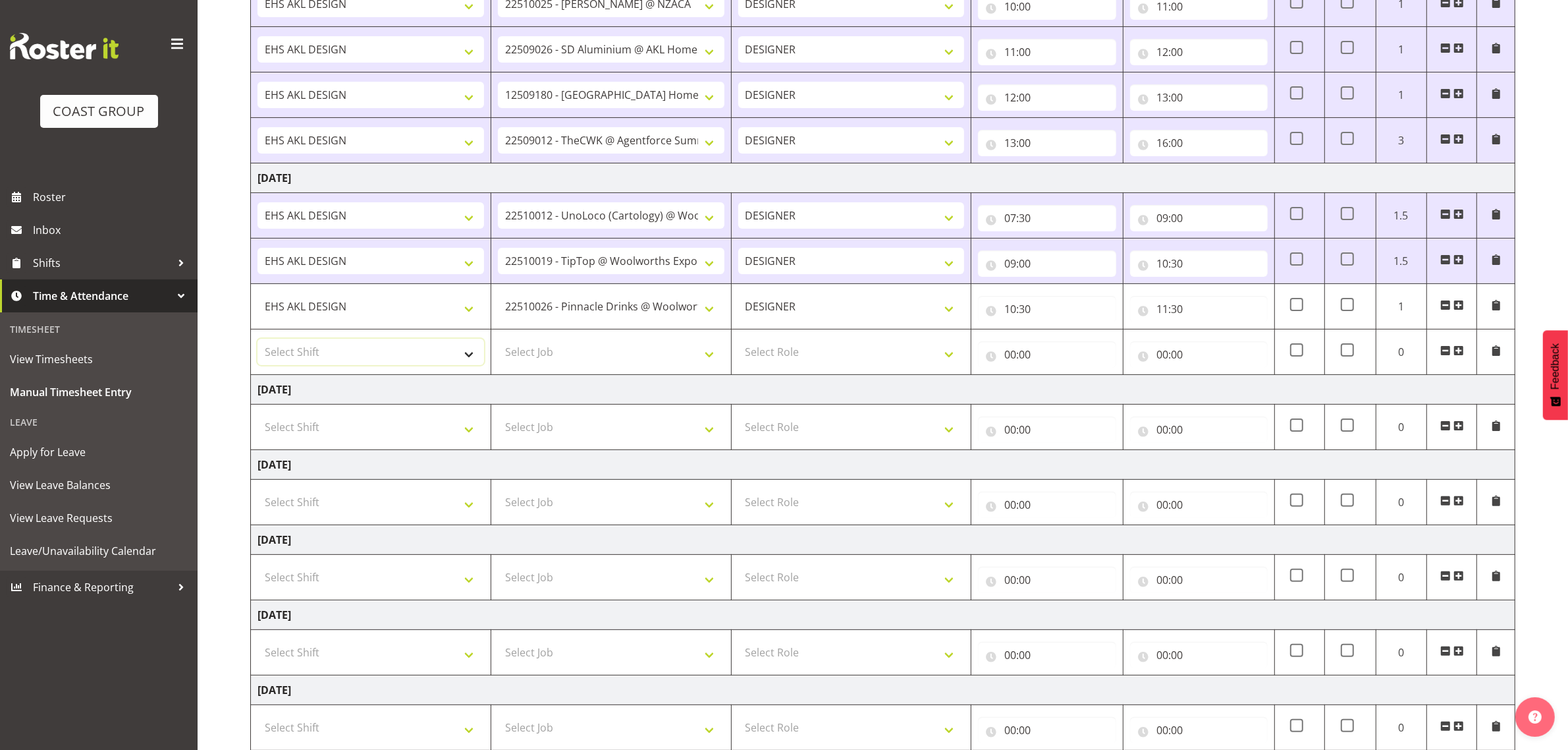
click at [318, 359] on select "Select Shift D+B @ [PERSON_NAME] D+B Build D+B Build NZACA D+B Build Tech Day […" at bounding box center [371, 352] width 227 height 26
select select "1321"
click at [258, 341] on select "Select Shift D+B @ [PERSON_NAME] D+B Build D+B Build NZACA D+B Build Tech Day […" at bounding box center [371, 352] width 227 height 26
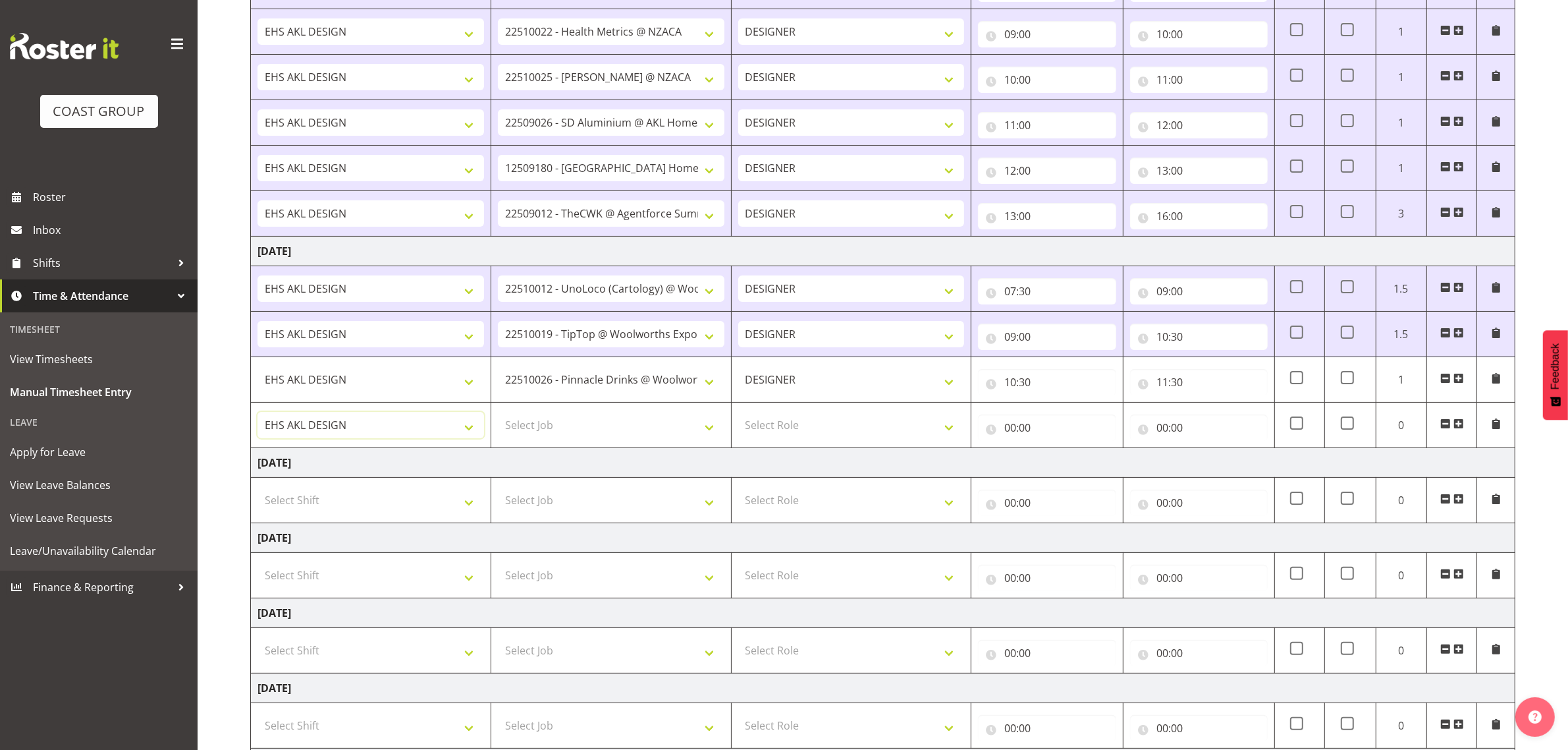
scroll to position [196, 0]
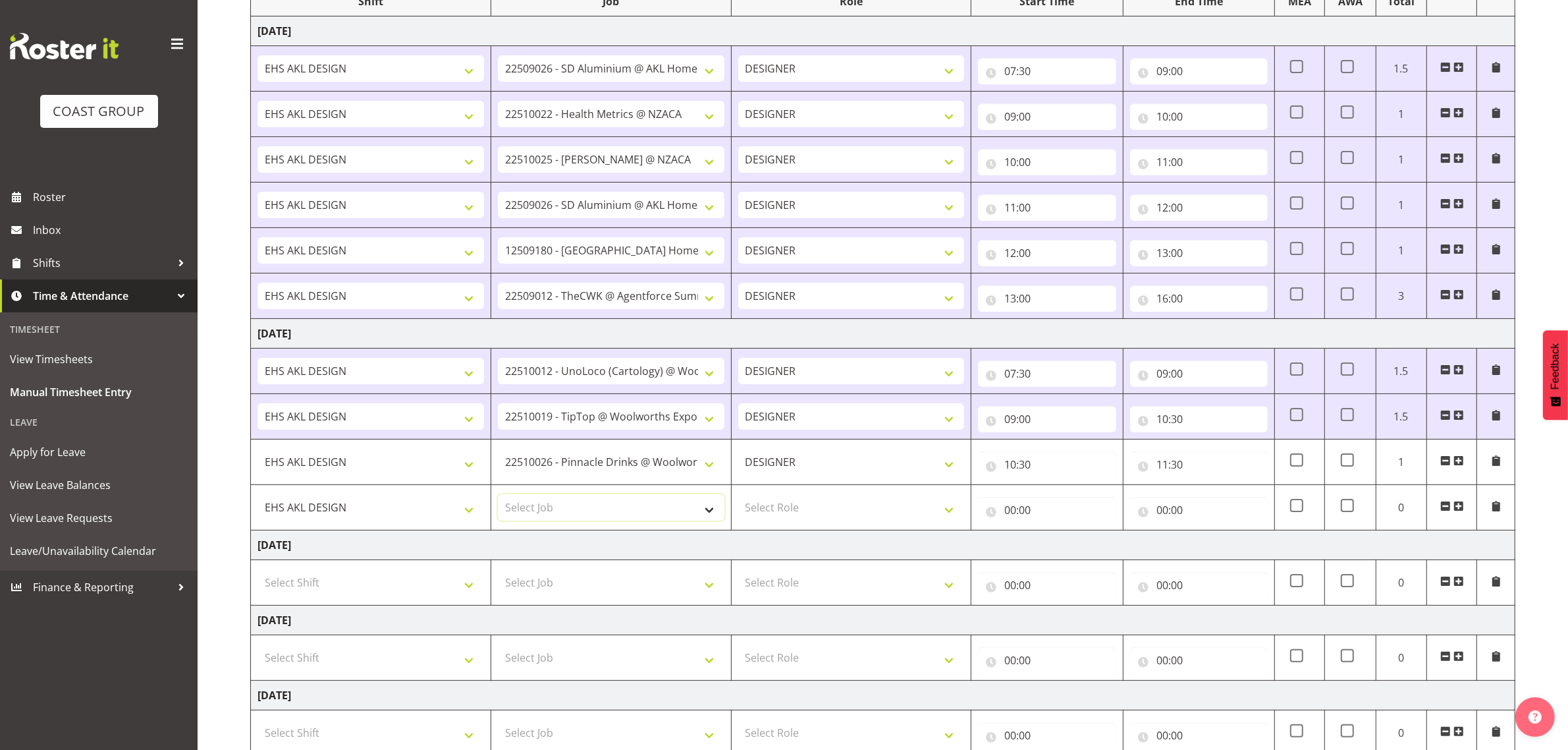
click at [640, 516] on select "Select Job 1 Carlton Events 1 [PERSON_NAME][GEOGRAPHIC_DATA] 1 [PERSON_NAME][GE…" at bounding box center [611, 508] width 227 height 26
click at [659, 524] on td "Select Job 1 Carlton Events 1 [PERSON_NAME][GEOGRAPHIC_DATA] 1 [PERSON_NAME][GE…" at bounding box center [611, 507] width 241 height 45
click at [666, 509] on select "1 Carlton Events 1 [PERSON_NAME] 1 [PERSON_NAME][GEOGRAPHIC_DATA] 1 EHS WAREHOU…" at bounding box center [611, 508] width 227 height 26
select select "9932"
click at [497, 497] on select "1 Carlton Events 1 [PERSON_NAME] 1 [PERSON_NAME][GEOGRAPHIC_DATA] 1 EHS WAREHOU…" at bounding box center [611, 508] width 227 height 26
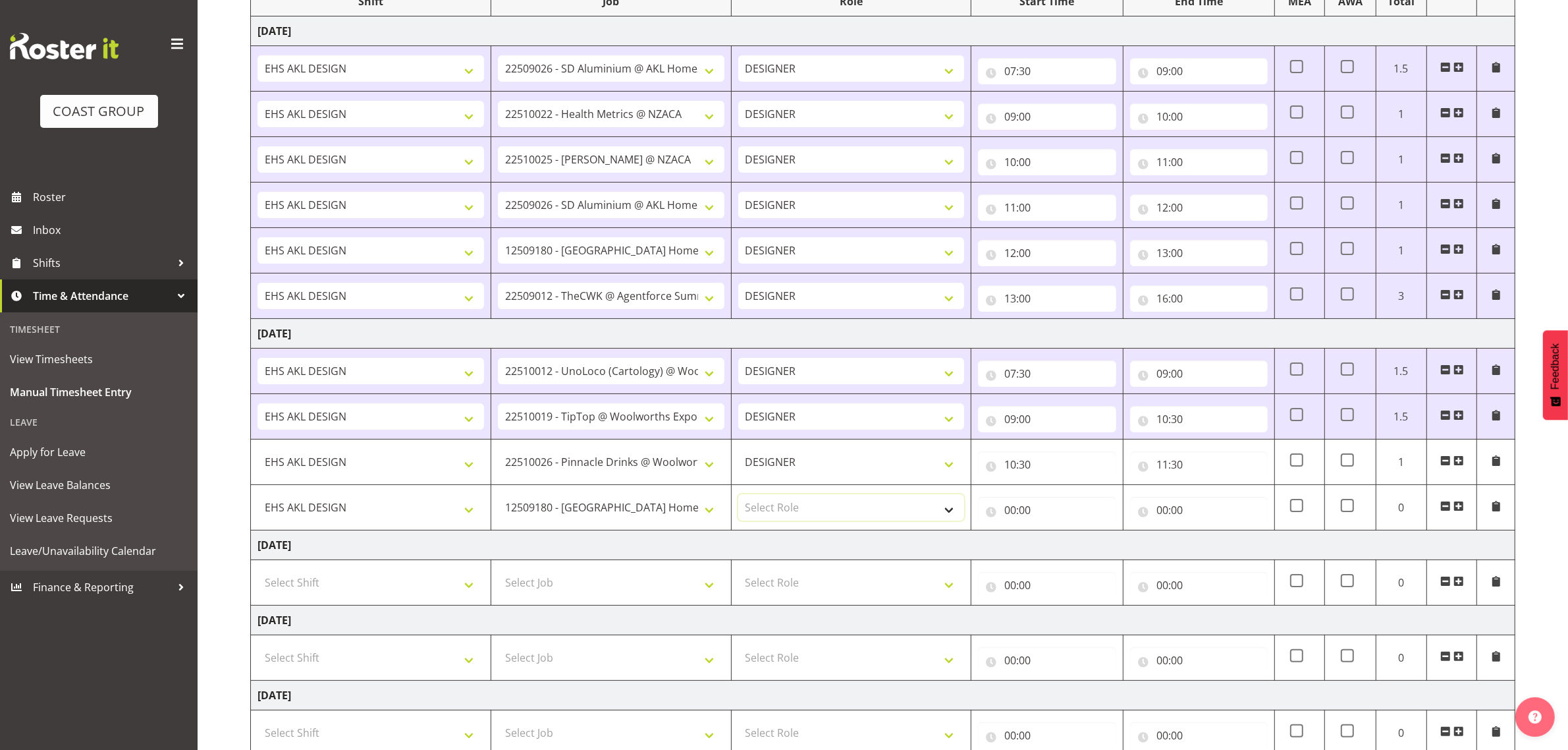
click at [788, 511] on select "Select Role DESIGNER Designer" at bounding box center [851, 508] width 227 height 26
select select "215"
click at [738, 497] on select "Select Role DESIGNER Designer" at bounding box center [851, 508] width 227 height 26
click at [1010, 514] on input "00:00" at bounding box center [1047, 510] width 138 height 26
click at [1068, 542] on select "00 01 02 03 04 05 06 07 08 09 10 11 12 13 14 15 16 17 18 19 20 21 22 23" at bounding box center [1067, 544] width 30 height 26
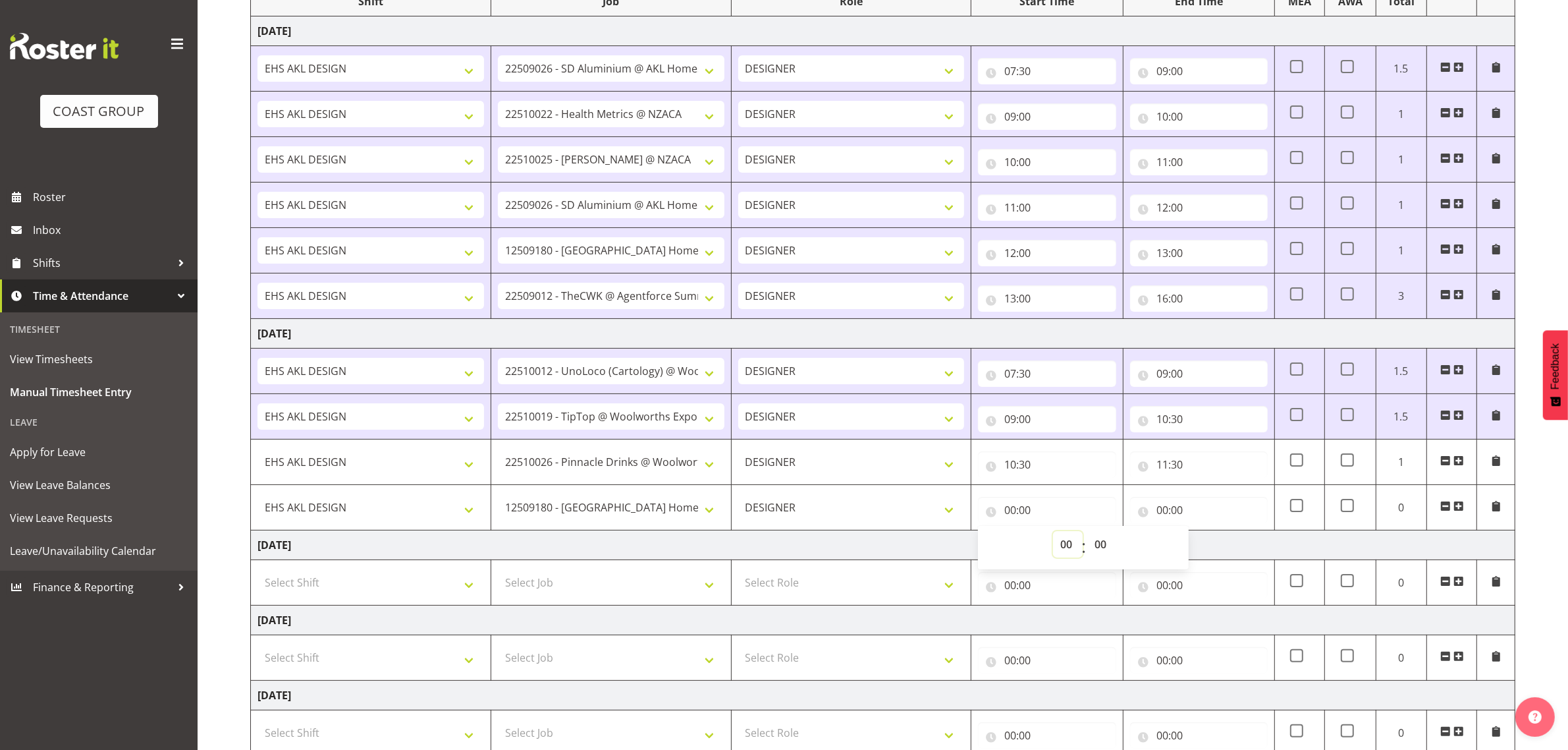
select select "11"
click at [1052, 534] on select "00 01 02 03 04 05 06 07 08 09 10 11 12 13 14 15 16 17 18 19 20 21 22 23" at bounding box center [1067, 544] width 30 height 26
type input "11:00"
drag, startPoint x: 1100, startPoint y: 545, endPoint x: 1101, endPoint y: 536, distance: 9.1
click at [1100, 545] on select "00 01 02 03 04 05 06 07 08 09 10 11 12 13 14 15 16 17 18 19 20 21 22 23 24 25 2…" at bounding box center [1102, 544] width 30 height 26
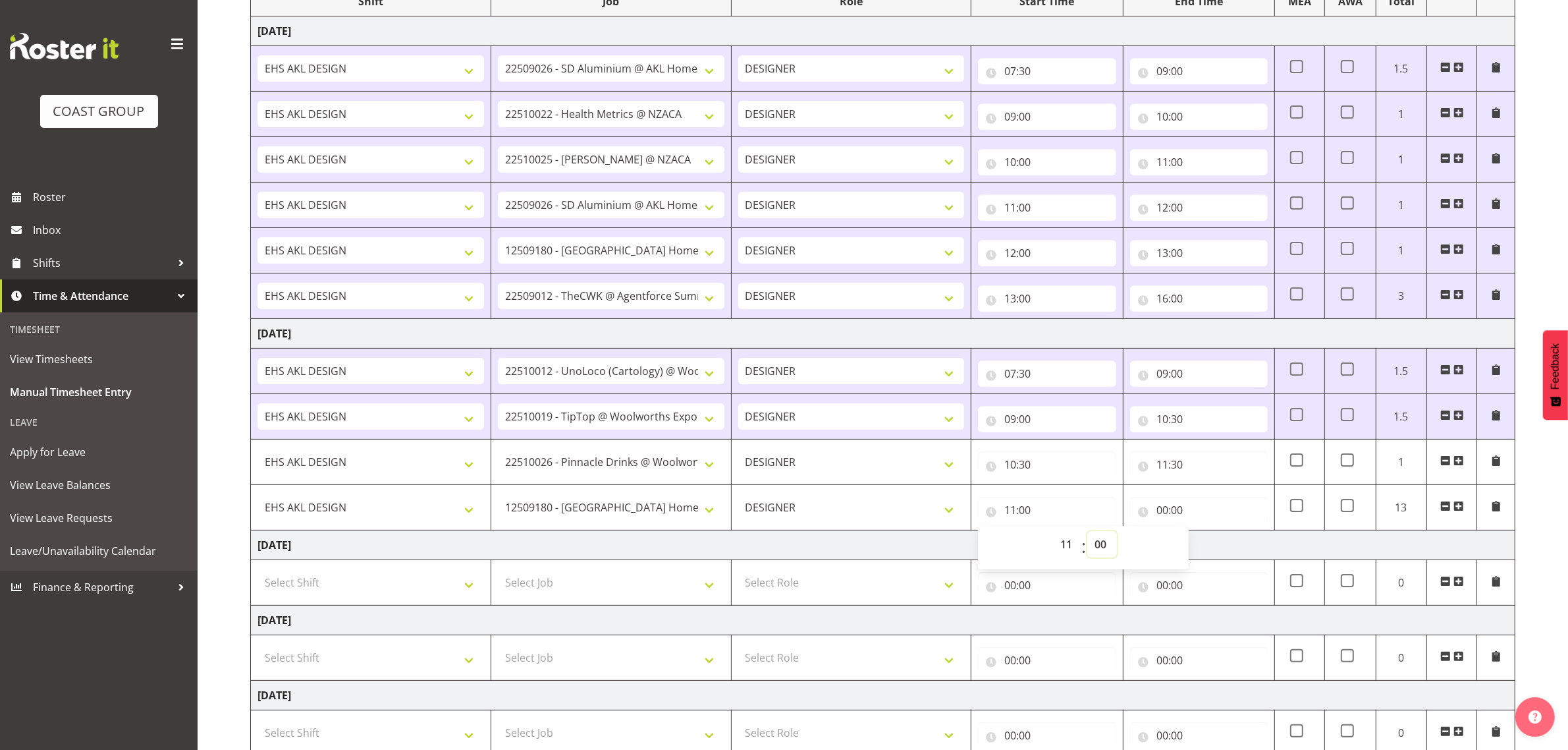
select select "30"
click at [1087, 534] on select "00 01 02 03 04 05 06 07 08 09 10 11 12 13 14 15 16 17 18 19 20 21 22 23 24 25 2…" at bounding box center [1102, 544] width 30 height 26
type input "11:30"
click at [1182, 511] on input "00:00" at bounding box center [1199, 510] width 138 height 26
click at [1212, 544] on select "00 01 02 03 04 05 06 07 08 09 10 11 12 13 14 15 16 17 18 19 20 21 22 23" at bounding box center [1220, 544] width 30 height 26
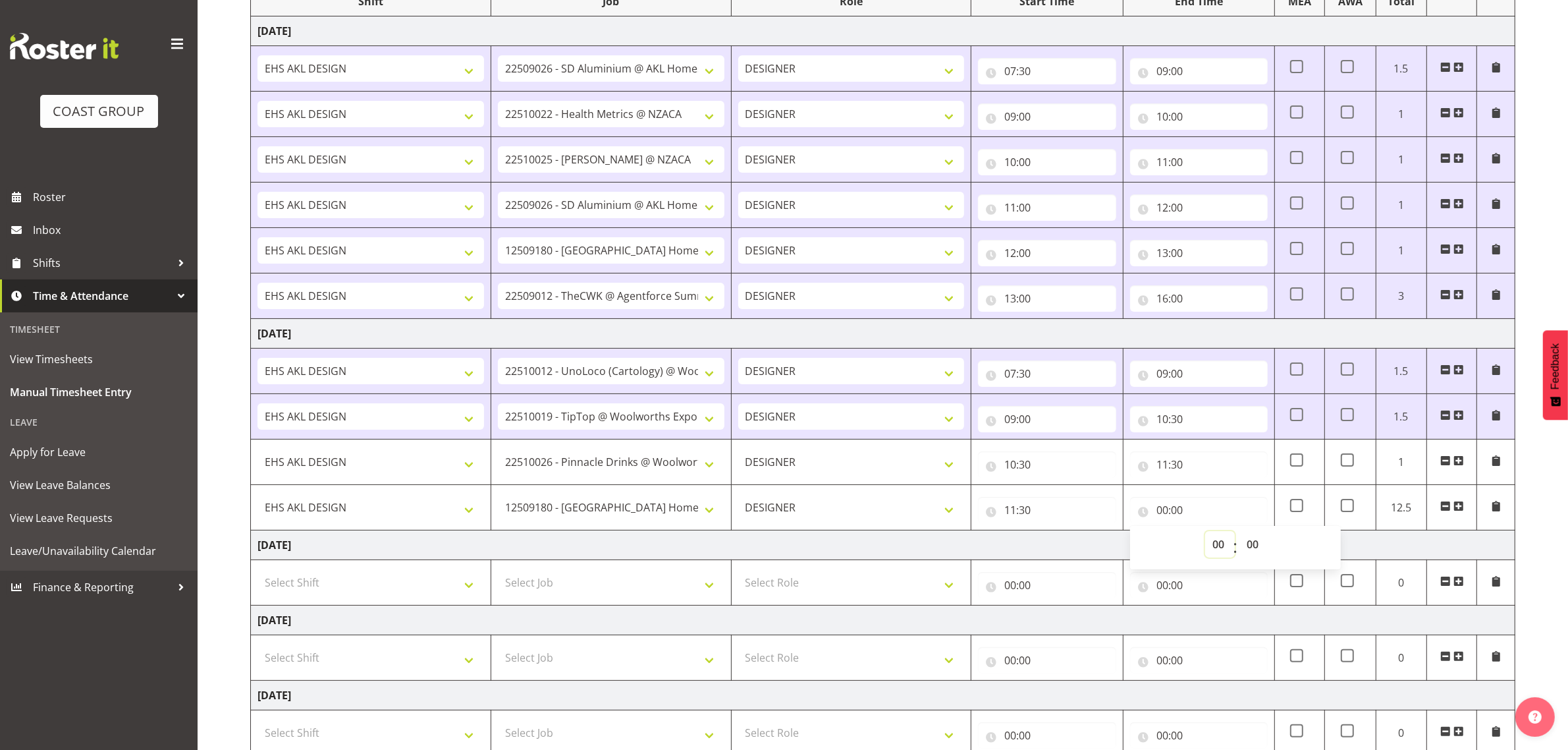
select select "12"
click at [1205, 534] on select "00 01 02 03 04 05 06 07 08 09 10 11 12 13 14 15 16 17 18 19 20 21 22 23" at bounding box center [1220, 544] width 30 height 26
type input "12:00"
drag, startPoint x: 1254, startPoint y: 548, endPoint x: 1254, endPoint y: 534, distance: 14.0
click at [1254, 548] on select "00 01 02 03 04 05 06 07 08 09 10 11 12 13 14 15 16 17 18 19 20 21 22 23 24 25 2…" at bounding box center [1254, 544] width 30 height 26
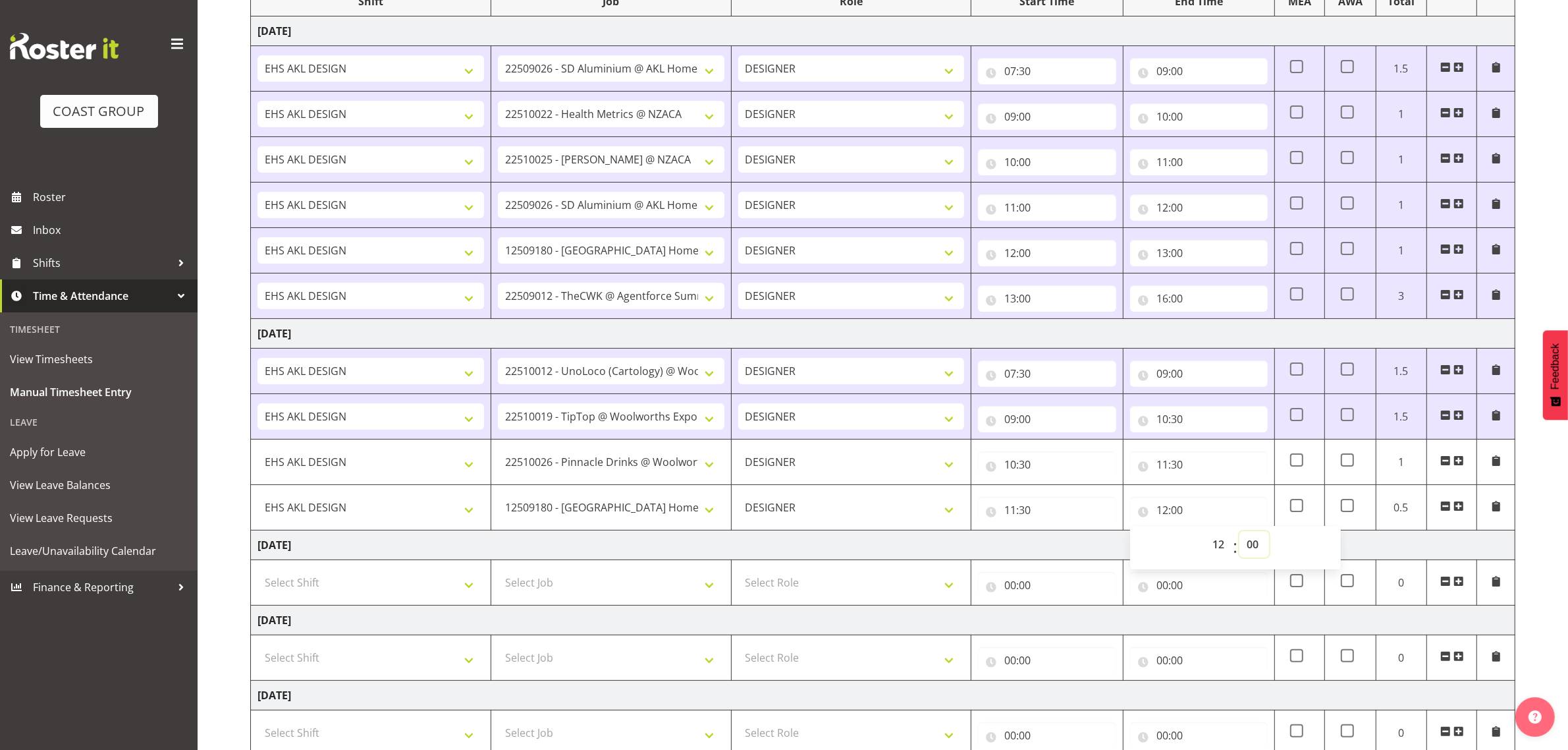
select select "30"
click at [1239, 534] on select "00 01 02 03 04 05 06 07 08 09 10 11 12 13 14 15 16 17 18 19 20 21 22 23 24 25 2…" at bounding box center [1254, 544] width 30 height 26
type input "12:30"
click at [1216, 541] on select "00 01 02 03 04 05 06 07 08 09 10 11 12 13 14 15 16 17 18 19 20 21 22 23" at bounding box center [1220, 544] width 30 height 26
select select "13"
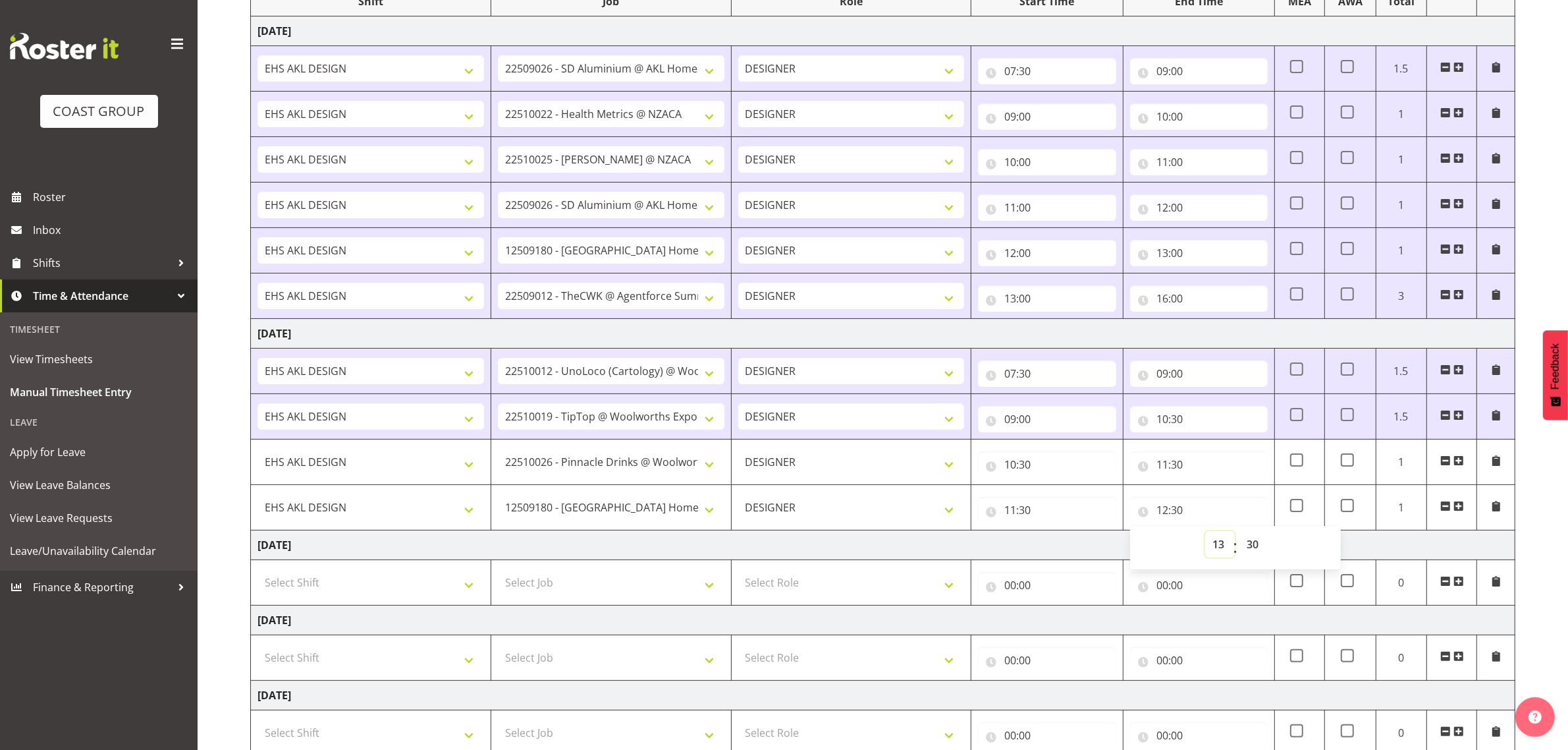
click at [1205, 534] on select "00 01 02 03 04 05 06 07 08 09 10 11 12 13 14 15 16 17 18 19 20 21 22 23" at bounding box center [1220, 544] width 30 height 26
type input "13:30"
click at [1457, 508] on span at bounding box center [1458, 506] width 11 height 11
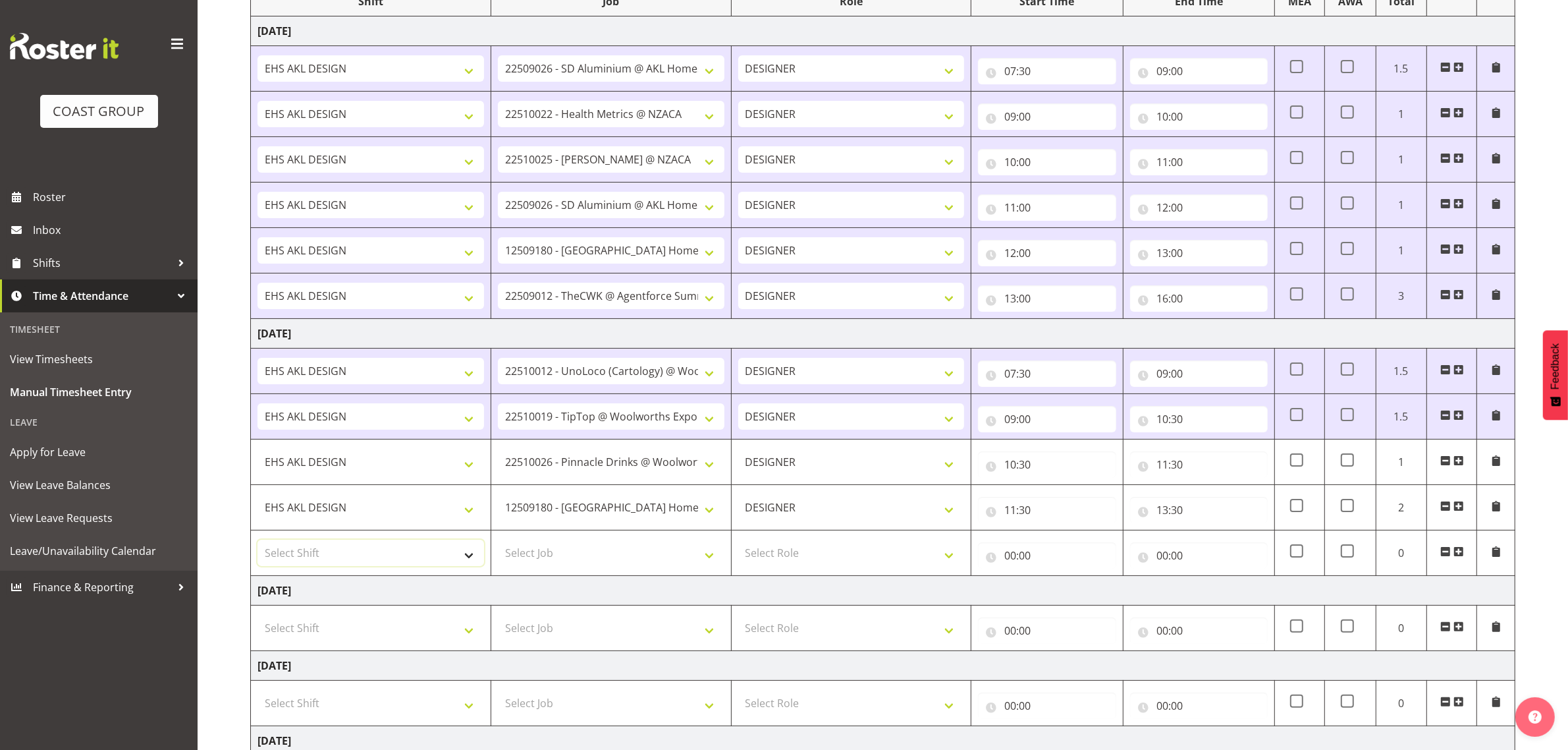
click at [402, 542] on select "Select Shift D+B @ [PERSON_NAME] D+B Build D+B Build NZACA D+B Build Tech Day […" at bounding box center [371, 553] width 227 height 26
select select "1321"
click at [258, 542] on select "Select Shift D+B @ [PERSON_NAME] D+B Build D+B Build NZACA D+B Build Tech Day […" at bounding box center [371, 553] width 227 height 26
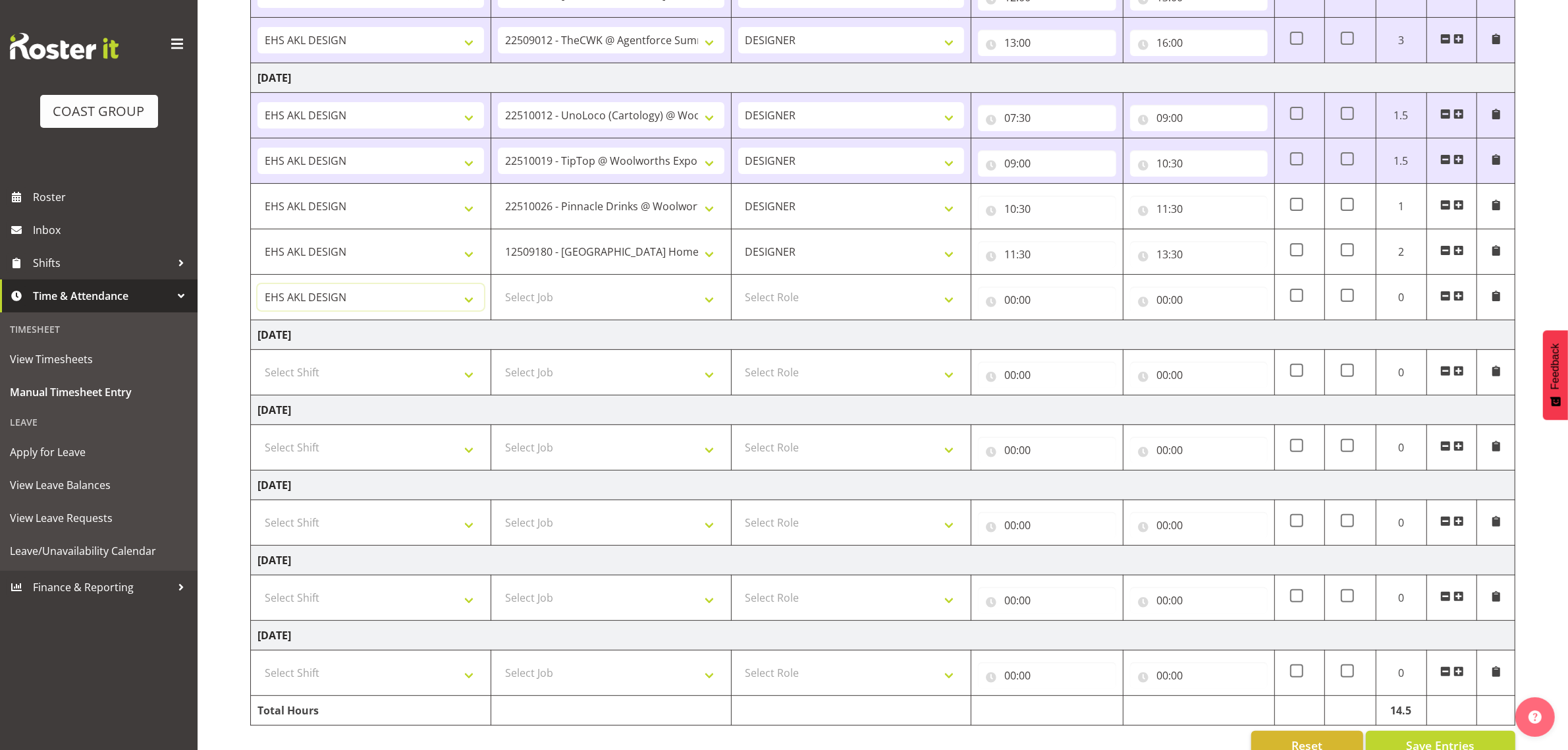
scroll to position [488, 0]
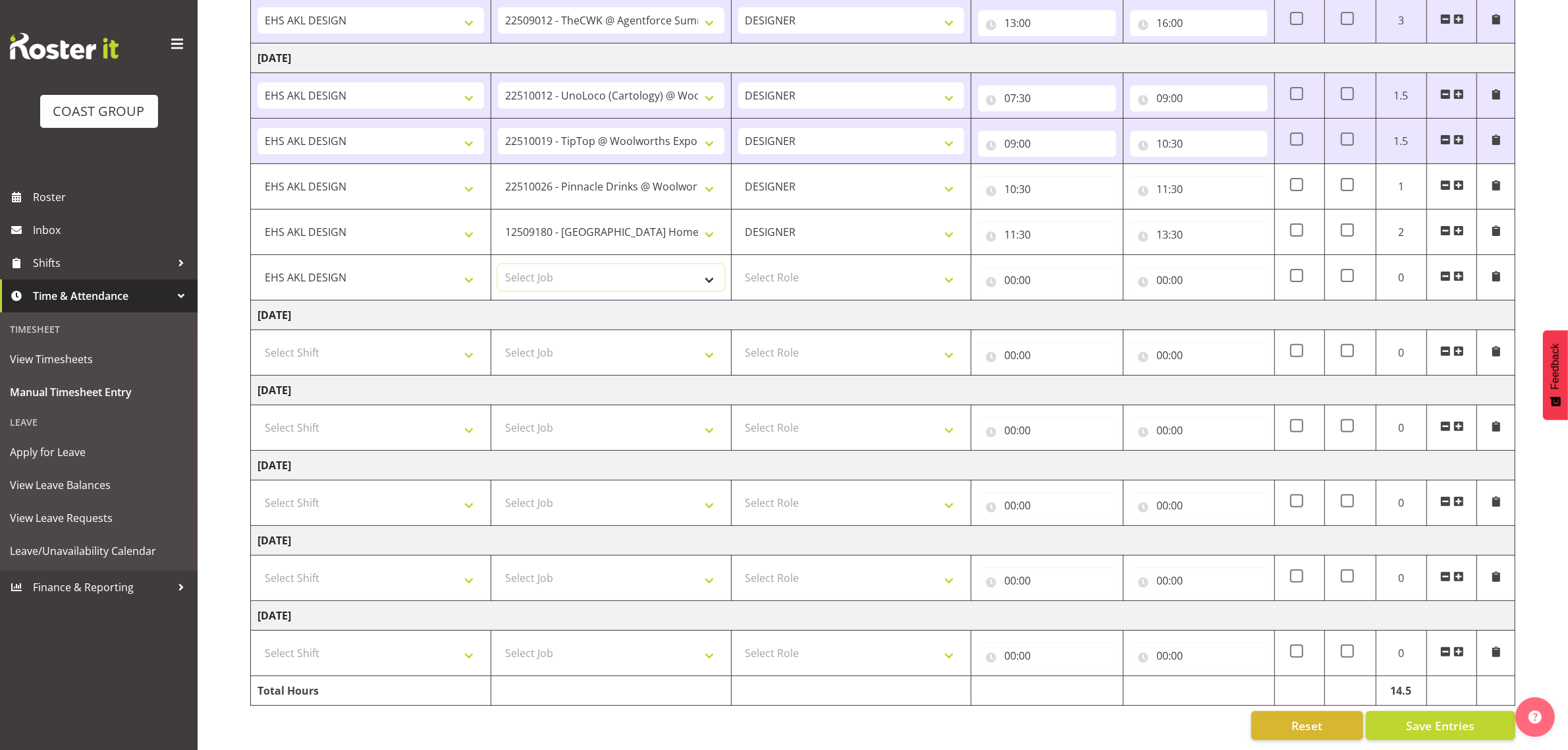
click at [590, 265] on select "Select Job 1 Carlton Events 1 [PERSON_NAME][GEOGRAPHIC_DATA] 1 [PERSON_NAME][GE…" at bounding box center [611, 278] width 227 height 26
click at [590, 265] on select "1 Carlton Events 1 [PERSON_NAME] 1 [PERSON_NAME][GEOGRAPHIC_DATA] 1 EHS WAREHOU…" at bounding box center [611, 278] width 227 height 26
select select "10546"
click at [497, 265] on select "1 Carlton Events 1 [PERSON_NAME] 1 [PERSON_NAME][GEOGRAPHIC_DATA] 1 EHS WAREHOU…" at bounding box center [611, 278] width 227 height 26
click at [843, 265] on select "Select Role DESIGNER Designer" at bounding box center [851, 278] width 227 height 26
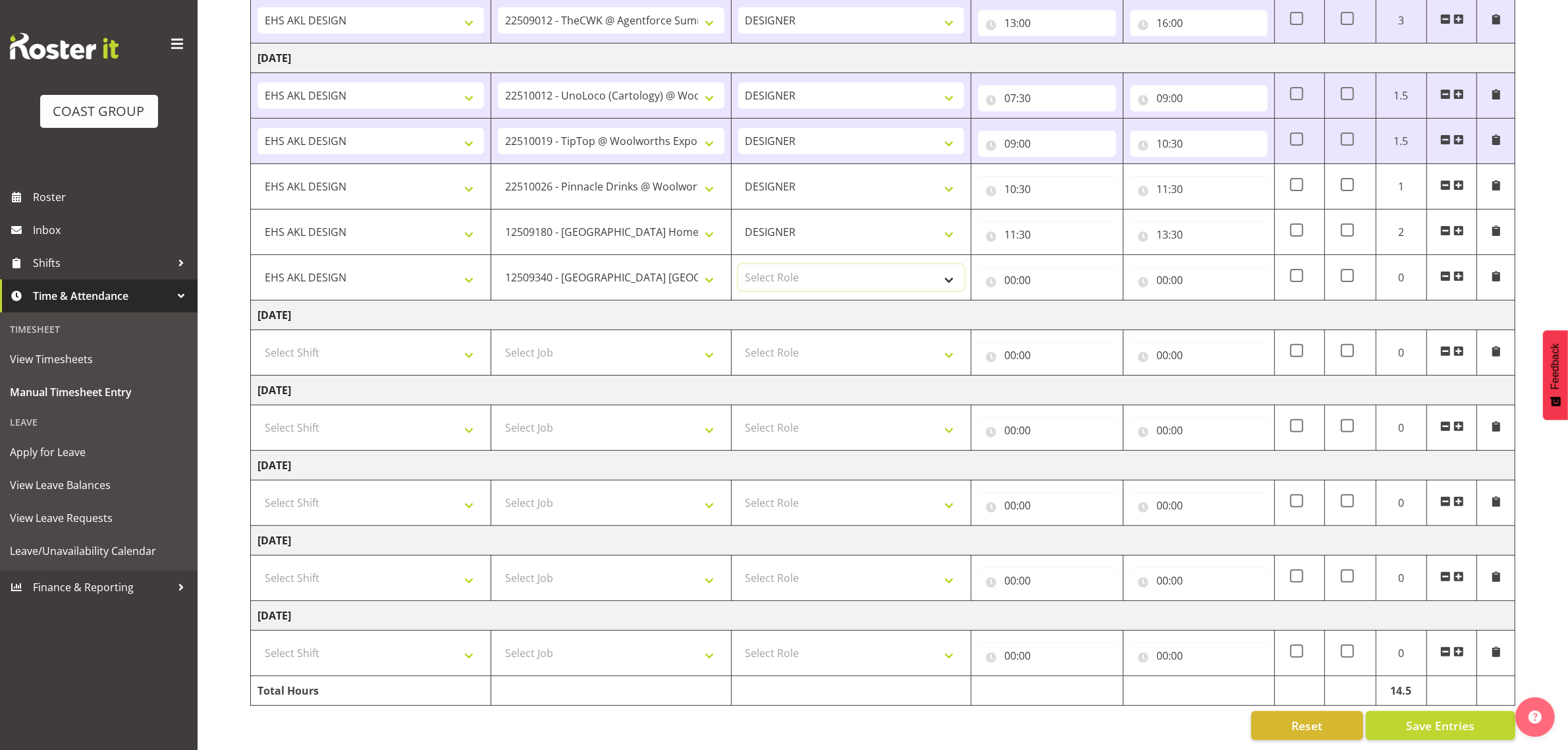
select select "215"
click at [738, 265] on select "Select Role DESIGNER Designer" at bounding box center [851, 278] width 227 height 26
click at [1034, 267] on input "00:00" at bounding box center [1047, 280] width 138 height 26
click at [1073, 301] on select "00 01 02 03 04 05 06 07 08 09 10 11 12 13 14 15 16 17 18 19 20 21 22 23" at bounding box center [1067, 315] width 30 height 26
select select "13"
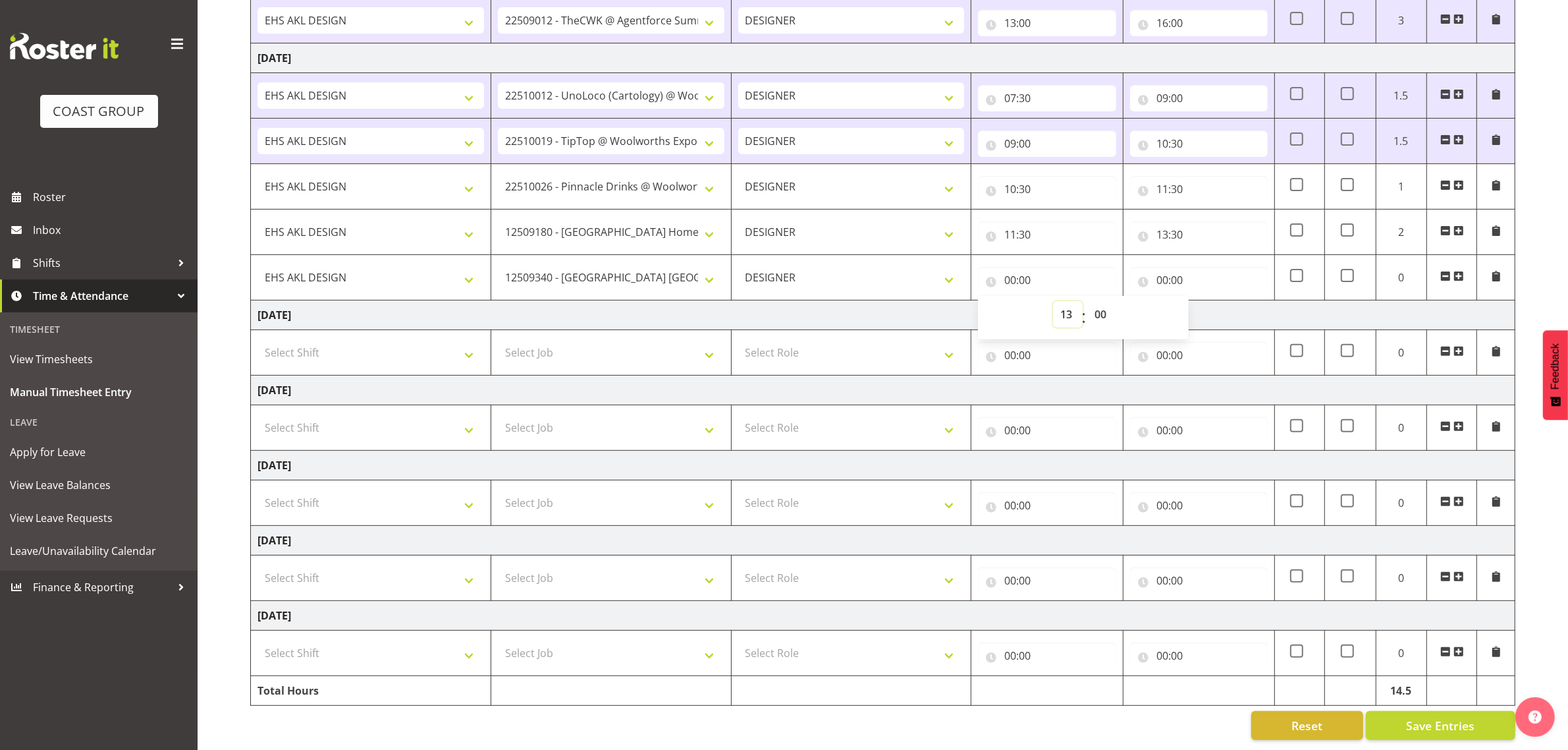
click at [1052, 301] on select "00 01 02 03 04 05 06 07 08 09 10 11 12 13 14 15 16 17 18 19 20 21 22 23" at bounding box center [1067, 315] width 30 height 26
type input "13:00"
click at [1103, 301] on select "00 01 02 03 04 05 06 07 08 09 10 11 12 13 14 15 16 17 18 19 20 21 22 23 24 25 2…" at bounding box center [1102, 315] width 30 height 26
select select "30"
click at [1087, 301] on select "00 01 02 03 04 05 06 07 08 09 10 11 12 13 14 15 16 17 18 19 20 21 22 23 24 25 2…" at bounding box center [1102, 315] width 30 height 26
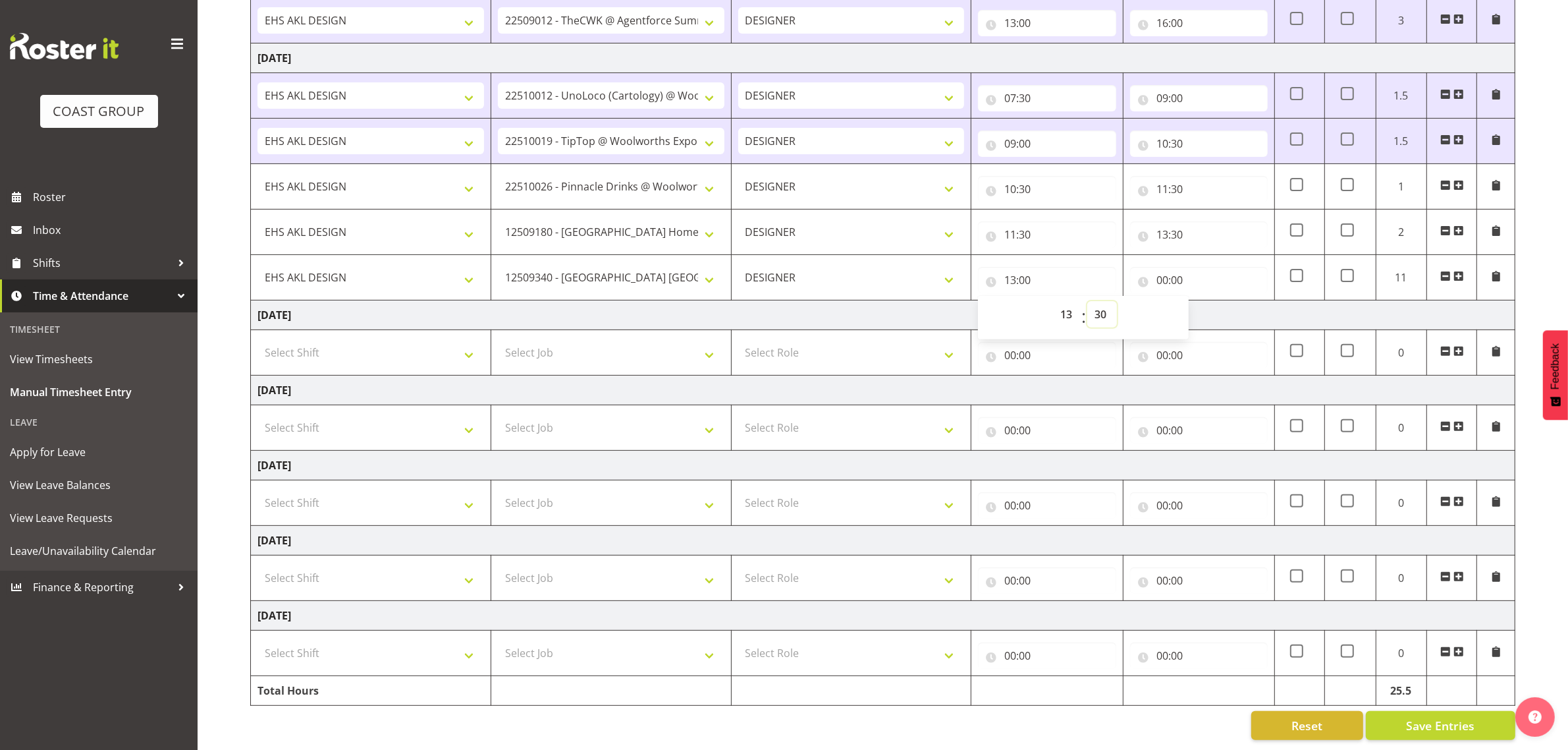
type input "13:30"
click at [1172, 267] on input "00:00" at bounding box center [1199, 280] width 138 height 26
click at [1219, 301] on select "00 01 02 03 04 05 06 07 08 09 10 11 12 13 14 15 16 17 18 19 20 21 22 23" at bounding box center [1220, 315] width 30 height 26
select select "14"
click at [1205, 301] on select "00 01 02 03 04 05 06 07 08 09 10 11 12 13 14 15 16 17 18 19 20 21 22 23" at bounding box center [1220, 315] width 30 height 26
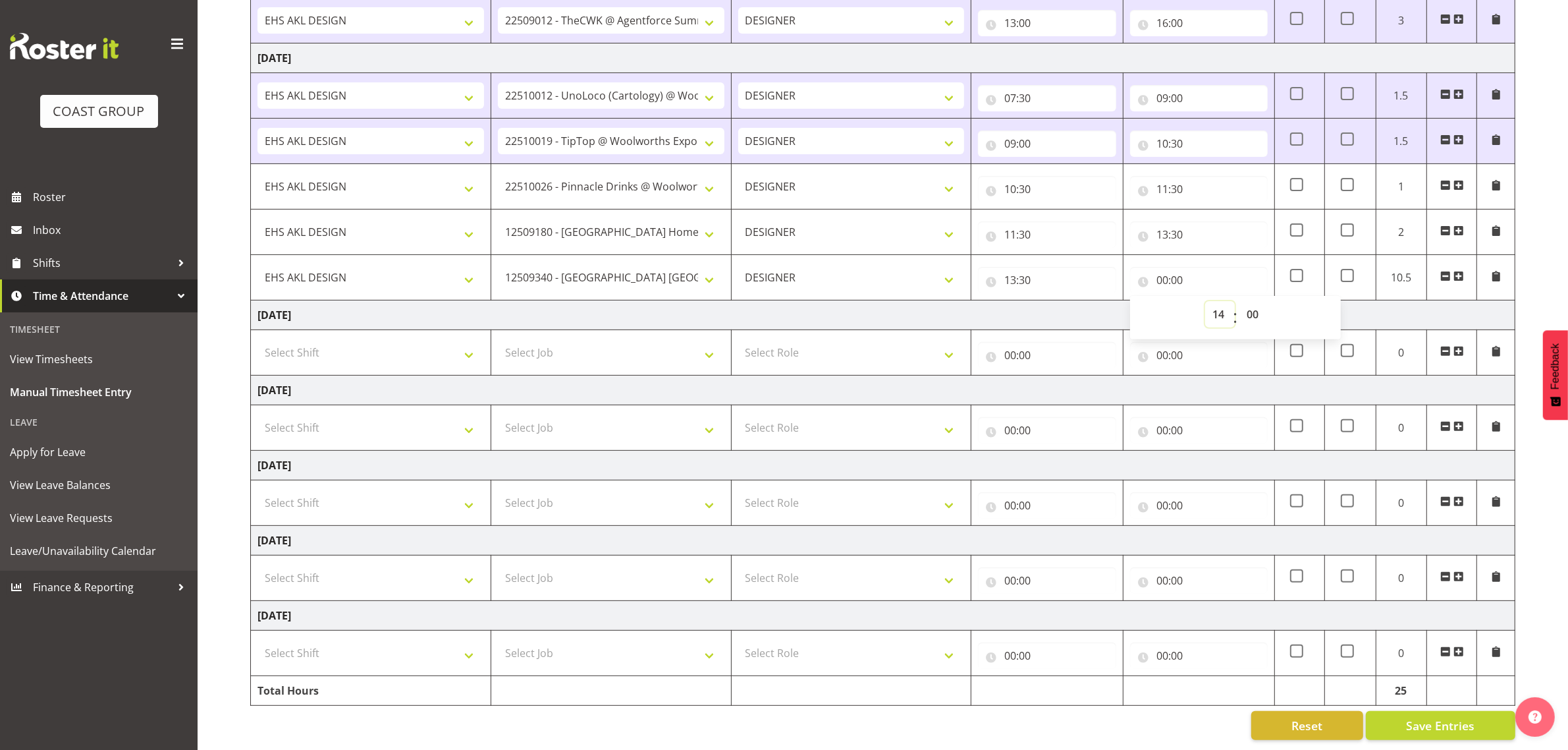
type input "14:00"
click at [1258, 301] on select "00 01 02 03 04 05 06 07 08 09 10 11 12 13 14 15 16 17 18 19 20 21 22 23 24 25 2…" at bounding box center [1254, 315] width 30 height 26
select select "30"
click at [1239, 301] on select "00 01 02 03 04 05 06 07 08 09 10 11 12 13 14 15 16 17 18 19 20 21 22 23 24 25 2…" at bounding box center [1254, 315] width 30 height 26
type input "14:30"
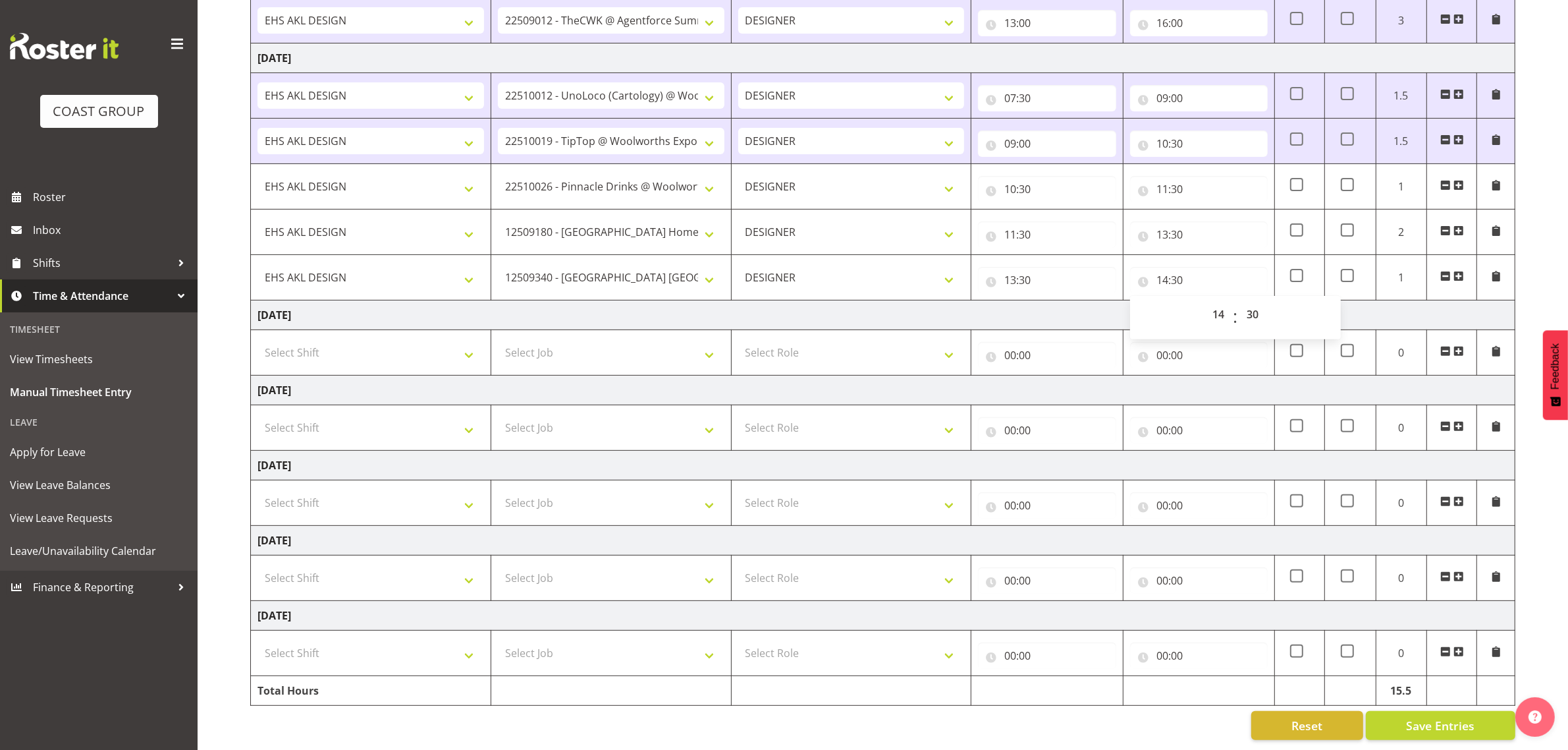
click at [1457, 271] on span at bounding box center [1458, 276] width 11 height 11
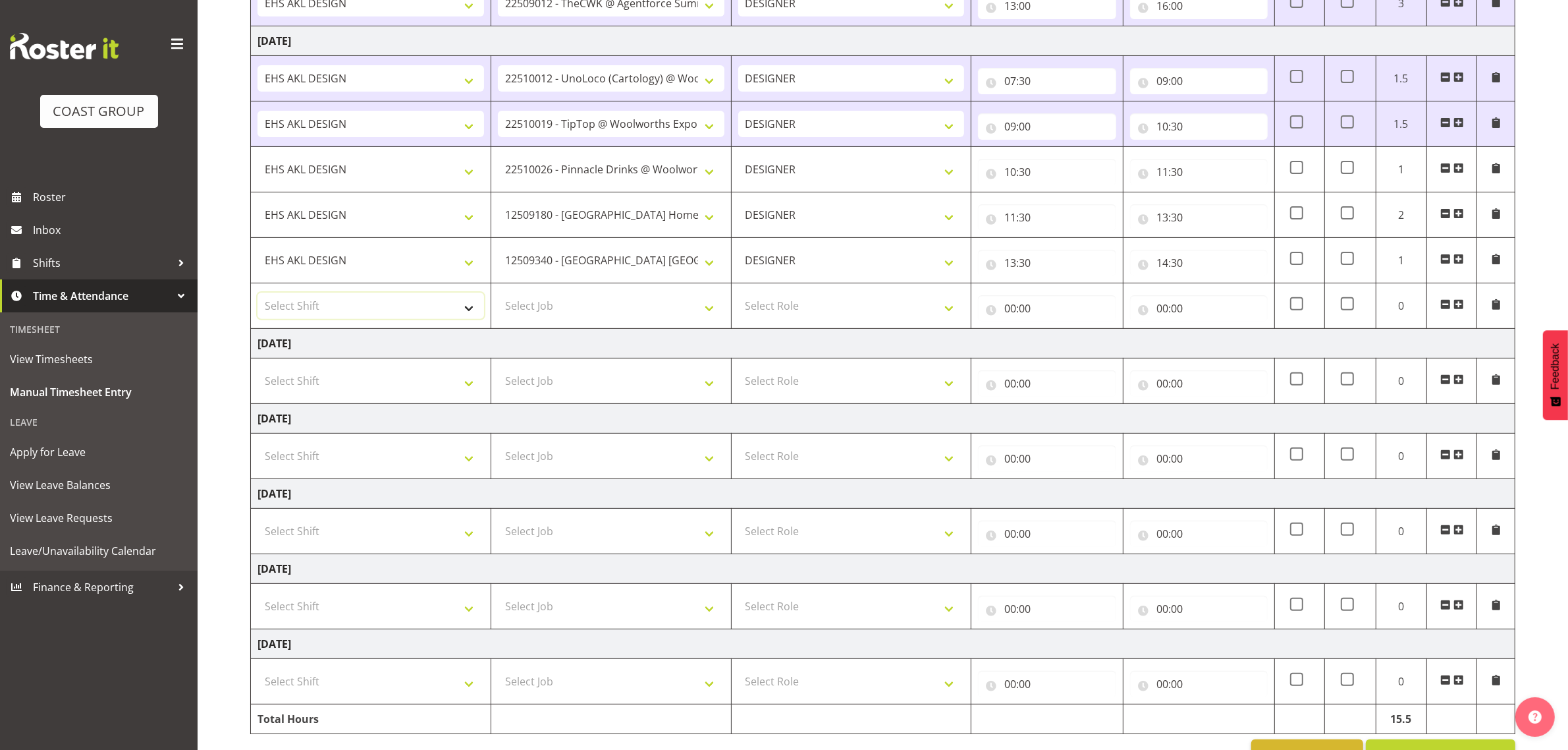
drag, startPoint x: 410, startPoint y: 315, endPoint x: 465, endPoint y: 320, distance: 55.2
click at [410, 315] on select "Select Shift D+B @ [PERSON_NAME] D+B Build D+B Build NZACA D+B Build Tech Day […" at bounding box center [371, 306] width 227 height 26
select select "1321"
click at [258, 296] on select "Select Shift D+B @ [PERSON_NAME] D+B Build D+B Build NZACA D+B Build Tech Day […" at bounding box center [371, 306] width 227 height 26
click at [580, 310] on select "Select Job 1 Carlton Events 1 [PERSON_NAME][GEOGRAPHIC_DATA] 1 [PERSON_NAME][GE…" at bounding box center [611, 306] width 227 height 26
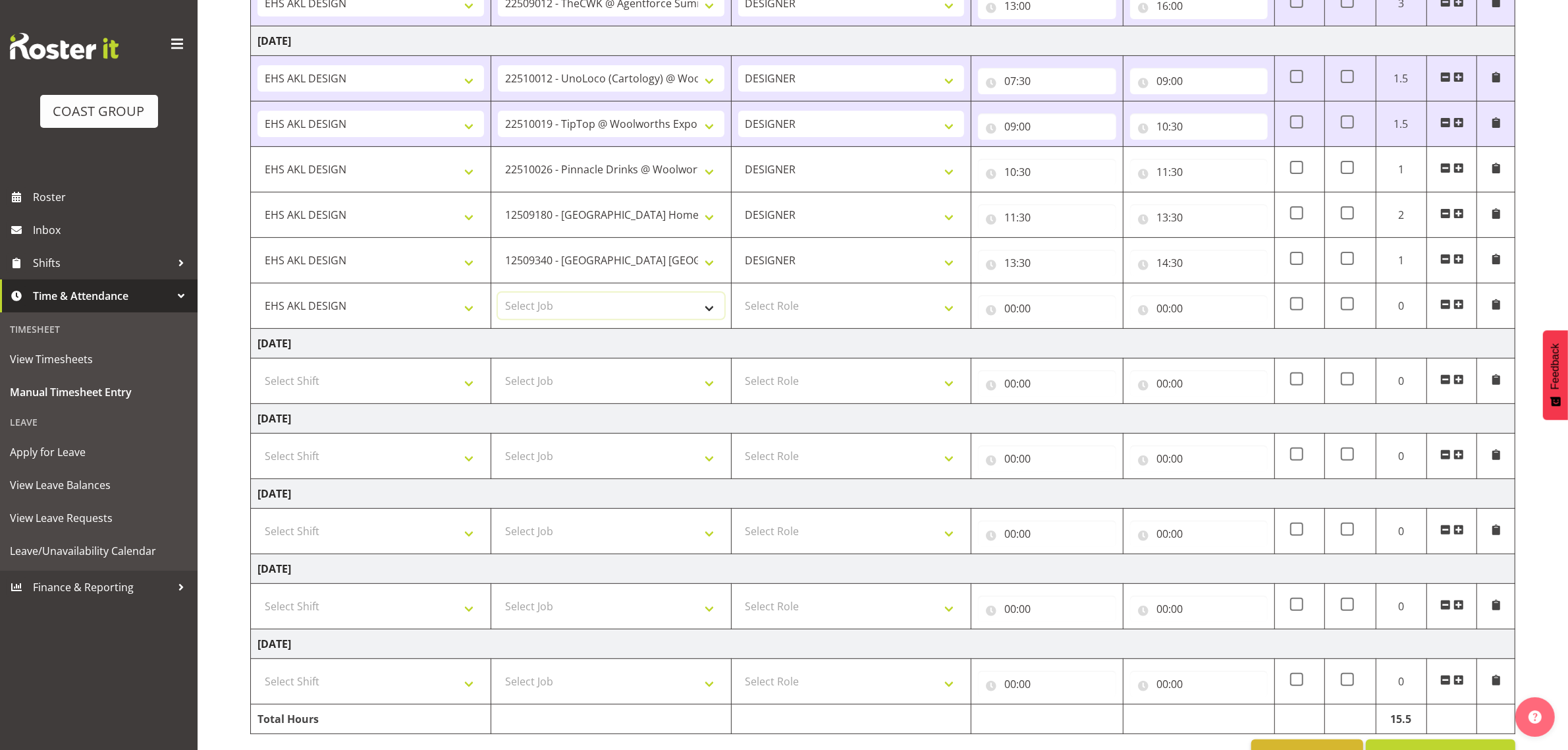
select select "10572"
click at [497, 296] on select "Select Job 1 Carlton Events 1 [PERSON_NAME][GEOGRAPHIC_DATA] 1 [PERSON_NAME][GE…" at bounding box center [611, 306] width 227 height 26
click at [840, 301] on select "Select Role DESIGNER Designer" at bounding box center [851, 306] width 227 height 26
select select "215"
click at [738, 296] on select "Select Role DESIGNER Designer" at bounding box center [851, 306] width 227 height 26
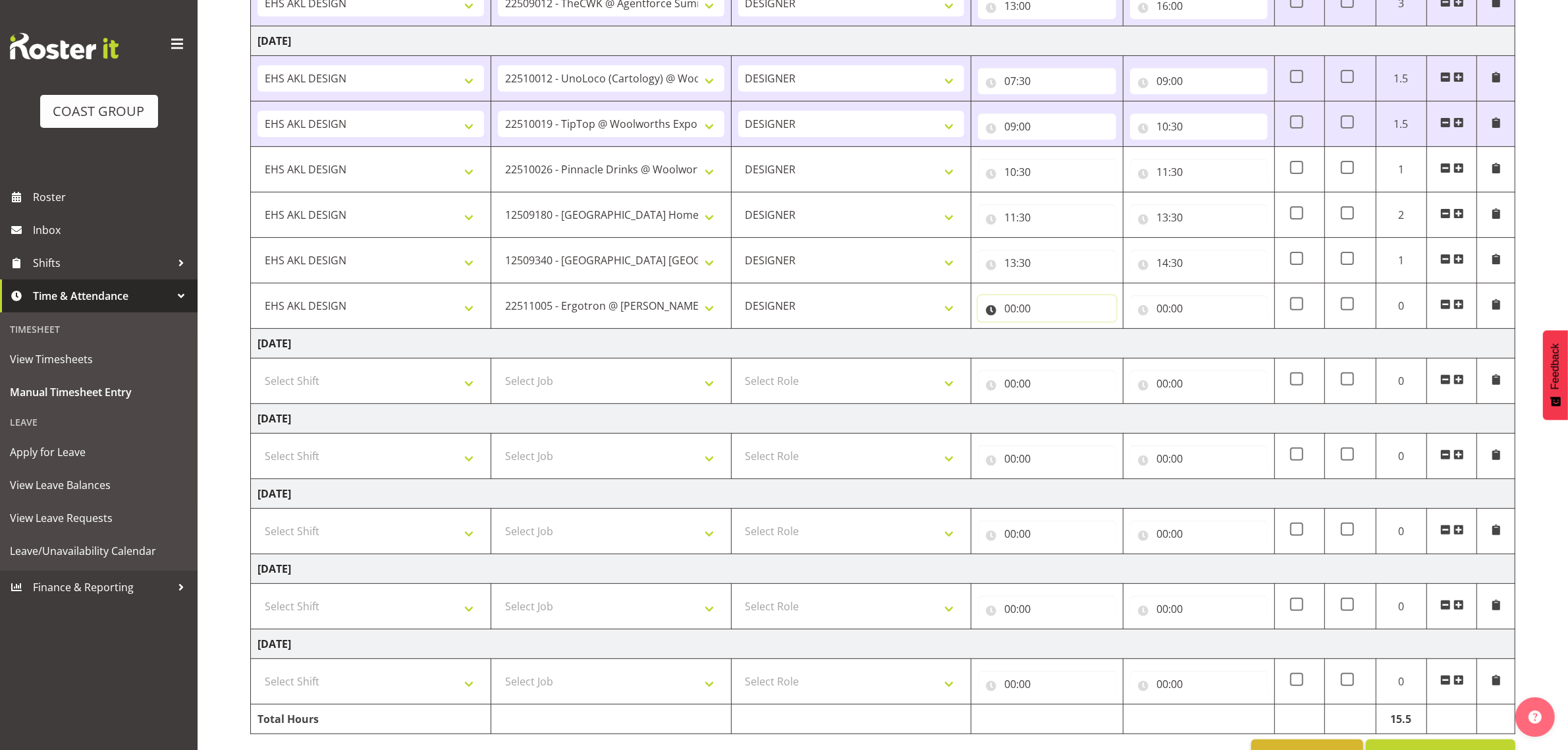
click at [1030, 308] on input "00:00" at bounding box center [1047, 308] width 138 height 26
click at [1061, 346] on select "00 01 02 03 04 05 06 07 08 09 10 11 12 13 14 15 16 17 18 19 20 21 22 23" at bounding box center [1067, 343] width 30 height 26
select select "14"
click at [1052, 333] on select "00 01 02 03 04 05 06 07 08 09 10 11 12 13 14 15 16 17 18 19 20 21 22 23" at bounding box center [1067, 343] width 30 height 26
type input "14:00"
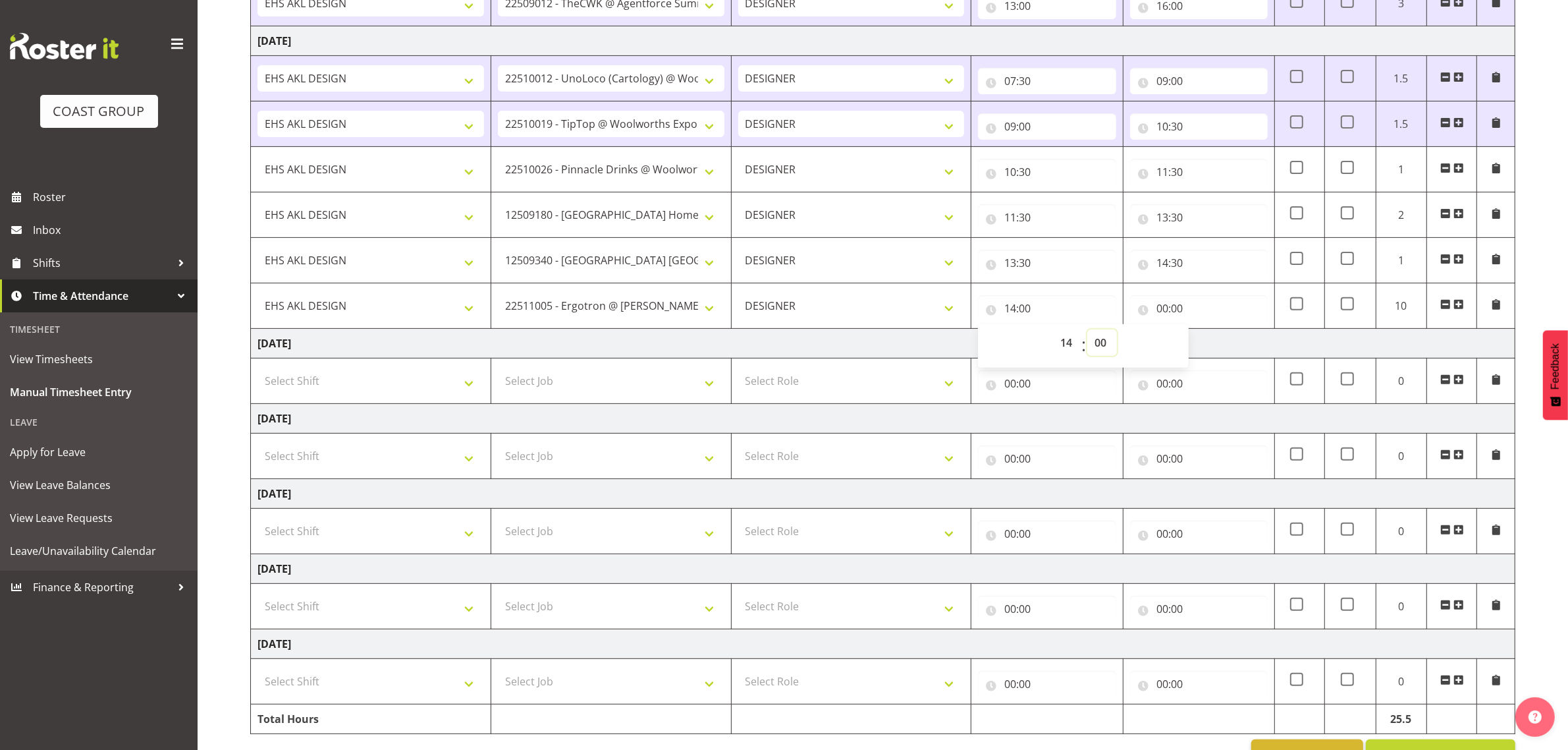
click at [1096, 334] on select "00 01 02 03 04 05 06 07 08 09 10 11 12 13 14 15 16 17 18 19 20 21 22 23 24 25 2…" at bounding box center [1102, 343] width 30 height 26
select select "30"
click at [1087, 333] on select "00 01 02 03 04 05 06 07 08 09 10 11 12 13 14 15 16 17 18 19 20 21 22 23 24 25 2…" at bounding box center [1102, 343] width 30 height 26
type input "14:30"
click at [1182, 305] on input "00:00" at bounding box center [1199, 308] width 138 height 26
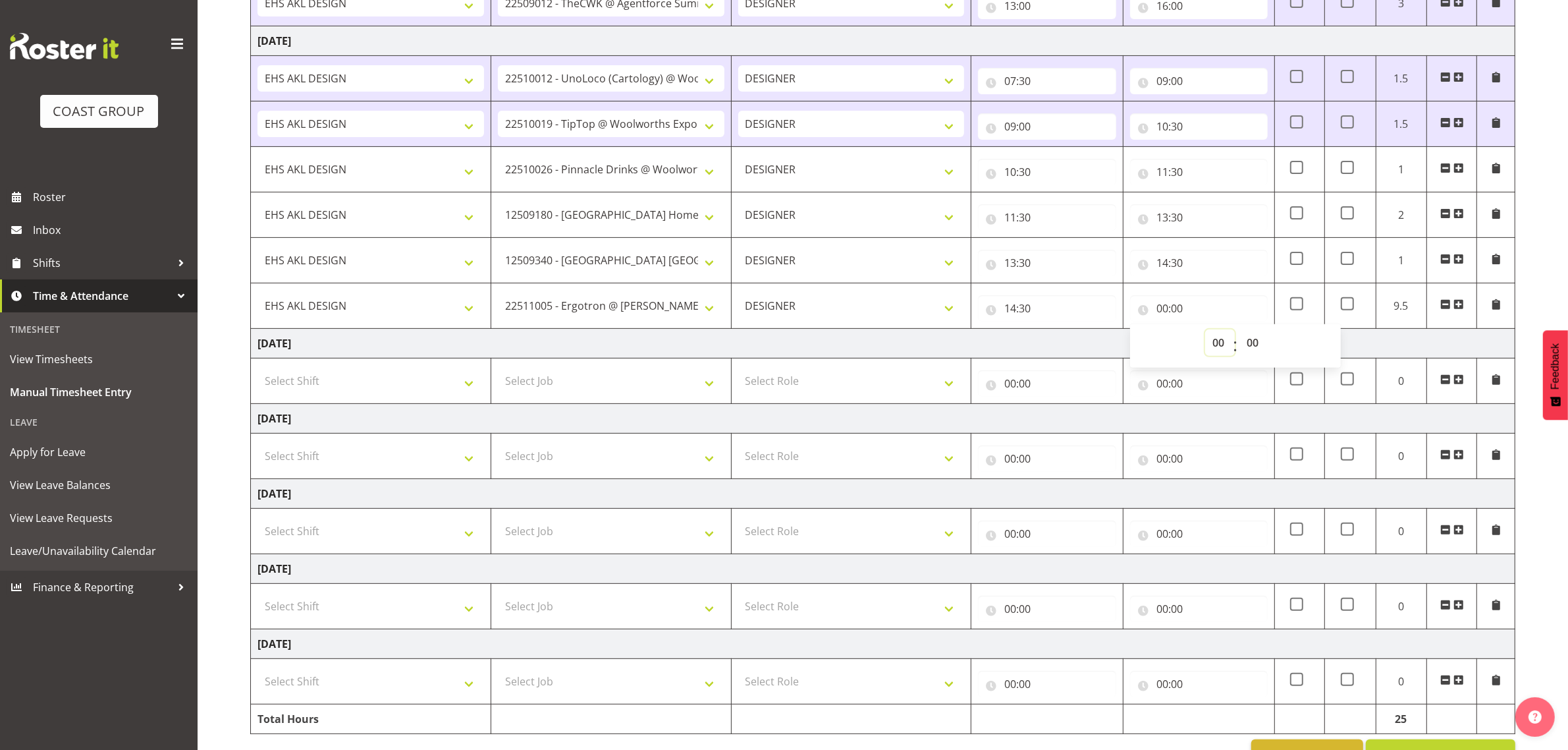
click at [1215, 347] on select "00 01 02 03 04 05 06 07 08 09 10 11 12 13 14 15 16 17 18 19 20 21 22 23" at bounding box center [1220, 343] width 30 height 26
select select "15"
click at [1205, 333] on select "00 01 02 03 04 05 06 07 08 09 10 11 12 13 14 15 16 17 18 19 20 21 22 23" at bounding box center [1220, 343] width 30 height 26
type input "15:00"
click at [1176, 265] on input "14:30" at bounding box center [1199, 263] width 138 height 26
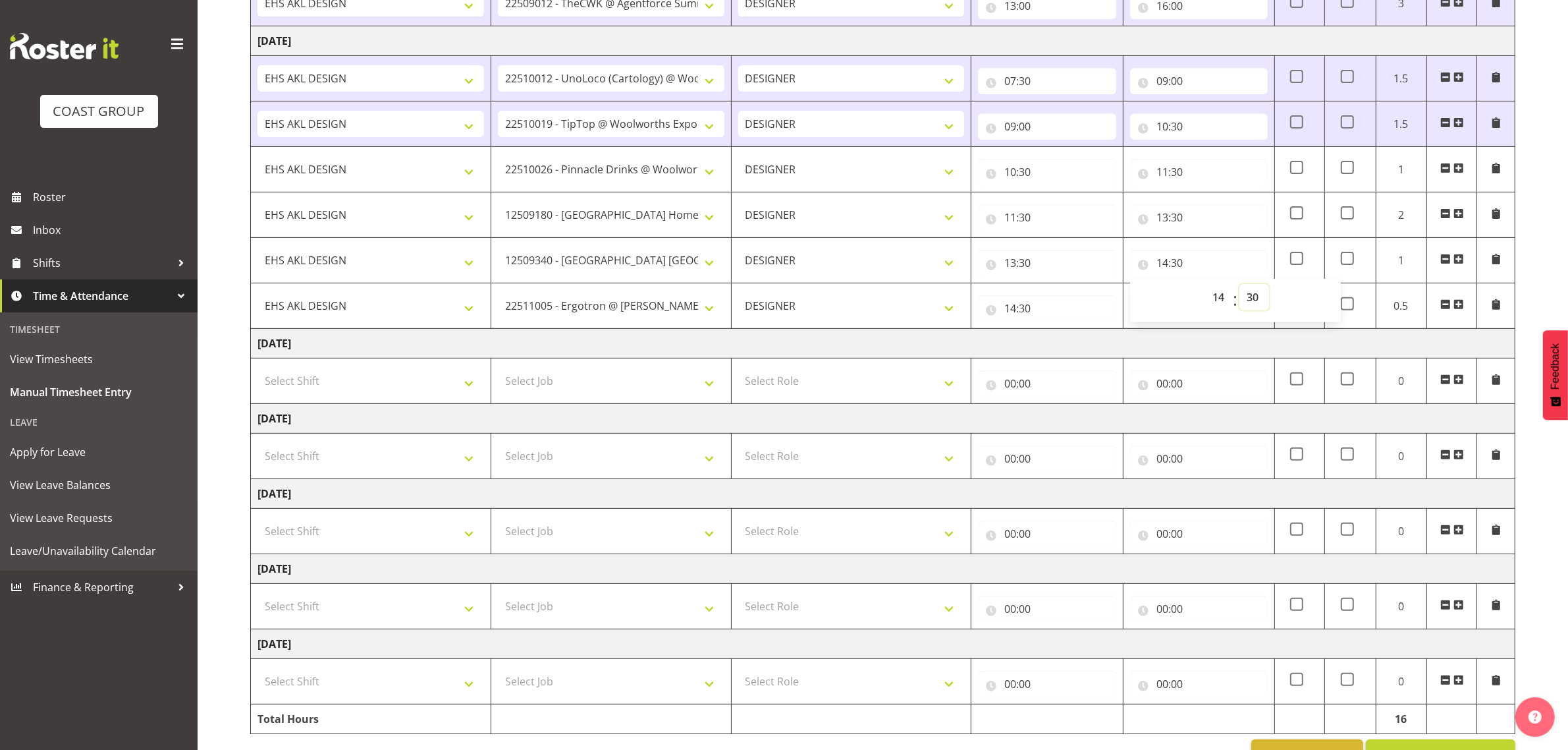
click at [1259, 300] on select "00 01 02 03 04 05 06 07 08 09 10 11 12 13 14 15 16 17 18 19 20 21 22 23 24 25 2…" at bounding box center [1254, 297] width 30 height 26
select select "0"
click at [1239, 288] on select "00 01 02 03 04 05 06 07 08 09 10 11 12 13 14 15 16 17 18 19 20 21 22 23 24 25 2…" at bounding box center [1254, 297] width 30 height 26
type input "14:00"
click at [1028, 304] on input "14:30" at bounding box center [1047, 308] width 138 height 26
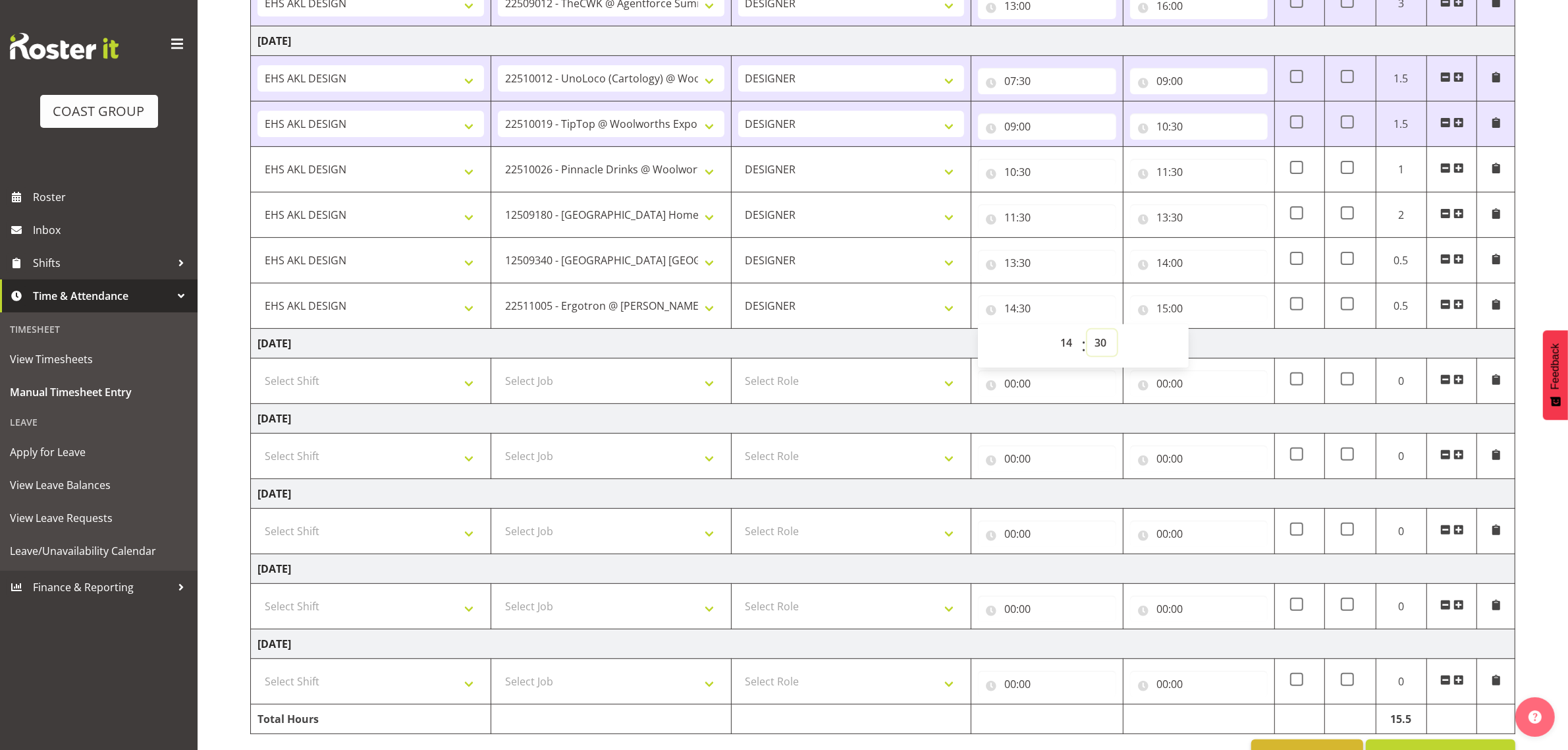
click at [1107, 349] on select "00 01 02 03 04 05 06 07 08 09 10 11 12 13 14 15 16 17 18 19 20 21 22 23 24 25 2…" at bounding box center [1102, 343] width 30 height 26
select select "0"
click at [1087, 333] on select "00 01 02 03 04 05 06 07 08 09 10 11 12 13 14 15 16 17 18 19 20 21 22 23 24 25 2…" at bounding box center [1102, 343] width 30 height 26
type input "14:00"
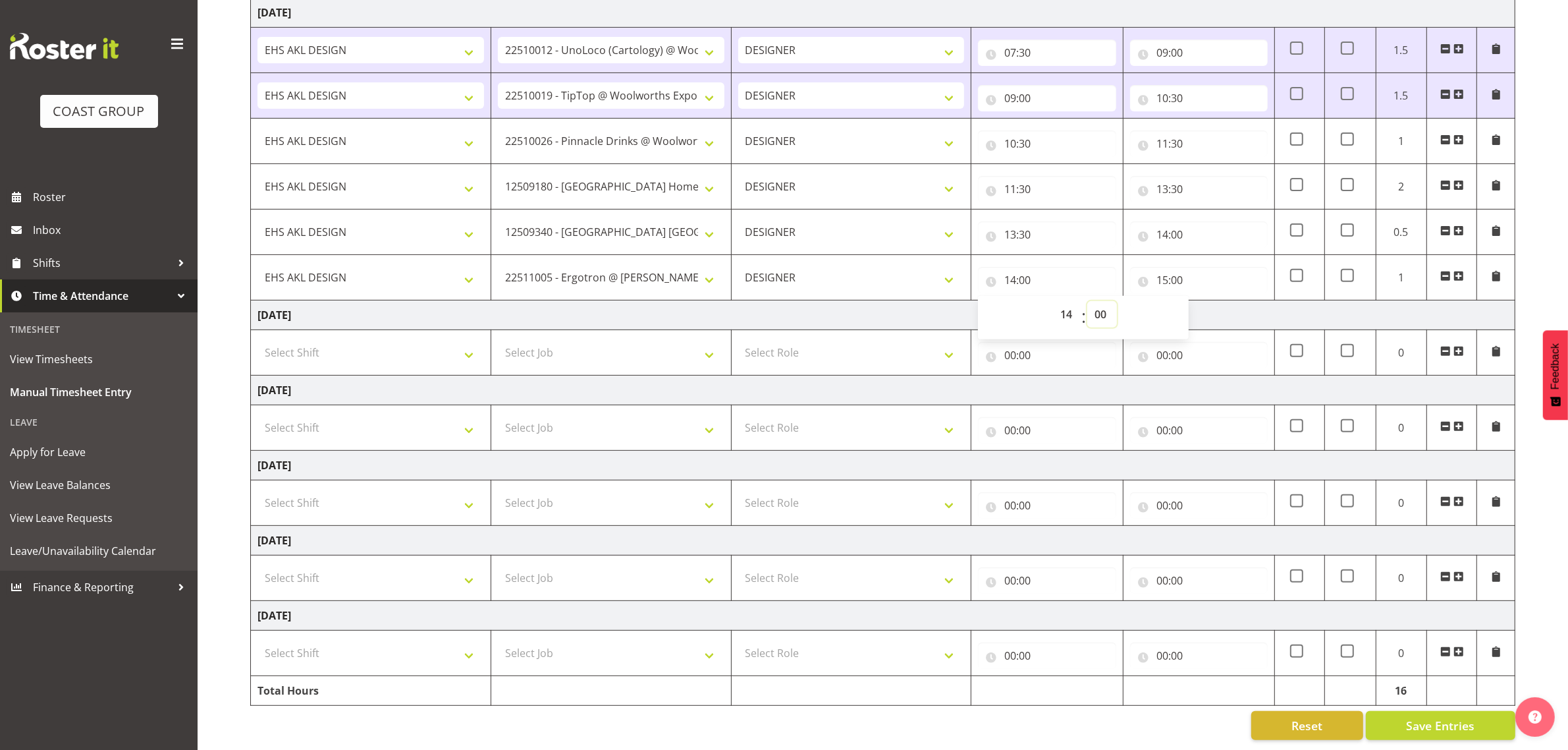
scroll to position [534, 0]
click at [1446, 717] on span "Save Entries" at bounding box center [1439, 725] width 68 height 17
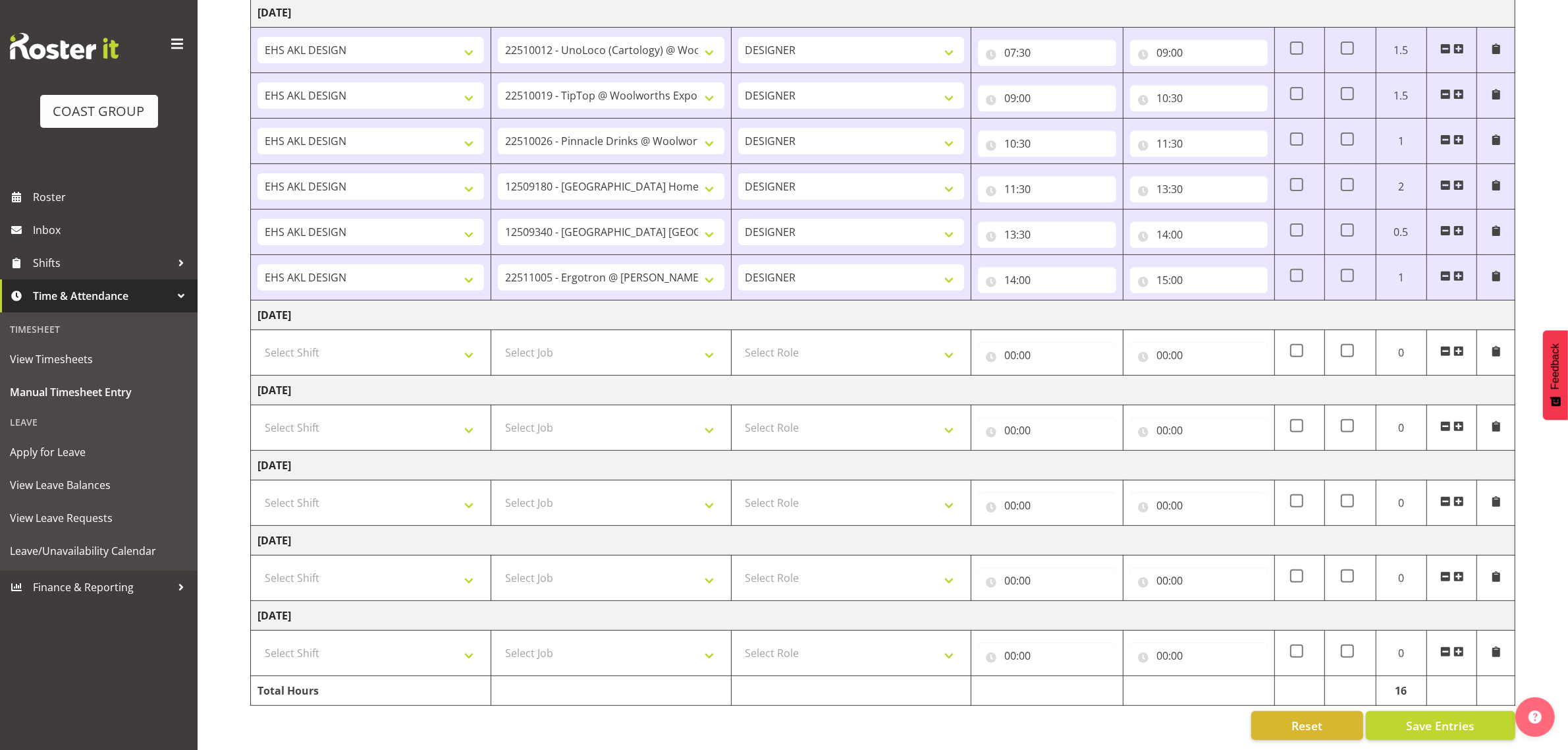
click at [1459, 271] on span at bounding box center [1458, 276] width 11 height 11
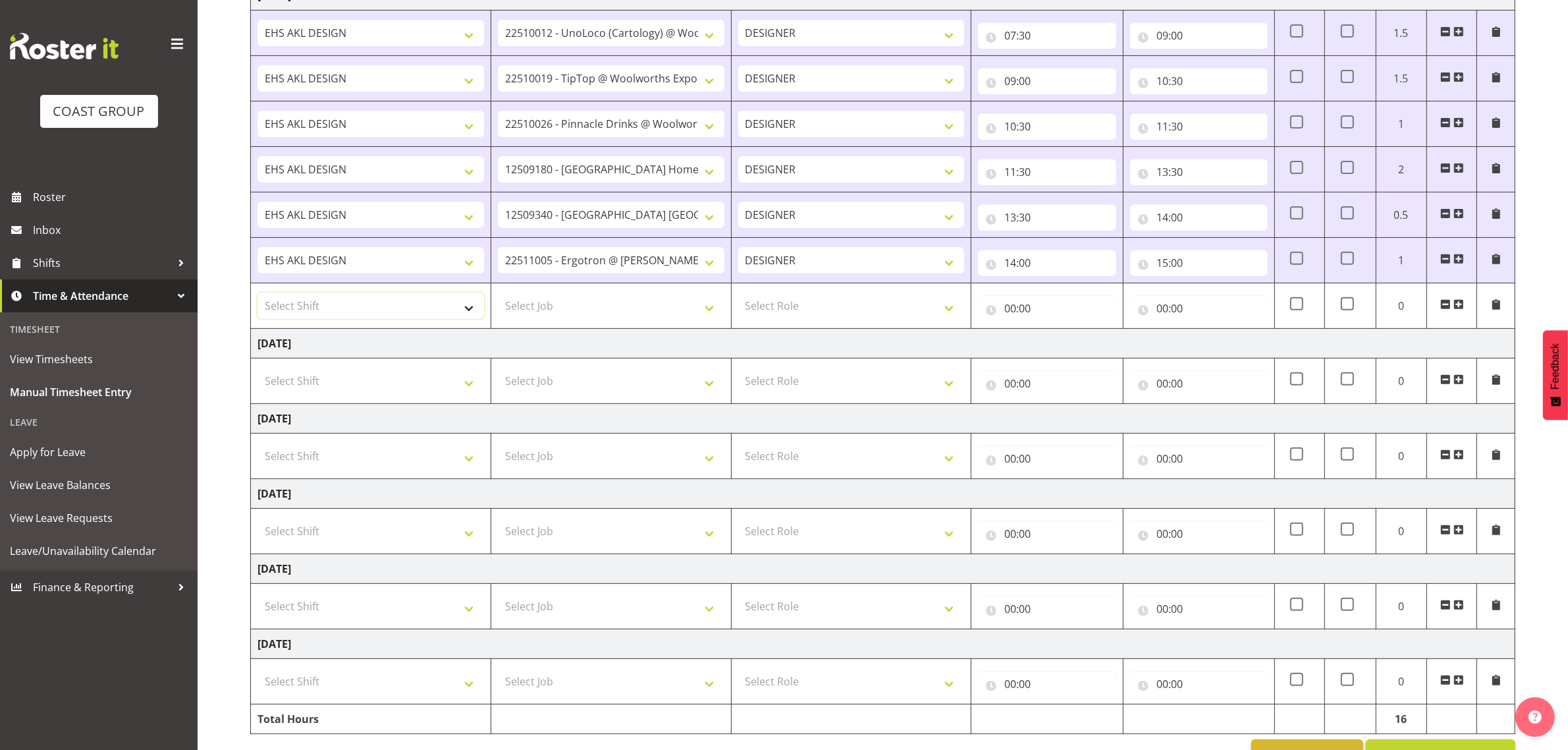
click at [396, 310] on select "Select Shift D+B @ [PERSON_NAME] D+B Build D+B Build NZACA D+B Build Tech Day […" at bounding box center [371, 306] width 227 height 26
select select "1321"
click at [258, 296] on select "Select Shift D+B @ [PERSON_NAME] D+B Build D+B Build NZACA D+B Build Tech Day […" at bounding box center [371, 306] width 227 height 26
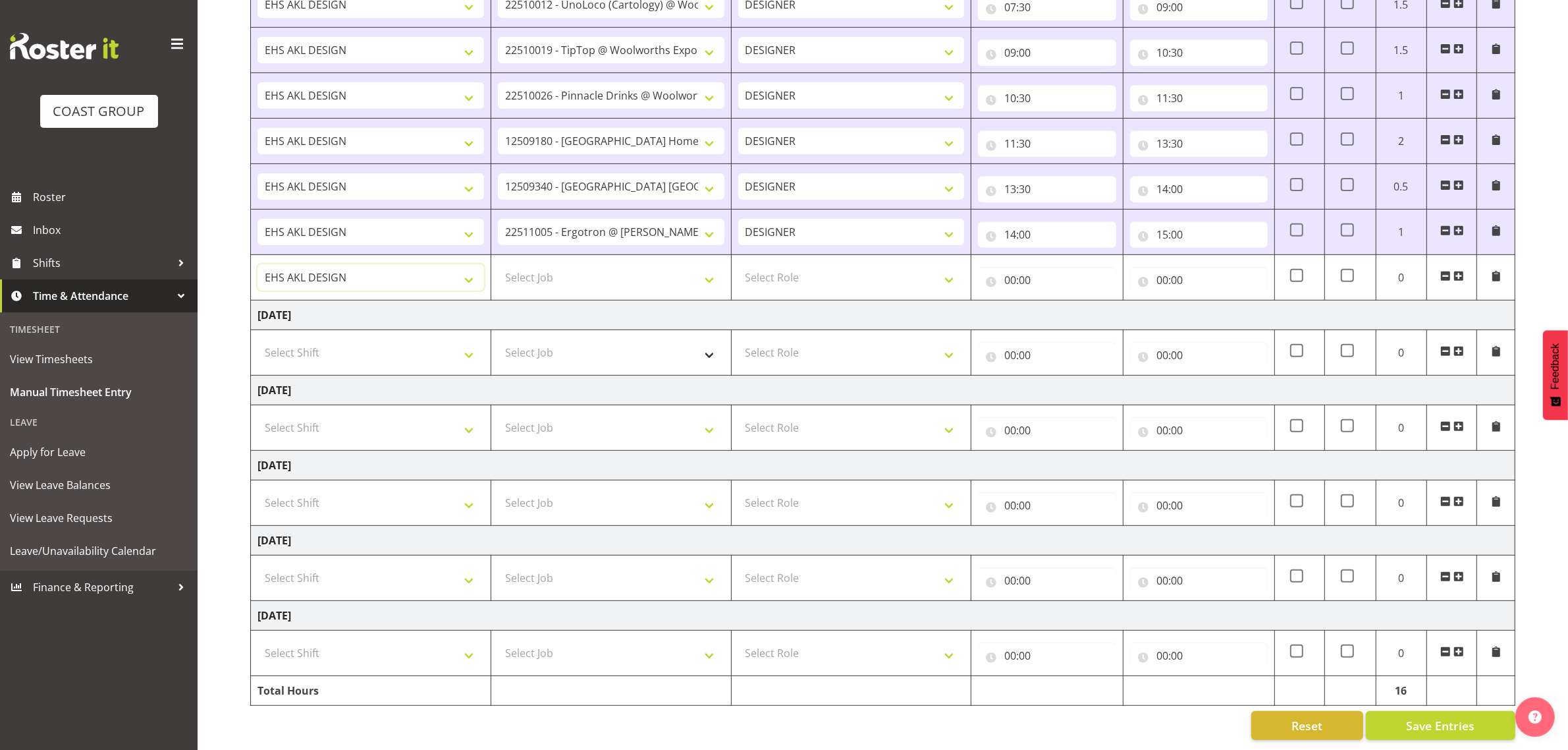
scroll to position [580, 0]
click at [584, 265] on select "Select Job 1 Carlton Events 1 [PERSON_NAME][GEOGRAPHIC_DATA] 1 [PERSON_NAME][GE…" at bounding box center [611, 278] width 227 height 26
select select "10556"
click at [497, 265] on select "Select Job 1 Carlton Events 1 [PERSON_NAME][GEOGRAPHIC_DATA] 1 [PERSON_NAME][GE…" at bounding box center [611, 278] width 227 height 26
click at [786, 265] on select "Select Role DESIGNER Designer" at bounding box center [851, 278] width 227 height 26
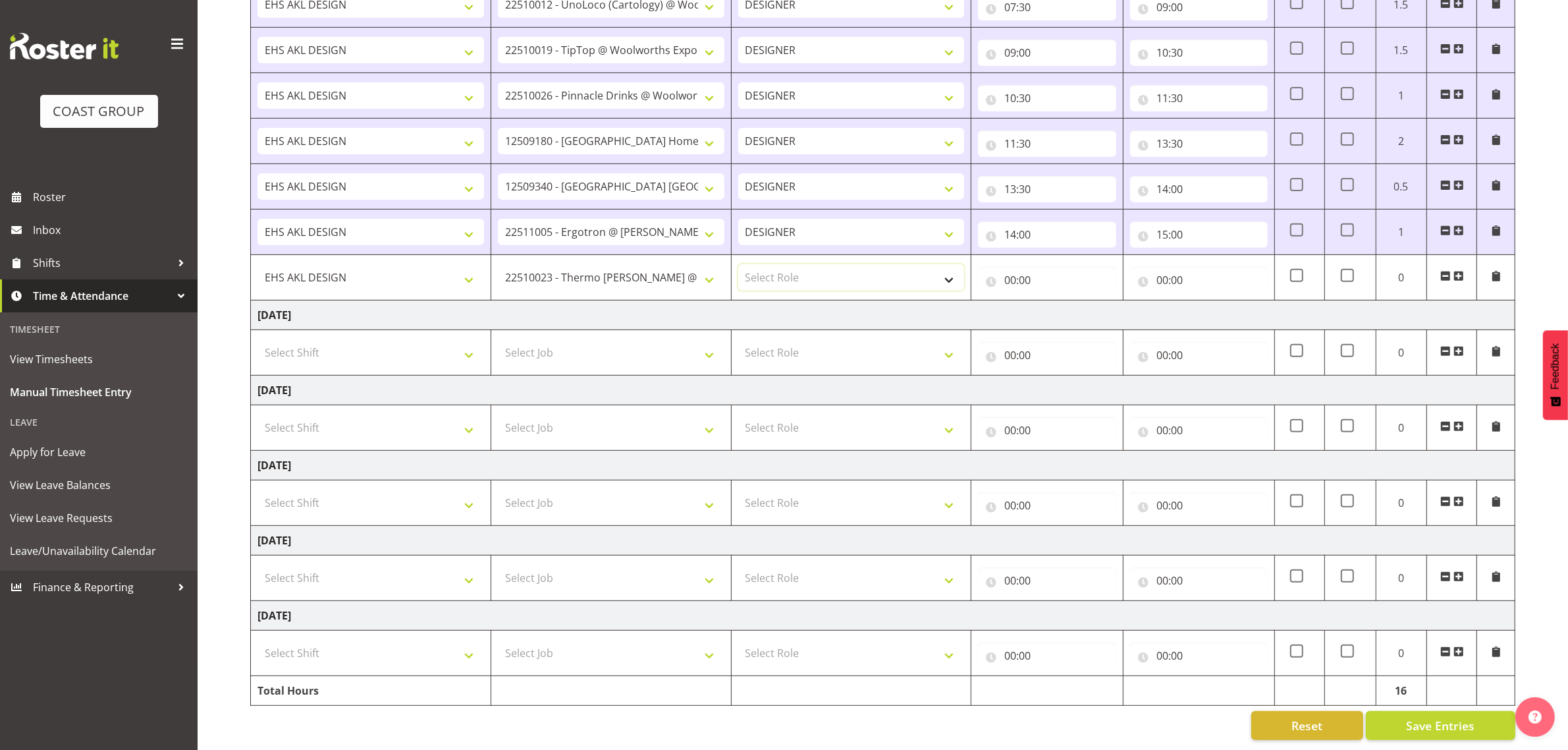
select select "215"
click at [738, 265] on select "Select Role DESIGNER Designer" at bounding box center [851, 278] width 227 height 26
click at [1002, 267] on input "00:00" at bounding box center [1047, 280] width 138 height 26
click at [1061, 301] on select "00 01 02 03 04 05 06 07 08 09 10 11 12 13 14 15 16 17 18 19 20 21 22 23" at bounding box center [1067, 315] width 30 height 26
select select "15"
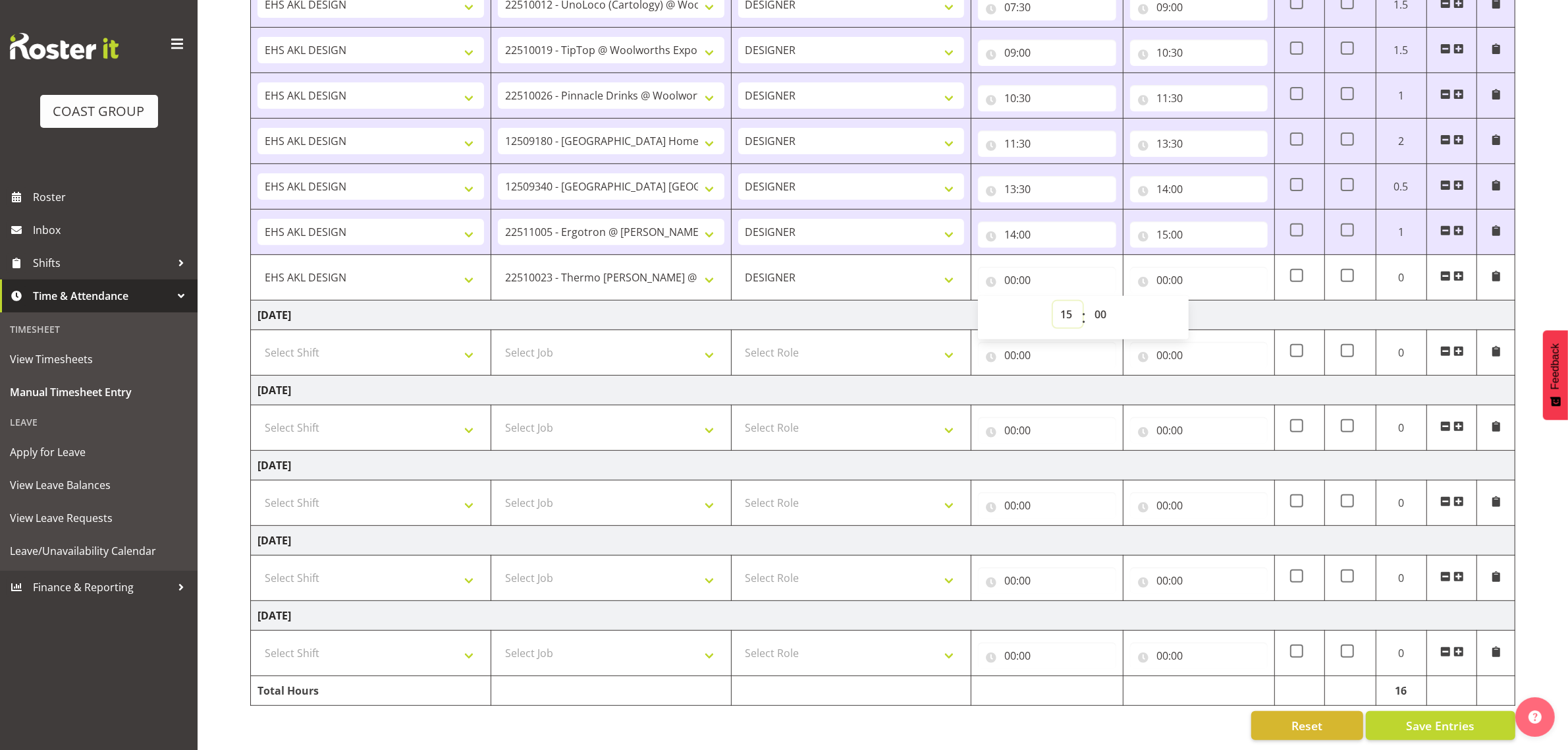
click at [1052, 301] on select "00 01 02 03 04 05 06 07 08 09 10 11 12 13 14 15 16 17 18 19 20 21 22 23" at bounding box center [1067, 315] width 30 height 26
type input "15:00"
click at [1166, 274] on input "00:00" at bounding box center [1199, 280] width 138 height 26
click at [1212, 301] on select "00 01 02 03 04 05 06 07 08 09 10 11 12 13 14 15 16 17 18 19 20 21 22 23" at bounding box center [1220, 315] width 30 height 26
select select "15"
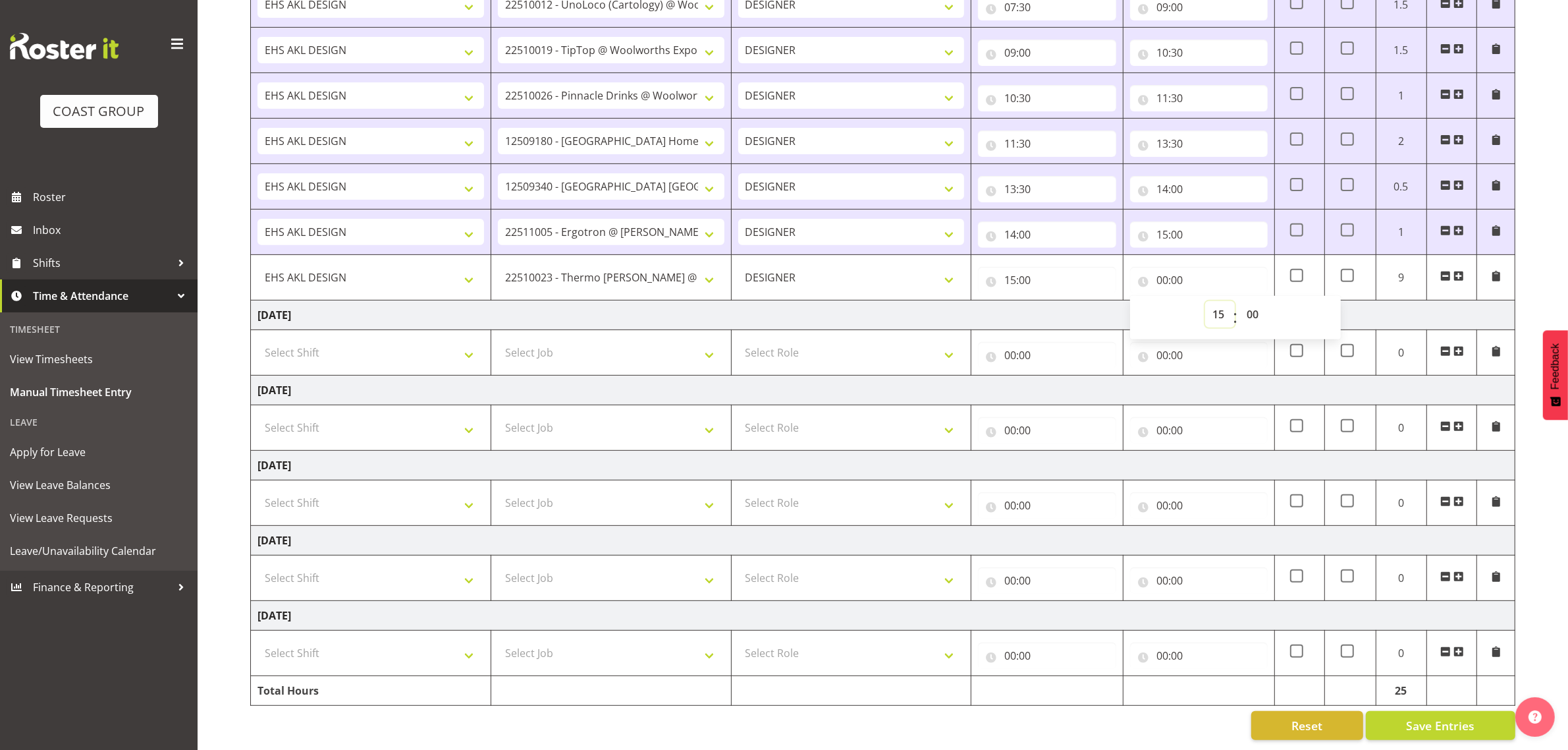
click at [1205, 301] on select "00 01 02 03 04 05 06 07 08 09 10 11 12 13 14 15 16 17 18 19 20 21 22 23" at bounding box center [1220, 315] width 30 height 26
type input "15:00"
drag, startPoint x: 1259, startPoint y: 292, endPoint x: 1256, endPoint y: 310, distance: 18.2
click at [1259, 301] on select "00 01 02 03 04 05 06 07 08 09 10 11 12 13 14 15 16 17 18 19 20 21 22 23 24 25 2…" at bounding box center [1254, 315] width 30 height 26
select select "30"
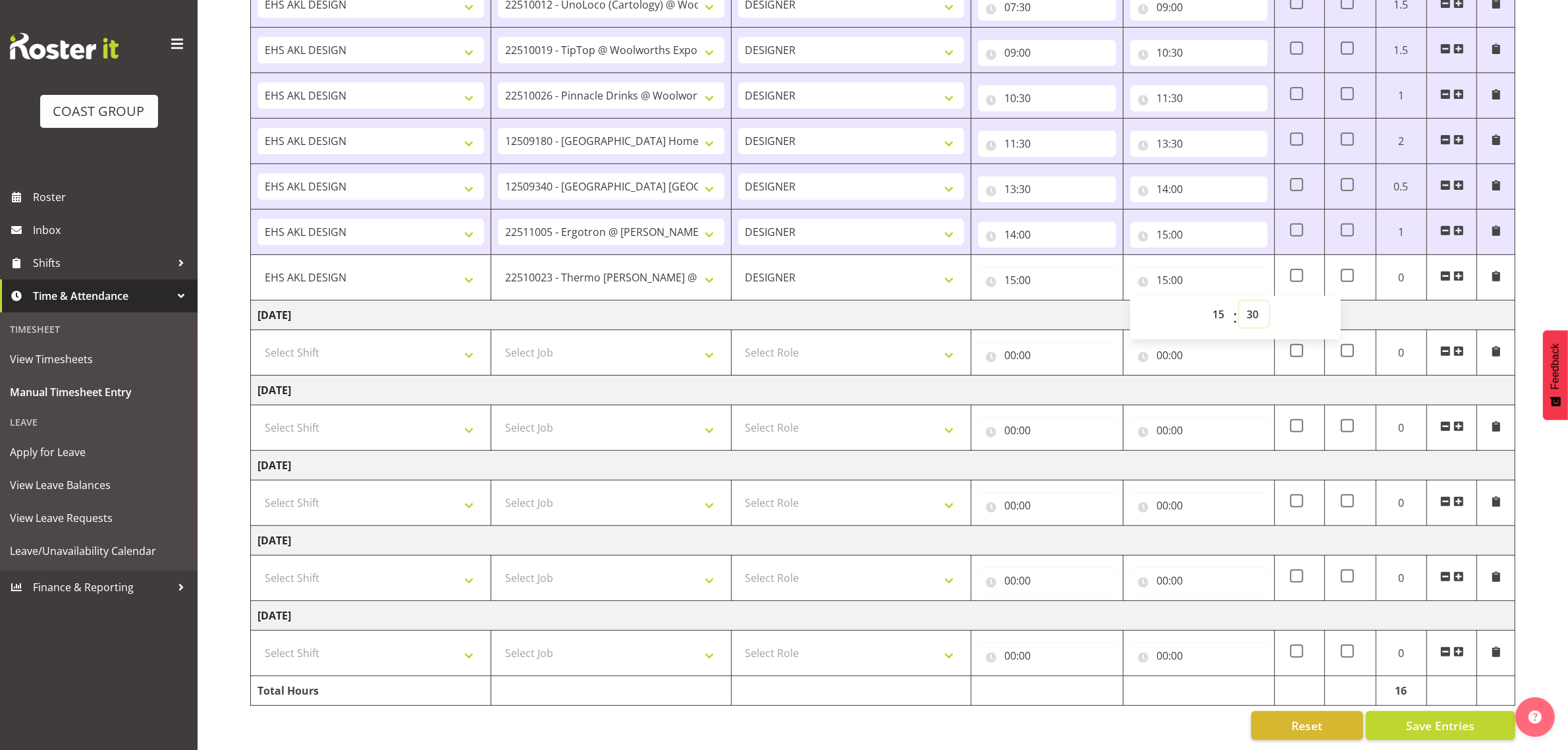
click at [1239, 301] on select "00 01 02 03 04 05 06 07 08 09 10 11 12 13 14 15 16 17 18 19 20 21 22 23 24 25 2…" at bounding box center [1254, 315] width 30 height 26
type input "15:30"
click at [1459, 271] on span at bounding box center [1458, 276] width 11 height 11
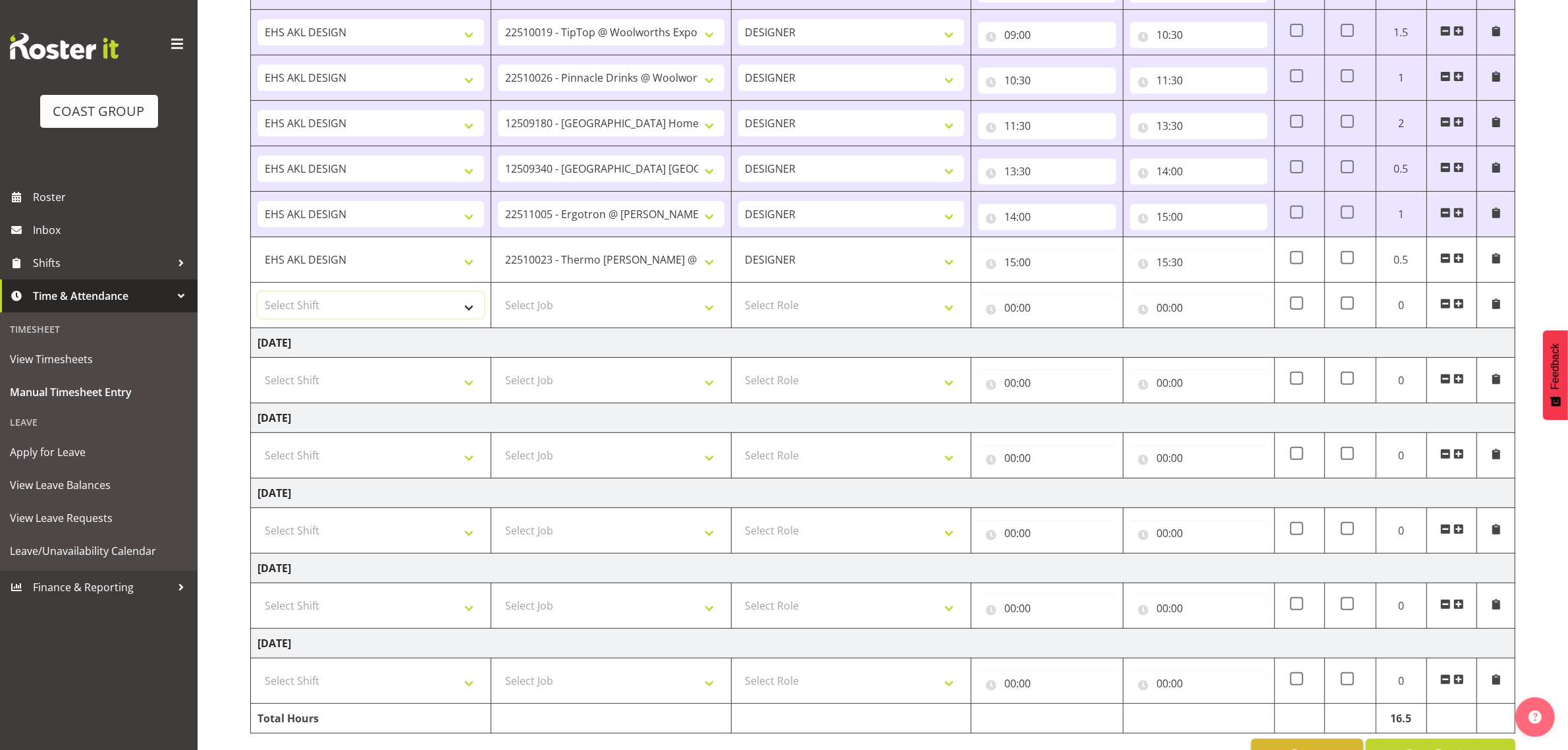
click at [390, 303] on select "Select Shift D+B @ [PERSON_NAME] D+B Build D+B Build NZACA D+B Build Tech Day […" at bounding box center [371, 305] width 227 height 26
select select "1321"
click at [258, 296] on select "Select Shift D+B @ [PERSON_NAME] D+B Build D+B Build NZACA D+B Build Tech Day […" at bounding box center [371, 305] width 227 height 26
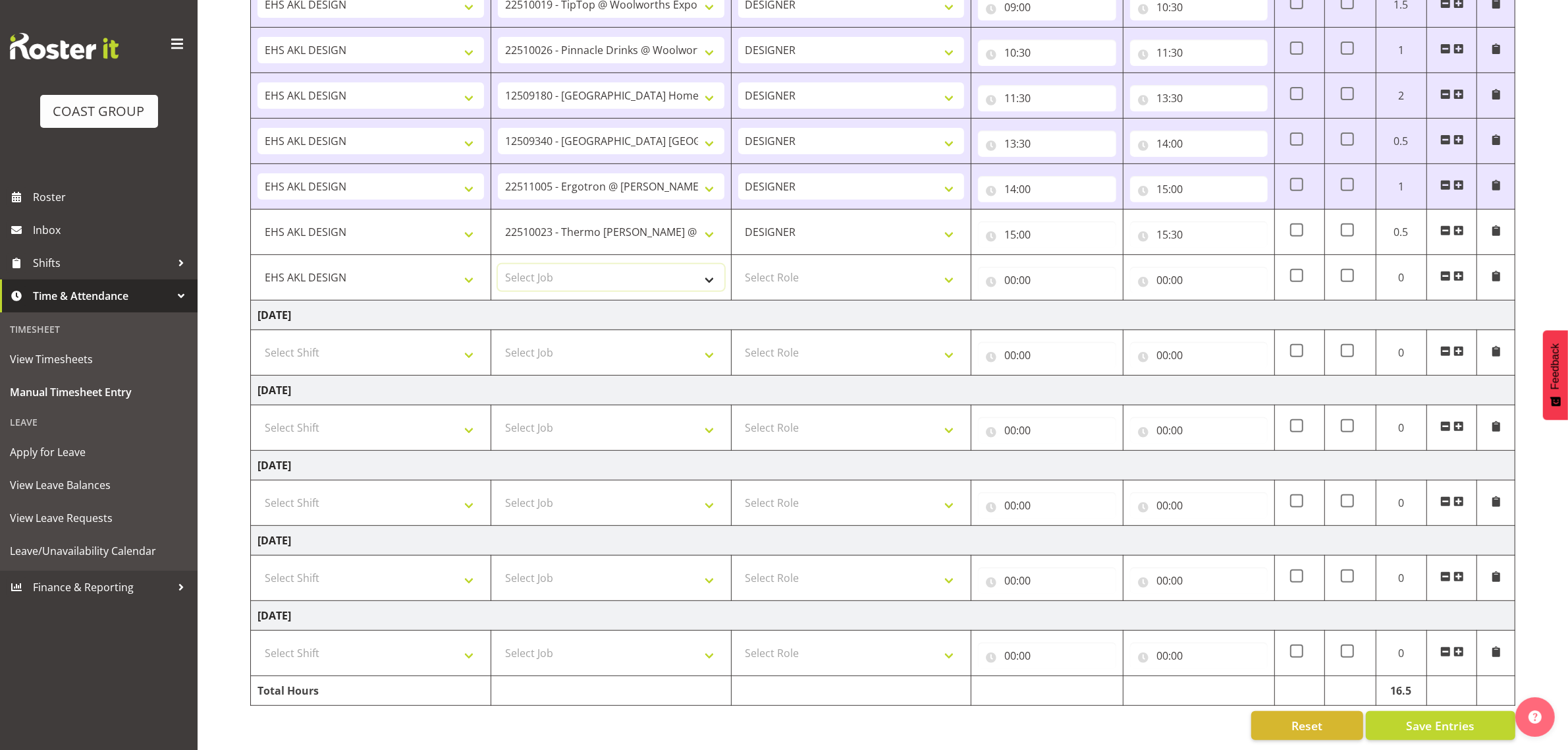
click at [577, 265] on select "Select Job 1 Carlton Events 1 [PERSON_NAME][GEOGRAPHIC_DATA] 1 [PERSON_NAME][GE…" at bounding box center [611, 278] width 227 height 26
select select "10500"
click at [772, 265] on select "Select Role DESIGNER Designer" at bounding box center [851, 278] width 227 height 26
select select "215"
click at [738, 265] on select "Select Role DESIGNER Designer" at bounding box center [851, 278] width 227 height 26
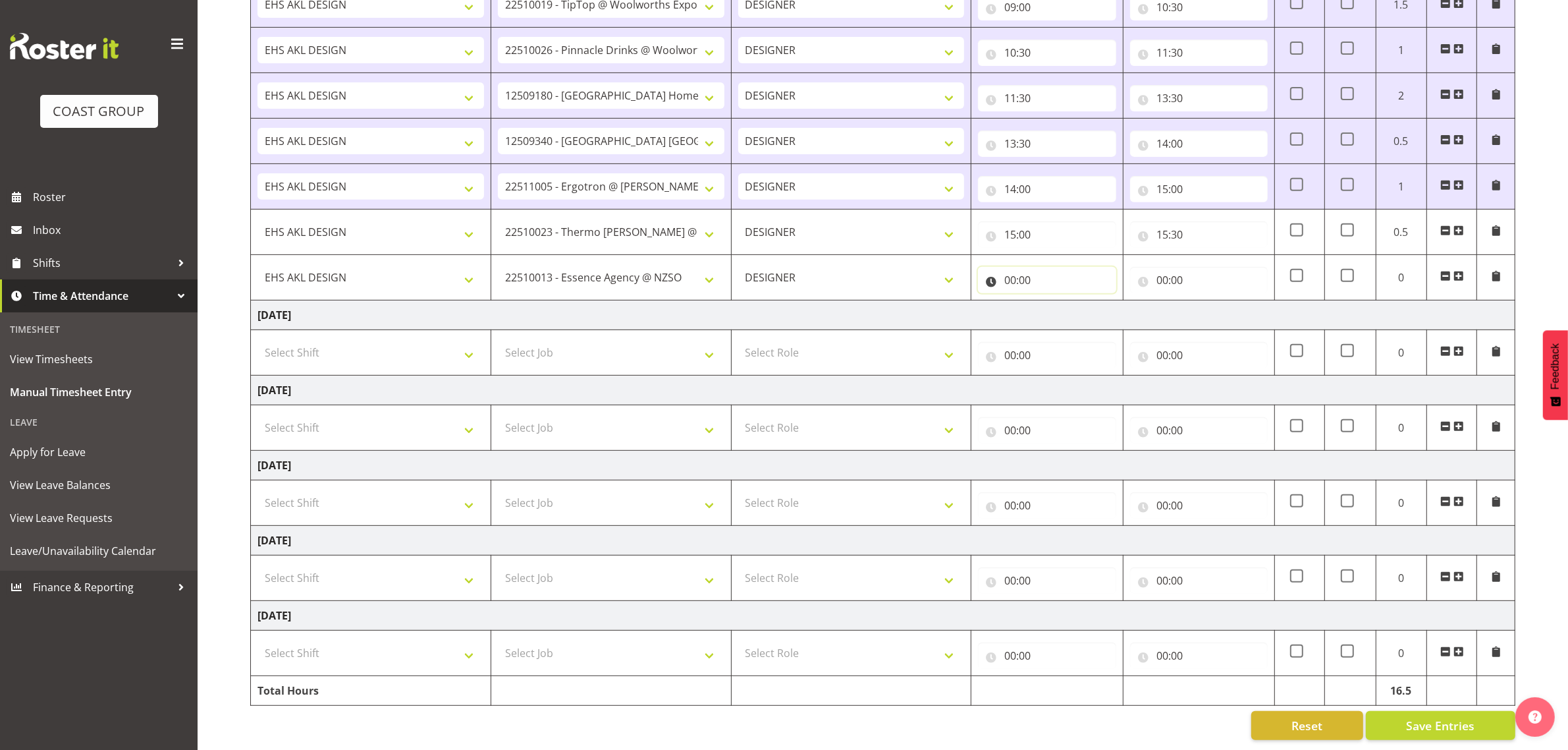
click at [1016, 267] on input "00:00" at bounding box center [1047, 280] width 138 height 26
click at [1061, 301] on select "00 01 02 03 04 05 06 07 08 09 10 11 12 13 14 15 16 17 18 19 20 21 22 23" at bounding box center [1067, 315] width 30 height 26
select select "15"
click at [1052, 301] on select "00 01 02 03 04 05 06 07 08 09 10 11 12 13 14 15 16 17 18 19 20 21 22 23" at bounding box center [1067, 315] width 30 height 26
type input "15:00"
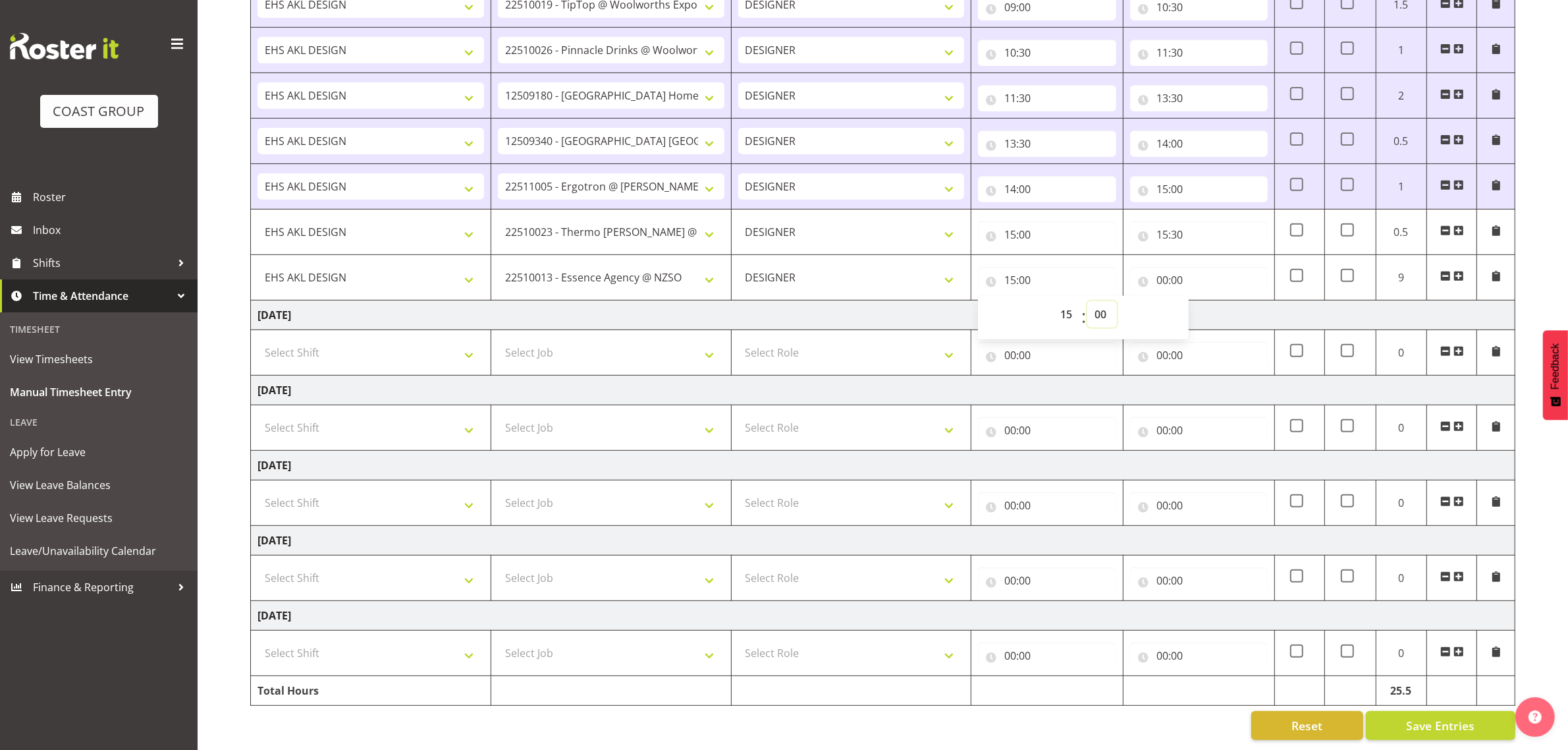
click at [1095, 304] on select "00 01 02 03 04 05 06 07 08 09 10 11 12 13 14 15 16 17 18 19 20 21 22 23 24 25 2…" at bounding box center [1102, 315] width 30 height 26
select select "30"
click at [1087, 301] on select "00 01 02 03 04 05 06 07 08 09 10 11 12 13 14 15 16 17 18 19 20 21 22 23 24 25 2…" at bounding box center [1102, 315] width 30 height 26
type input "15:30"
click at [1176, 267] on input "00:00" at bounding box center [1199, 280] width 138 height 26
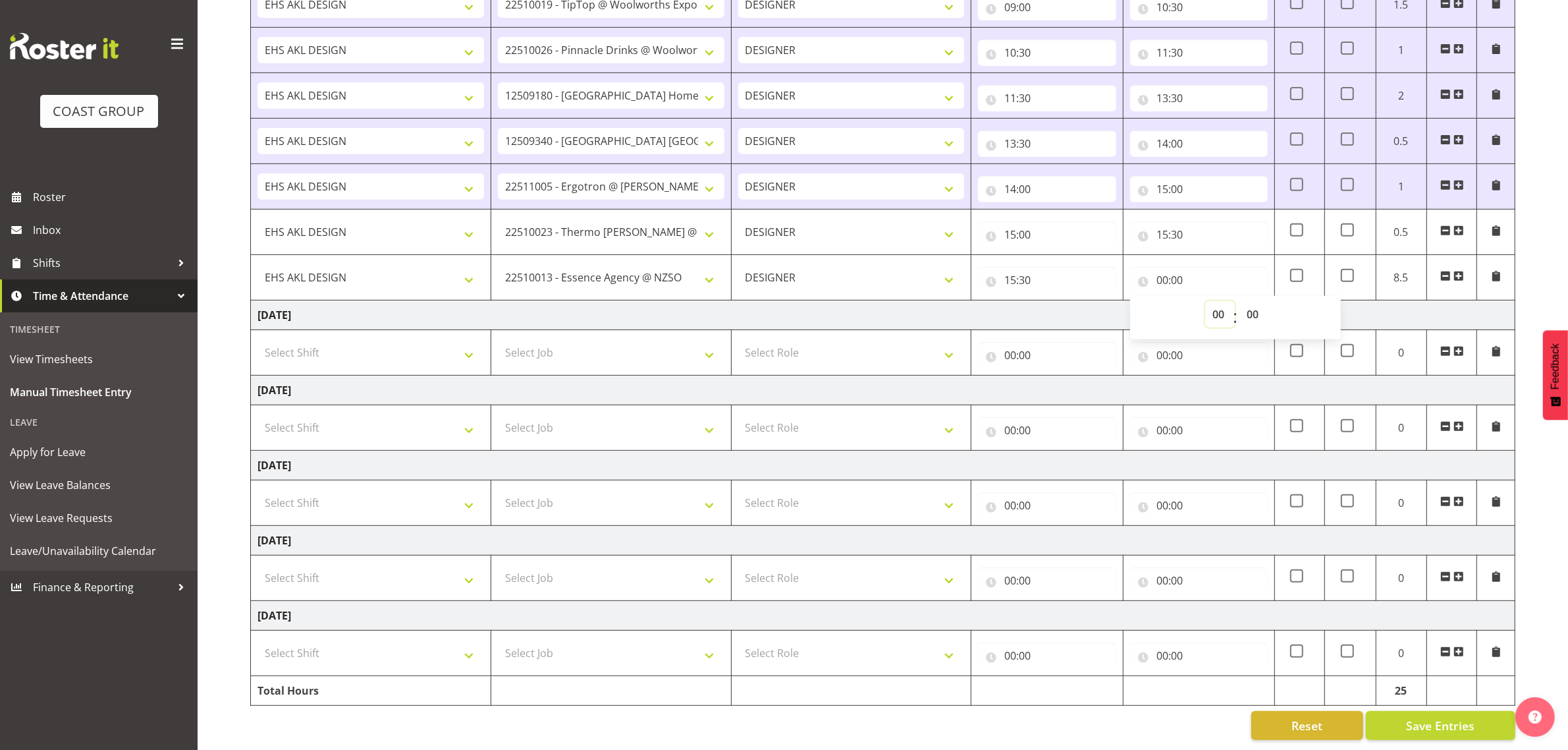
click at [1219, 301] on select "00 01 02 03 04 05 06 07 08 09 10 11 12 13 14 15 16 17 18 19 20 21 22 23" at bounding box center [1220, 315] width 30 height 26
select select "16"
click at [1205, 301] on select "00 01 02 03 04 05 06 07 08 09 10 11 12 13 14 15 16 17 18 19 20 21 22 23" at bounding box center [1220, 315] width 30 height 26
type input "16:00"
click at [1411, 717] on span "Save Entries" at bounding box center [1439, 725] width 68 height 17
